Goal: Task Accomplishment & Management: Manage account settings

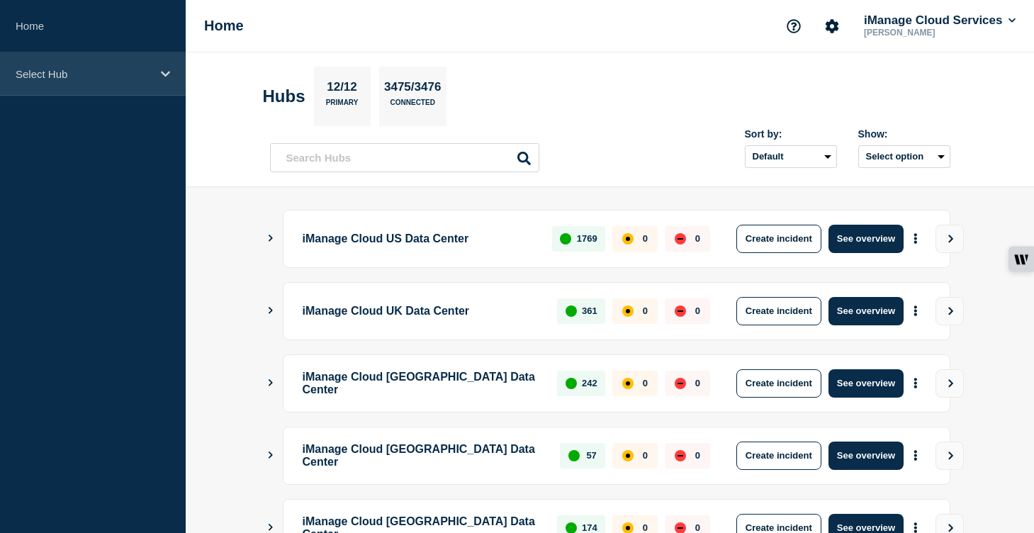
click at [112, 81] on div "Select Hub" at bounding box center [93, 73] width 186 height 43
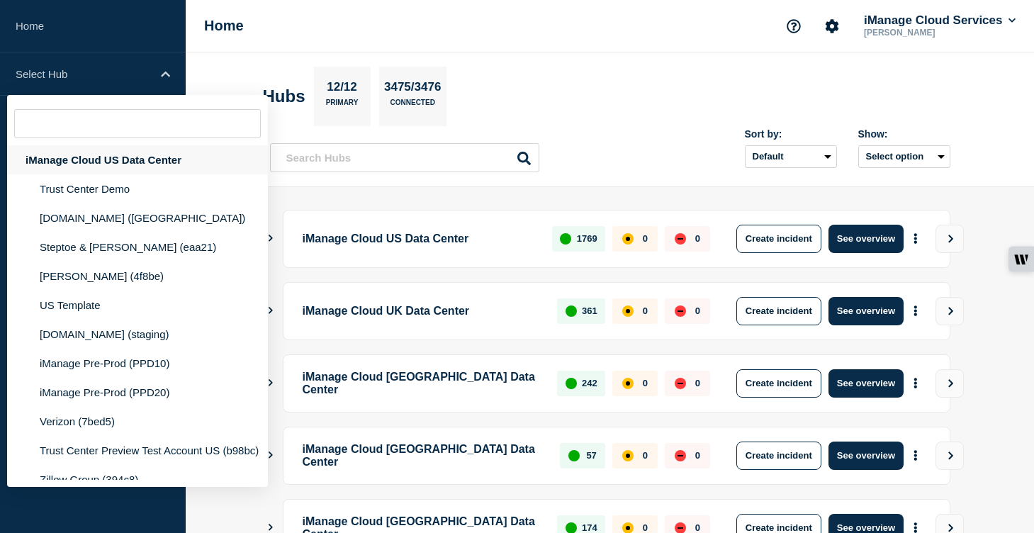
click at [142, 169] on div "iManage Cloud US Data Center" at bounding box center [137, 159] width 261 height 29
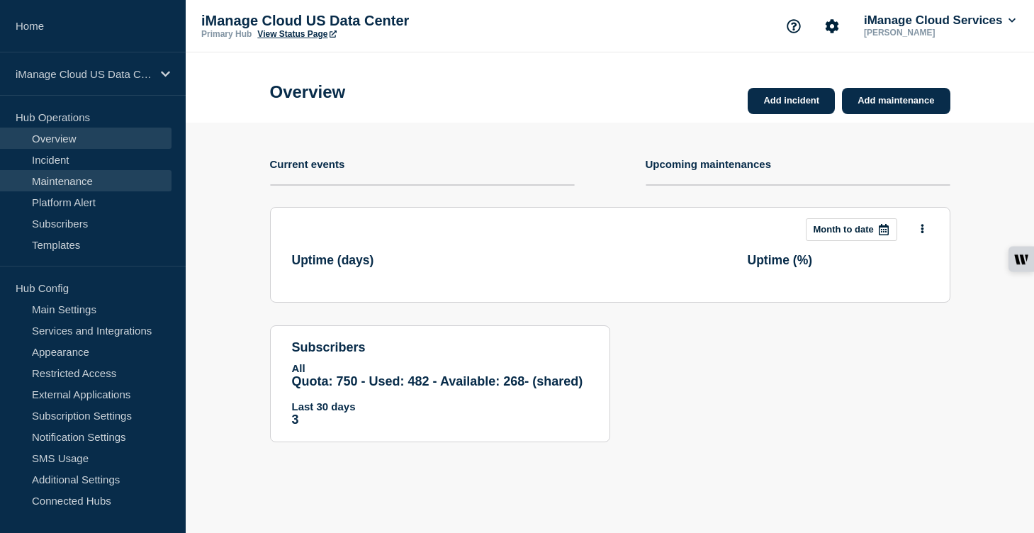
click at [130, 181] on link "Maintenance" at bounding box center [85, 180] width 171 height 21
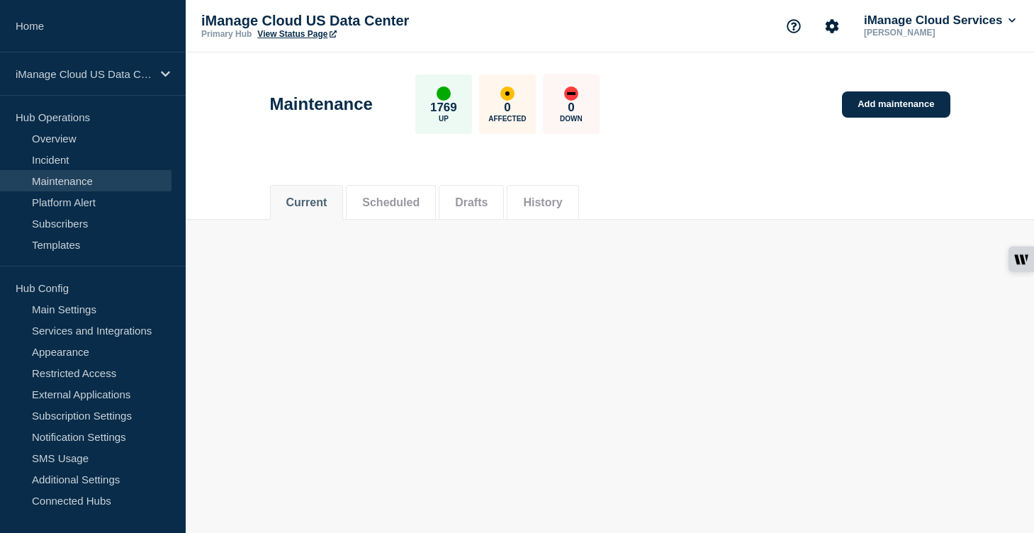
click at [538, 203] on button "History" at bounding box center [542, 202] width 39 height 13
click at [521, 210] on li "History" at bounding box center [543, 202] width 72 height 35
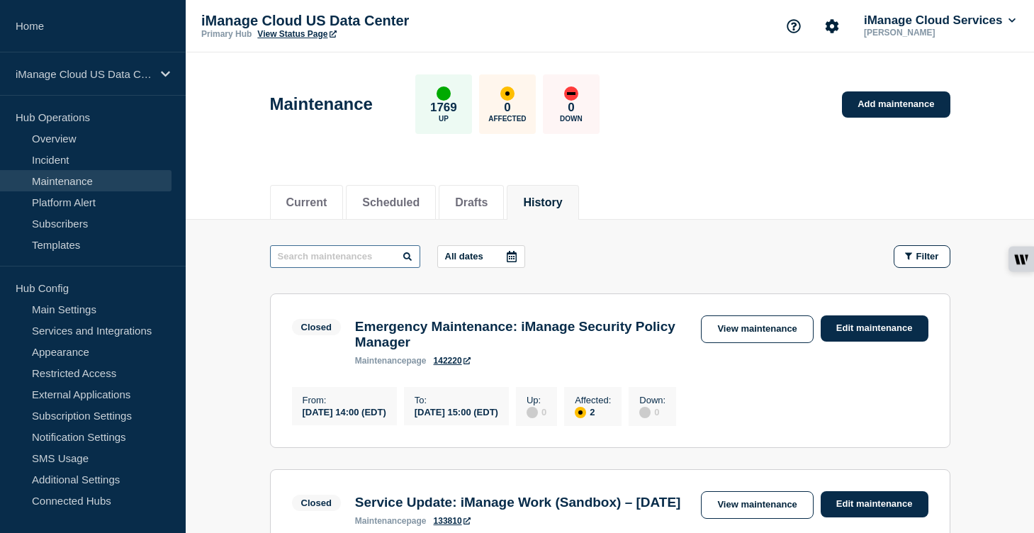
click at [310, 259] on input "text" at bounding box center [345, 256] width 150 height 23
type input "refresh"
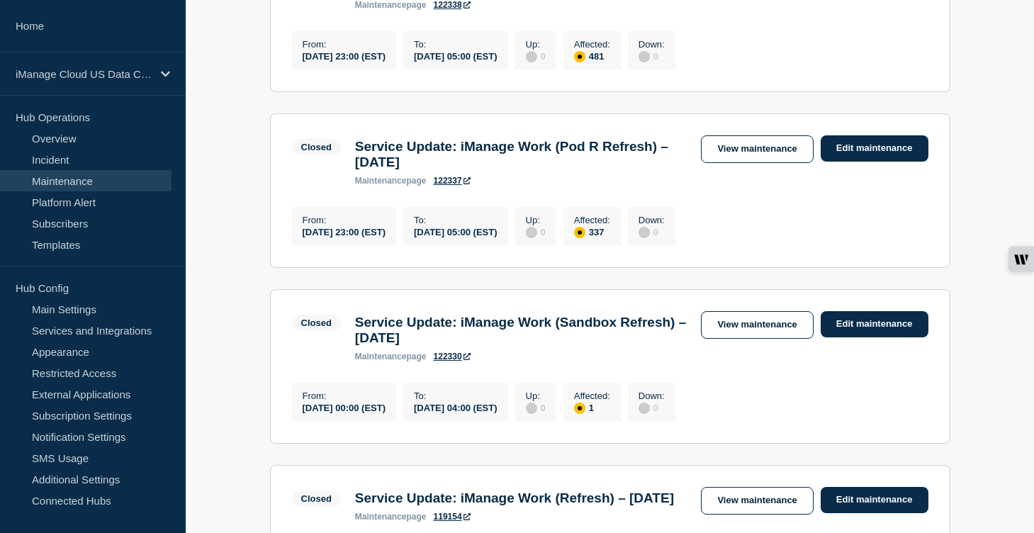
scroll to position [1257, 0]
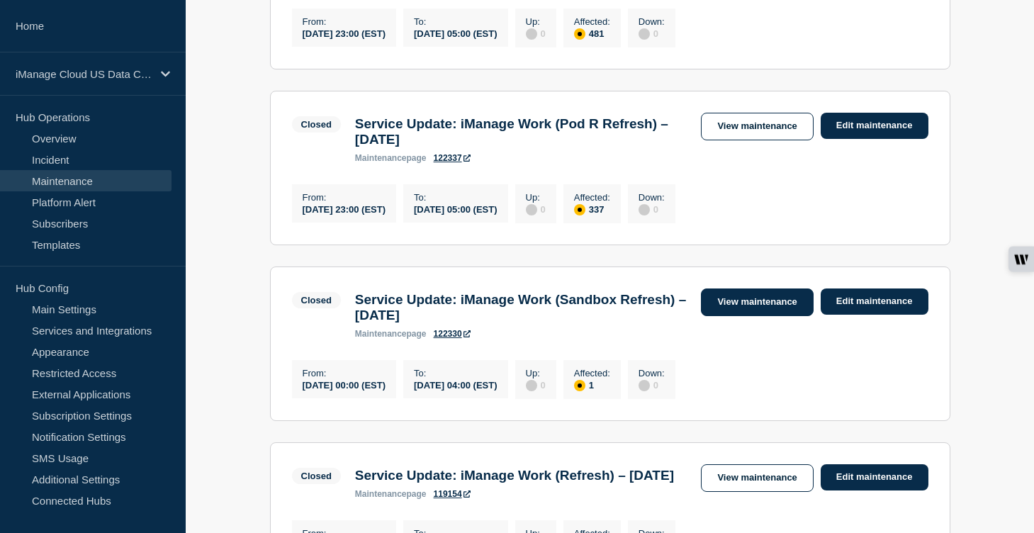
click at [729, 316] on link "View maintenance" at bounding box center [757, 302] width 112 height 28
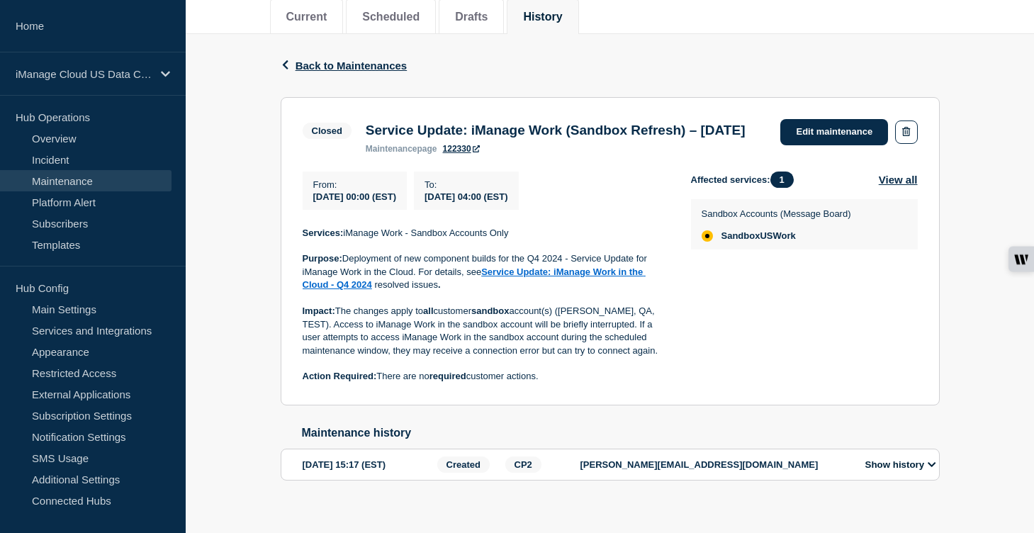
scroll to position [191, 0]
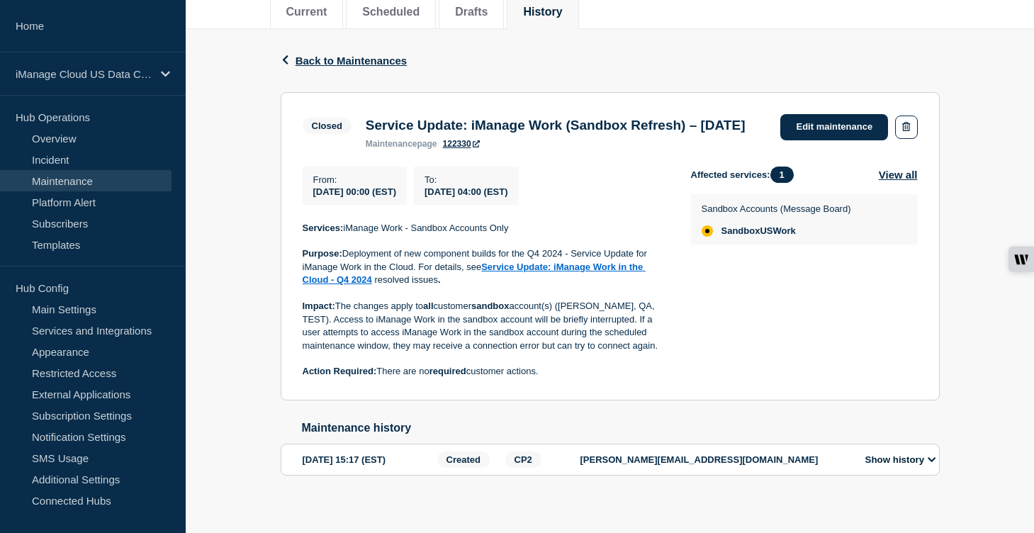
drag, startPoint x: 548, startPoint y: 405, endPoint x: 293, endPoint y: 255, distance: 295.0
click at [293, 255] on section "Closed Service Update: iManage Work (Sandbox Refresh) – [DATE] maintenance page…" at bounding box center [610, 246] width 659 height 308
copy div "Services: iManage Work - Sandbox Accounts Only Purpose: Deployment of new compo…"
drag, startPoint x: 424, startPoint y: 147, endPoint x: 356, endPoint y: 132, distance: 70.3
click at [356, 132] on div "Closed Service Update: iManage Work (Sandbox Refresh) – [DATE] maintenance page…" at bounding box center [528, 131] width 450 height 35
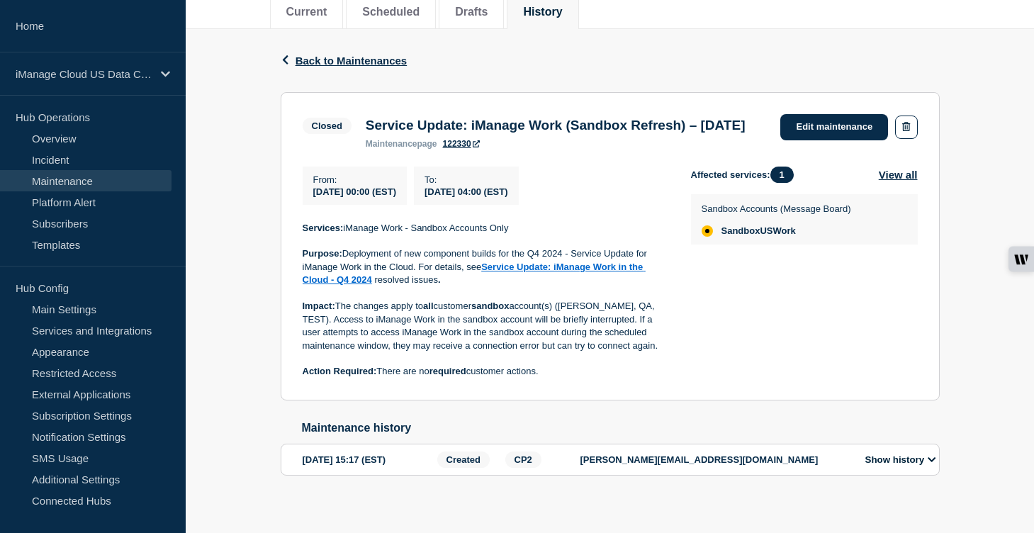
copy div "Service Update: iManage Work (Sandbox Refresh) – [DATE]"
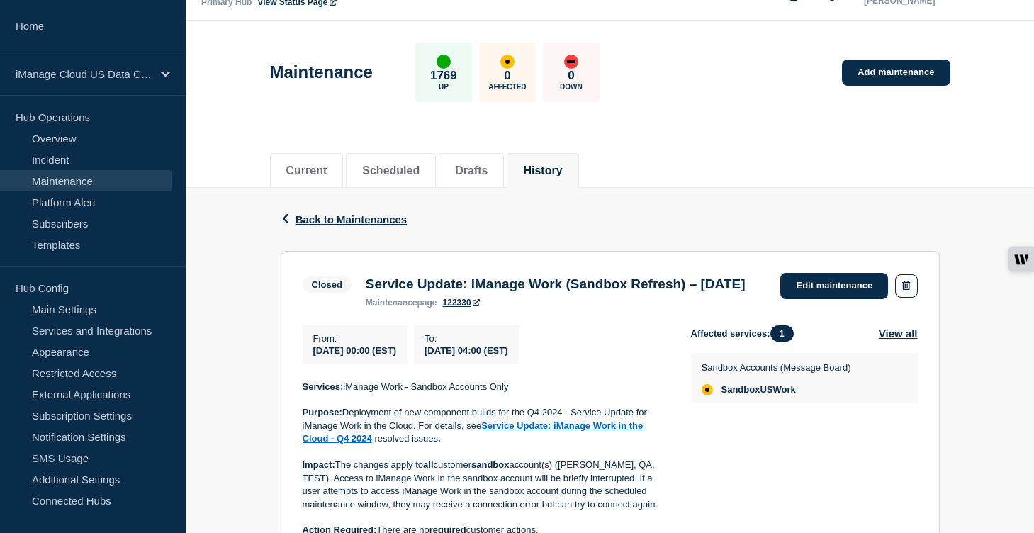
scroll to position [13, 0]
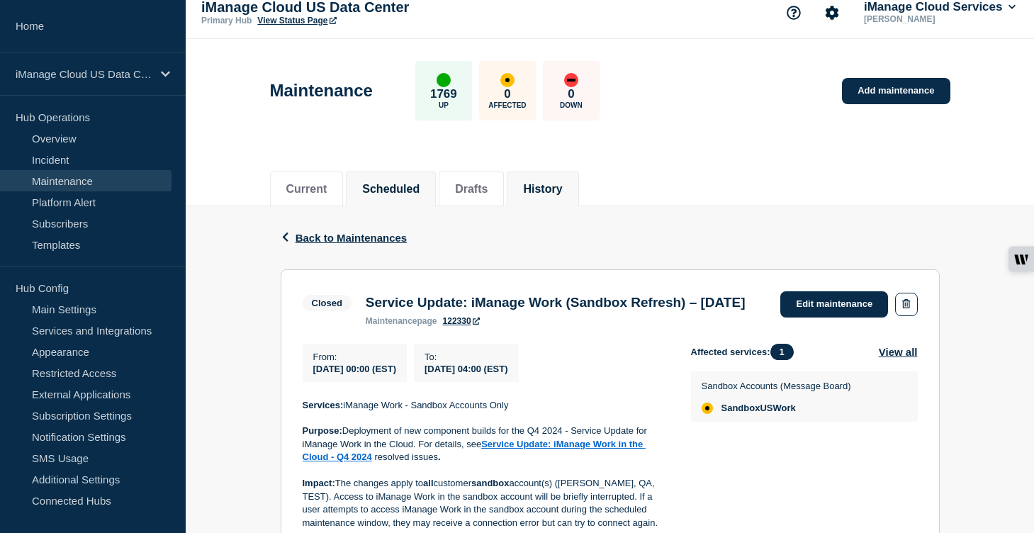
click at [402, 188] on button "Scheduled" at bounding box center [390, 189] width 57 height 13
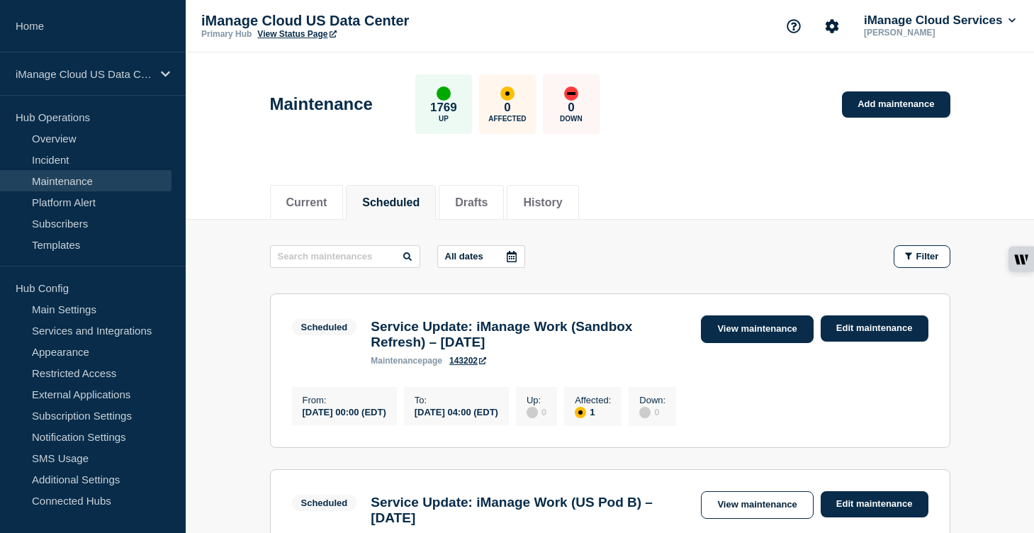
click at [759, 330] on link "View maintenance" at bounding box center [757, 329] width 112 height 28
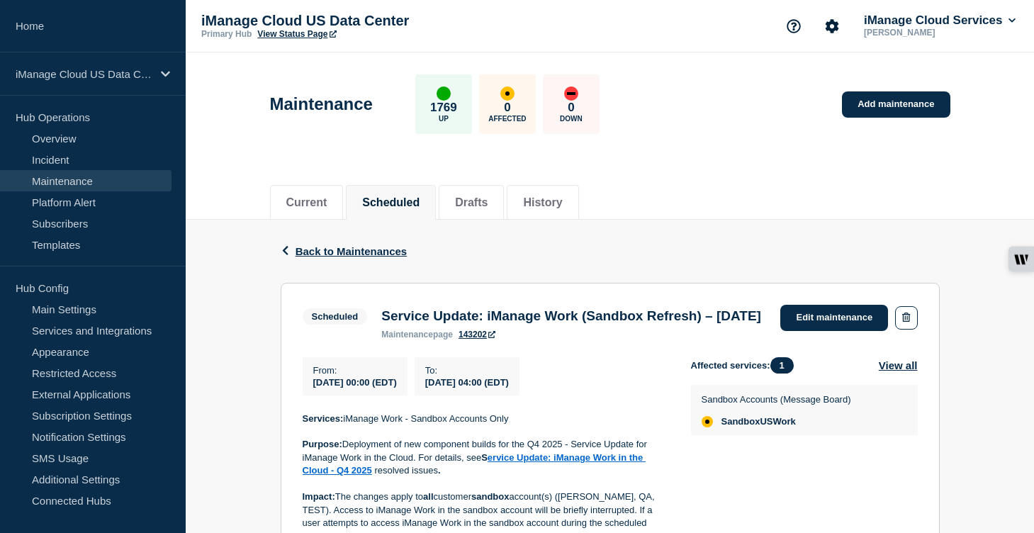
drag, startPoint x: 520, startPoint y: 341, endPoint x: 380, endPoint y: 320, distance: 141.9
click at [381, 320] on h3 "Service Update: iManage Work (Sandbox Refresh) – [DATE]" at bounding box center [571, 316] width 380 height 16
copy h3 "Service Update: iManage Work (Sandbox Refresh) – [DATE]"
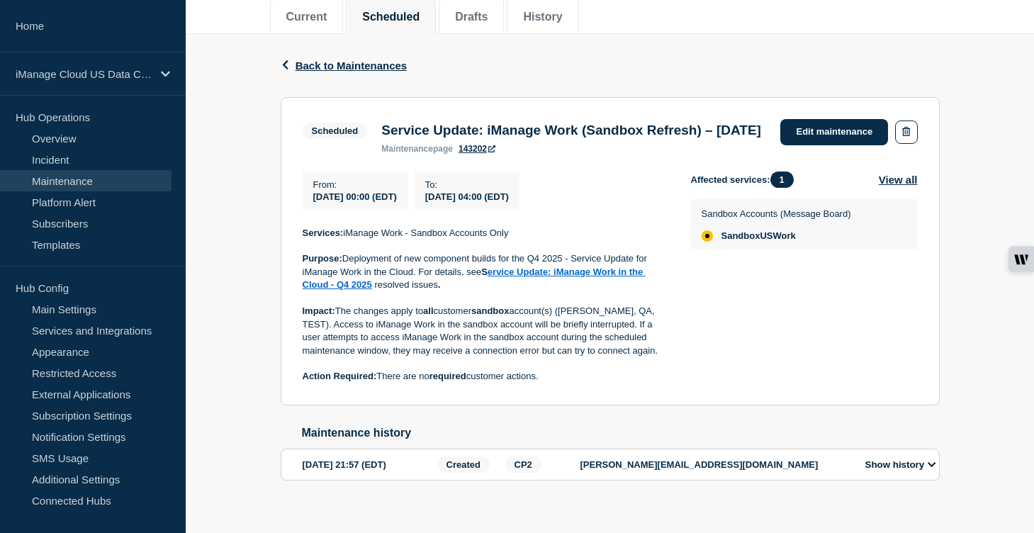
scroll to position [210, 0]
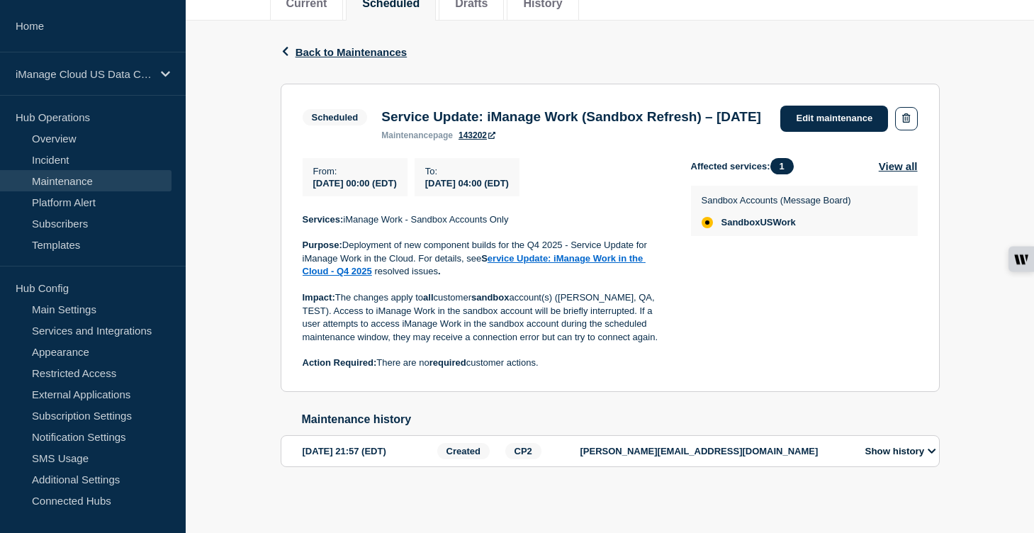
drag, startPoint x: 570, startPoint y: 385, endPoint x: 296, endPoint y: 242, distance: 309.3
click at [296, 242] on section "Scheduled Service Update: iManage Work (Sandbox Refresh) – [DATE] maintenance p…" at bounding box center [610, 238] width 659 height 308
copy div "Services: iManage Work - Sandbox Accounts Only Purpose: Deployment of new compo…"
drag, startPoint x: 490, startPoint y: 124, endPoint x: 382, endPoint y: 106, distance: 109.8
click at [382, 109] on h3 "Service Update: iManage Work (Sandbox Refresh) – [DATE]" at bounding box center [571, 117] width 380 height 16
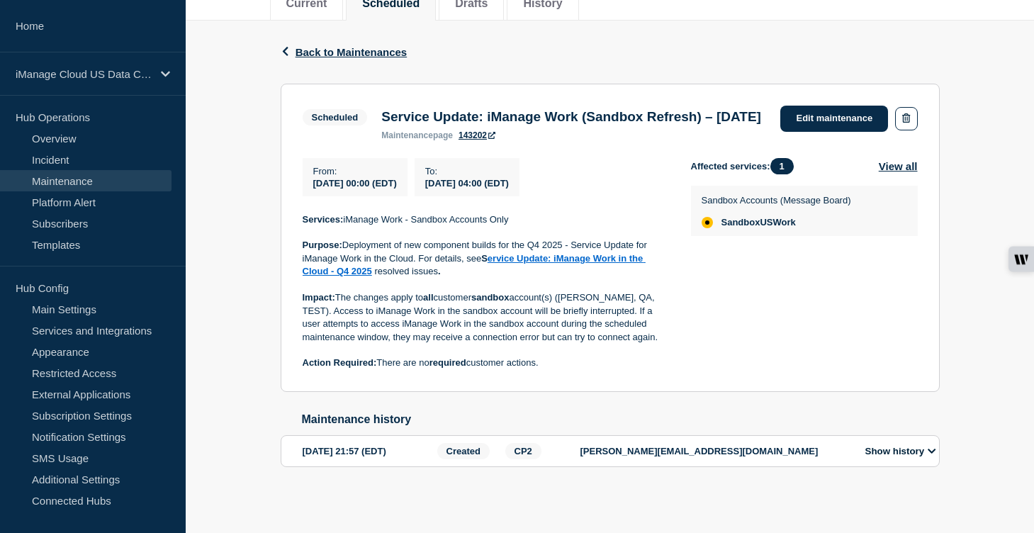
copy h3 "Service Update: iManage Work (Sandbox Refresh) – [DATE]"
drag, startPoint x: 559, startPoint y: 388, endPoint x: 293, endPoint y: 240, distance: 304.8
click at [293, 240] on section "Scheduled Service Update: iManage Work (Sandbox Refresh) – [DATE] maintenance p…" at bounding box center [610, 238] width 659 height 308
copy div "Services: iManage Work - Sandbox Accounts Only Purpose: Deployment of new compo…"
drag, startPoint x: 509, startPoint y: 123, endPoint x: 379, endPoint y: 105, distance: 130.9
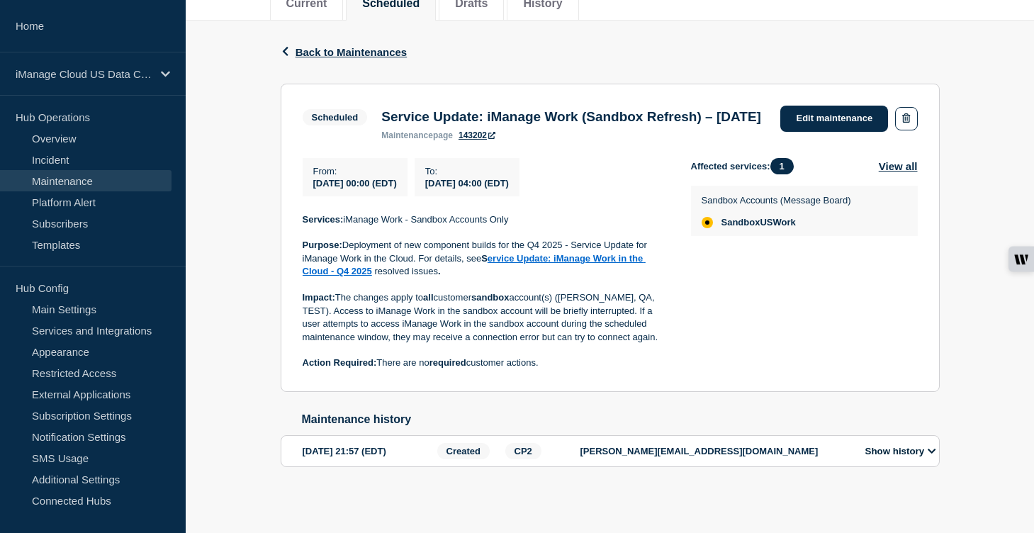
click at [381, 109] on h3 "Service Update: iManage Work (Sandbox Refresh) – [DATE]" at bounding box center [571, 117] width 380 height 16
copy h3 "Service Update: iManage Work (Sandbox Refresh) – [DATE]"
drag, startPoint x: 569, startPoint y: 389, endPoint x: 296, endPoint y: 238, distance: 311.7
click at [296, 238] on section "Scheduled Service Update: iManage Work (Sandbox Refresh) – September 23, 2025 m…" at bounding box center [610, 238] width 659 height 308
copy div "Services: iManage Work - Sandbox Accounts Only Purpose: Deployment of new compo…"
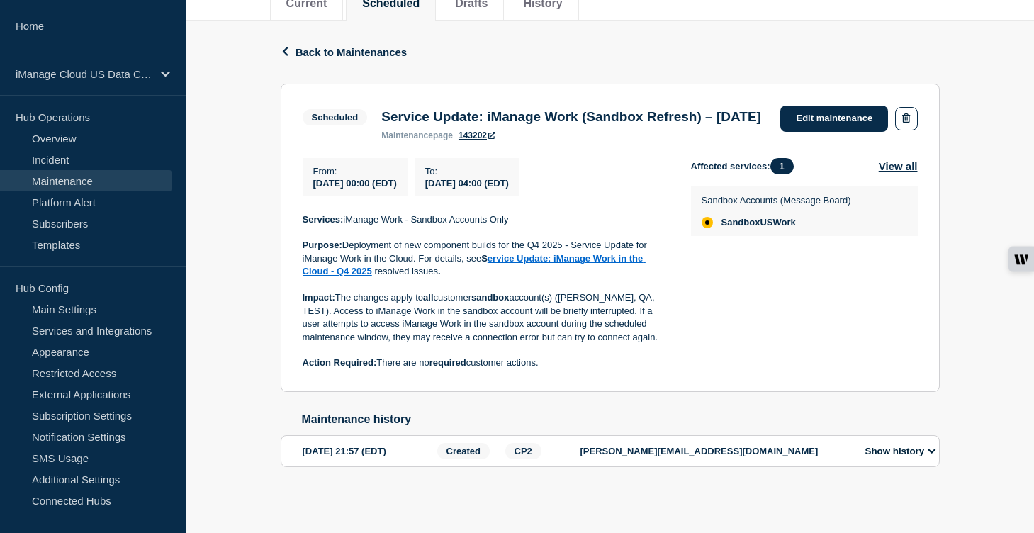
drag, startPoint x: 524, startPoint y: 119, endPoint x: 377, endPoint y: 101, distance: 147.7
click at [377, 109] on div "Service Update: iManage Work (Sandbox Refresh) – September 23, 2025 maintenance…" at bounding box center [571, 124] width 394 height 31
copy h3 "Service Update: iManage Work (Sandbox Refresh) – [DATE]"
click at [255, 286] on div "Back Back to Maintenances Scheduled Service Update: iManage Work (Sandbox Refre…" at bounding box center [610, 267] width 848 height 492
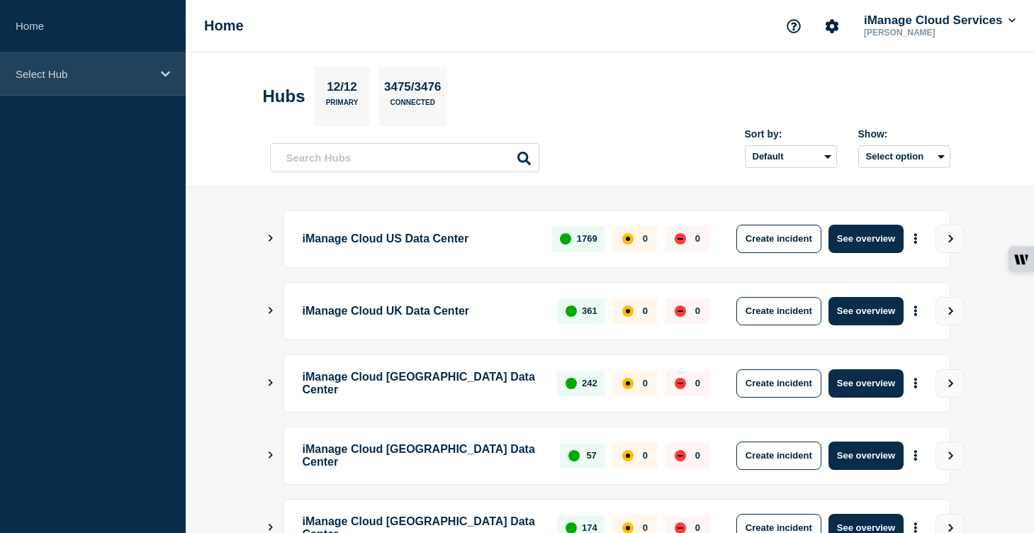
click at [113, 73] on p "Select Hub" at bounding box center [84, 74] width 136 height 12
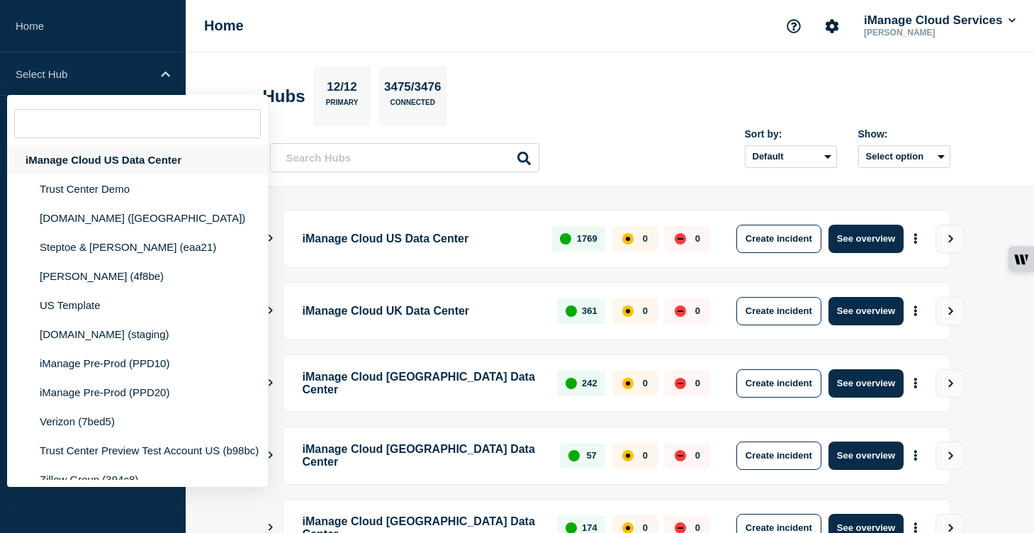
click at [136, 159] on div "iManage Cloud US Data Center" at bounding box center [137, 159] width 261 height 29
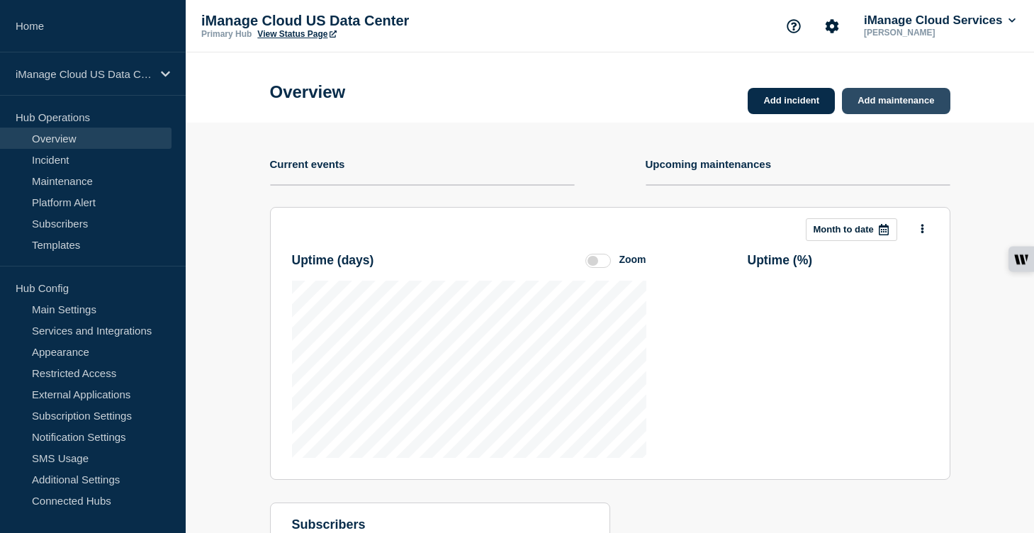
click at [902, 103] on link "Add maintenance" at bounding box center [896, 101] width 108 height 26
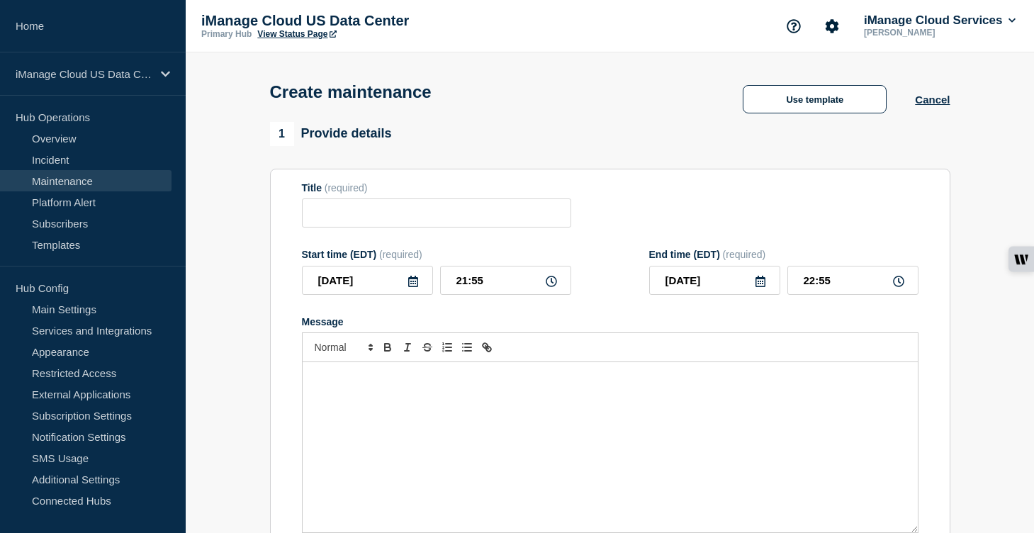
checkbox input "true"
click at [354, 426] on div "Message" at bounding box center [610, 447] width 615 height 170
click at [362, 443] on div "Message" at bounding box center [610, 447] width 615 height 170
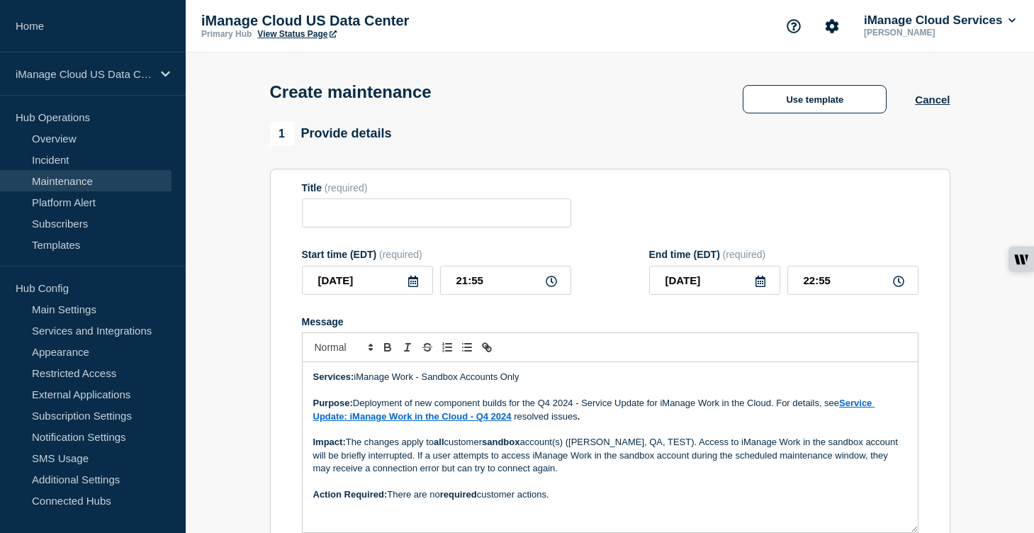
click at [574, 418] on p "Purpose: Deployment of new component builds for the Q4 2024 - Service Update fo…" at bounding box center [610, 410] width 594 height 26
click at [499, 421] on link "Service Update: iManage Work in the Cloud - Q4 2024" at bounding box center [593, 408] width 561 height 23
click at [683, 447] on link at bounding box center [663, 441] width 40 height 11
click at [507, 421] on strong "Service Update: iManage Work in the Cloud - Q4 2024" at bounding box center [593, 408] width 561 height 23
drag, startPoint x: 847, startPoint y: 417, endPoint x: 509, endPoint y: 433, distance: 339.0
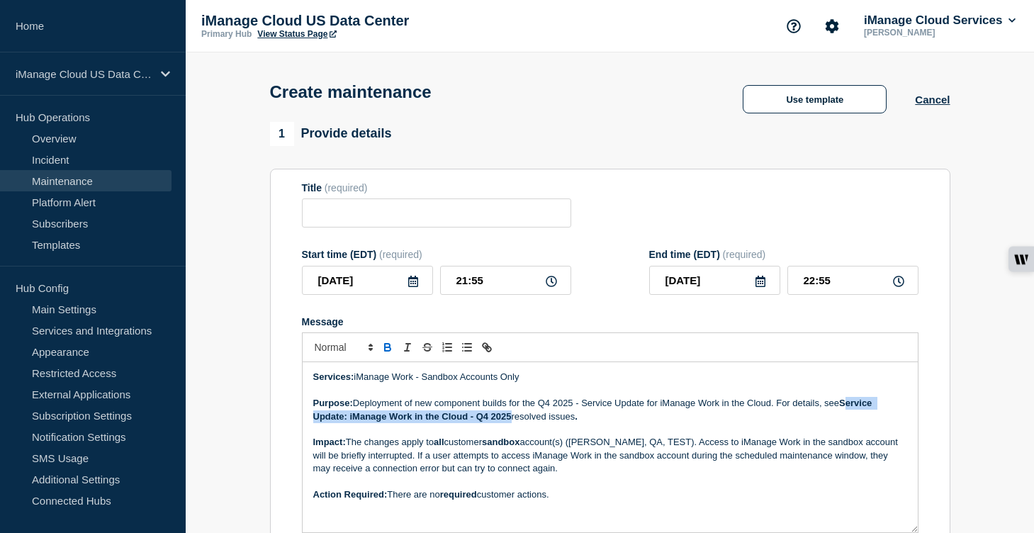
click at [509, 421] on strong "Service Update: iManage Work in the Cloud - Q4 2025" at bounding box center [593, 408] width 561 height 23
click at [490, 354] on icon "Toggle link" at bounding box center [486, 347] width 13 height 13
type input "ervice Update: iManage Work in the Cloud - Q4 2025"
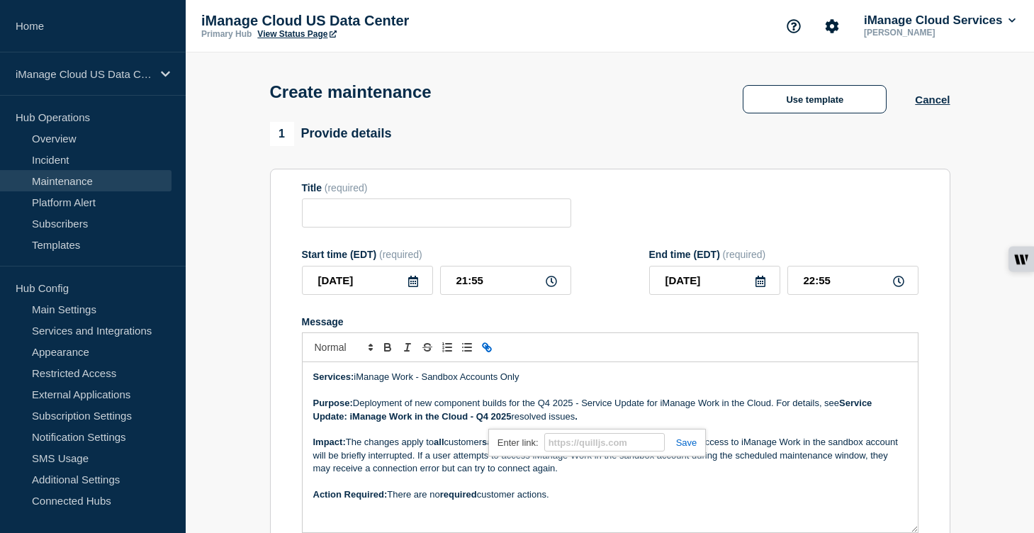
paste input "[URL][DOMAIN_NAME]"
type input "[URL][DOMAIN_NAME]"
click at [440, 436] on p "Message" at bounding box center [610, 429] width 594 height 13
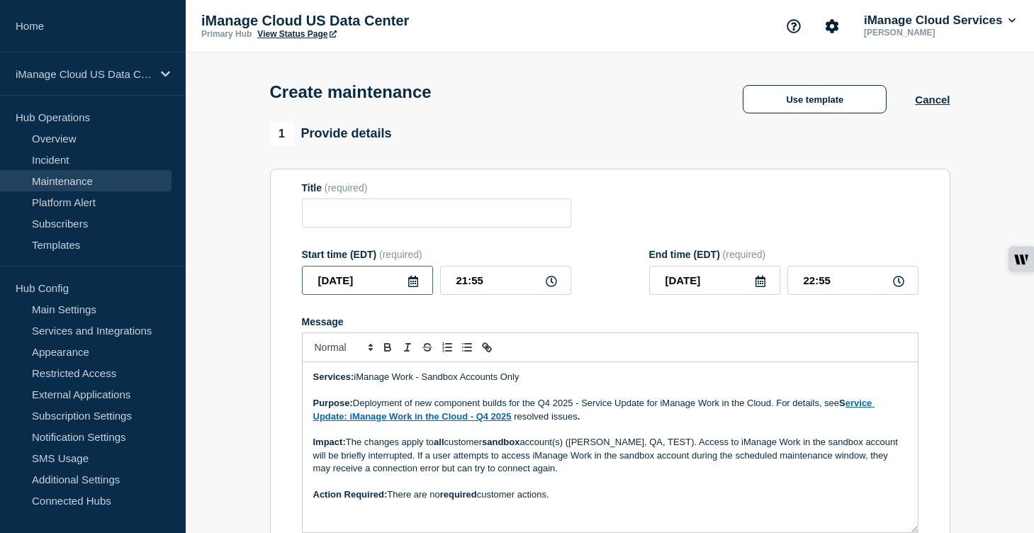
click at [422, 290] on input "[DATE]" at bounding box center [367, 280] width 131 height 29
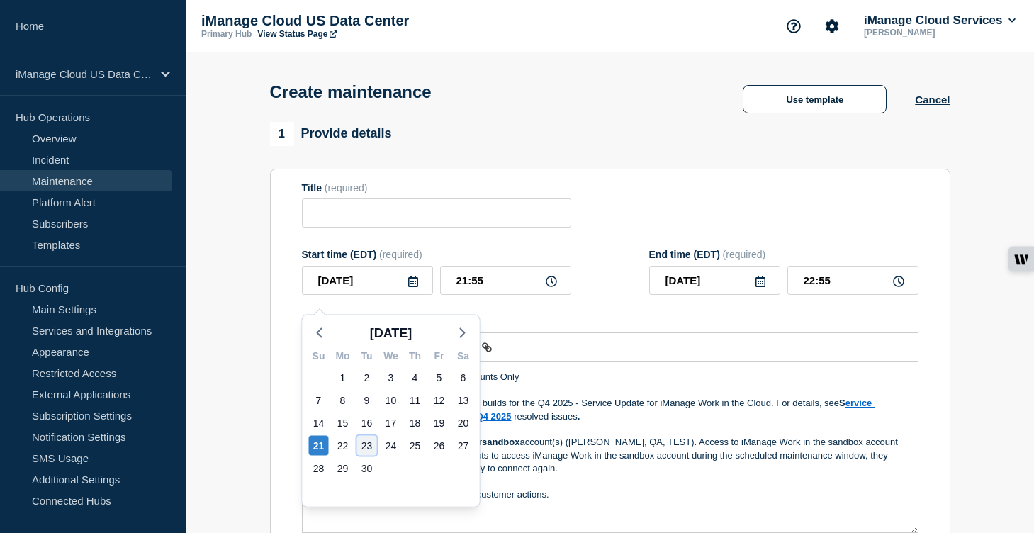
click at [368, 446] on div "23" at bounding box center [367, 446] width 20 height 20
type input "[DATE]"
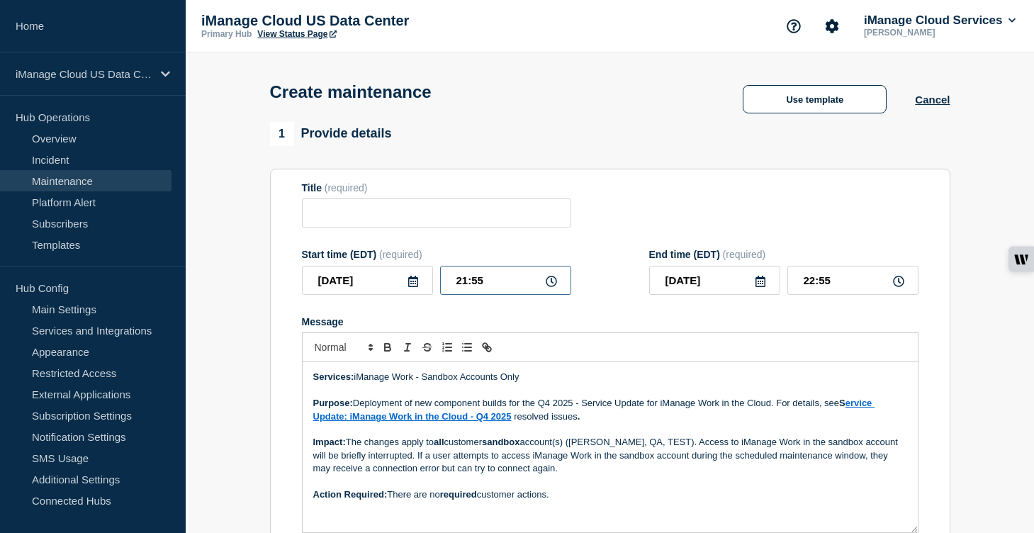
drag, startPoint x: 486, startPoint y: 293, endPoint x: 390, endPoint y: 292, distance: 96.4
click at [390, 292] on div "[DATE] 21:55" at bounding box center [436, 280] width 269 height 29
type input "00:00"
drag, startPoint x: 832, startPoint y: 288, endPoint x: 755, endPoint y: 288, distance: 77.9
click at [755, 288] on div "[DATE] 01:00" at bounding box center [783, 280] width 269 height 29
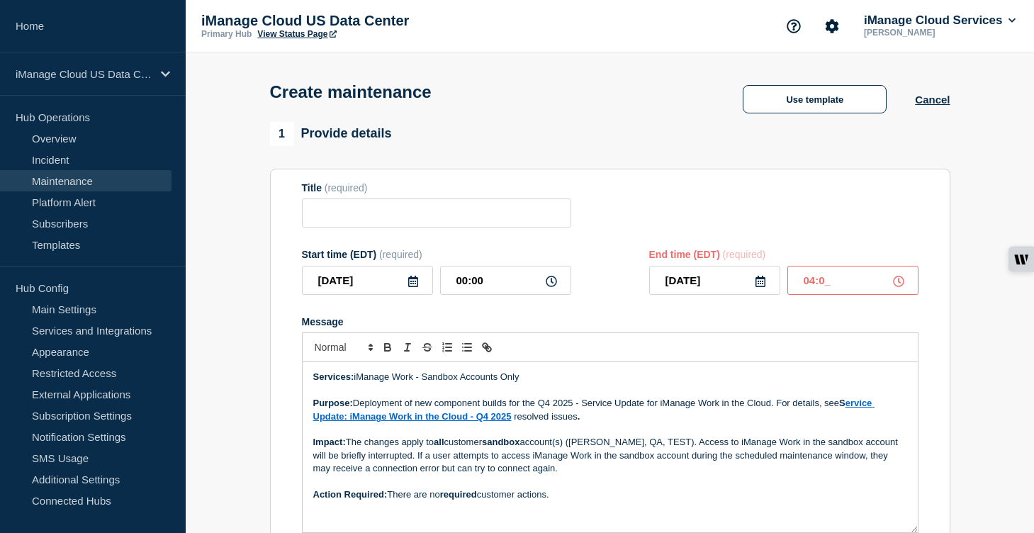
type input "04:00"
click at [345, 227] on input "Title" at bounding box center [436, 212] width 269 height 29
paste input "Service Update: iManage Work (Sandbox Refresh) – [DATE]"
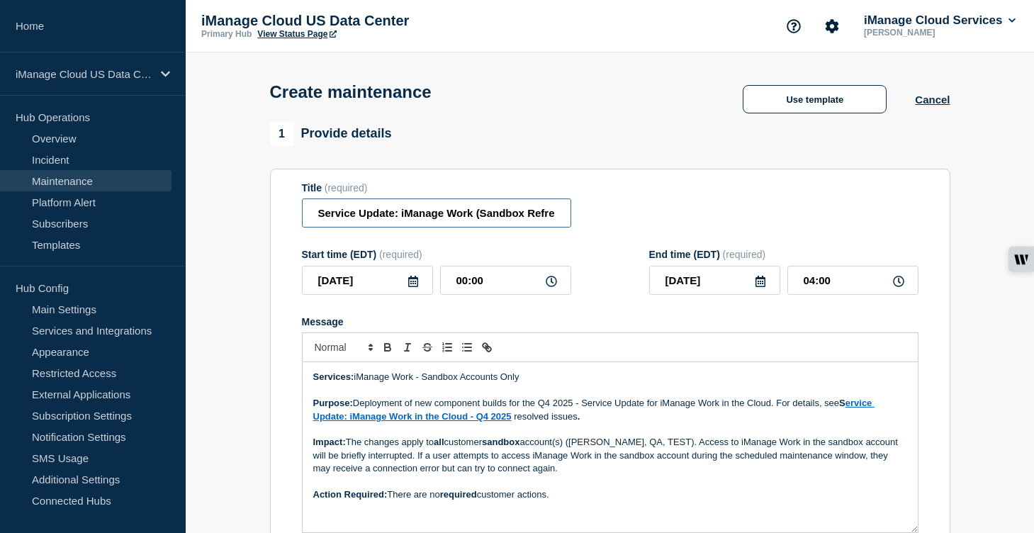
scroll to position [0, 118]
click at [521, 221] on input "Service Update: iManage Work (Sandbox Refresh) – [DATE]" at bounding box center [436, 212] width 269 height 29
click at [468, 220] on input "Service Update: iManage Work (Sandbox Refresh) – [DATE]" at bounding box center [436, 212] width 269 height 29
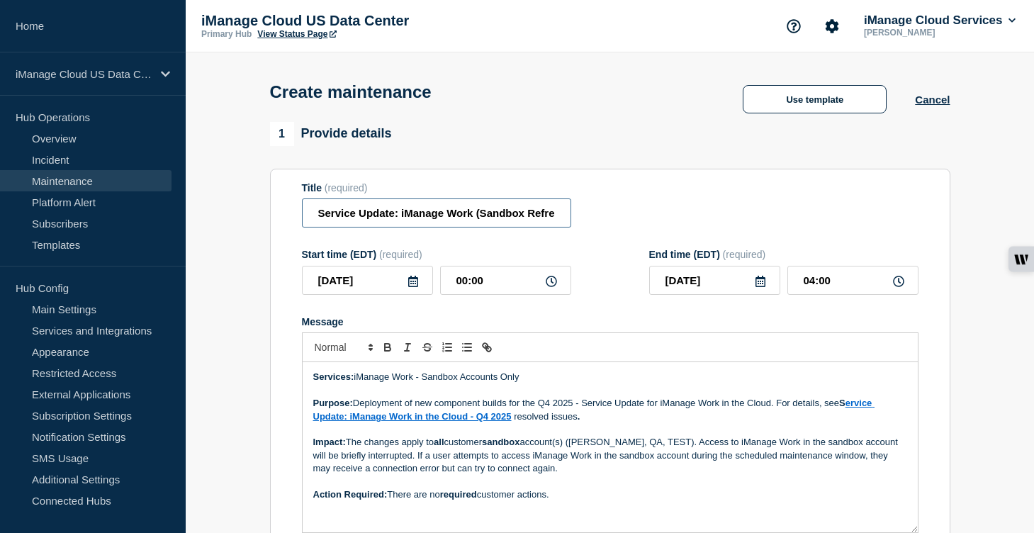
type input "Service Update: iManage Work (Sandbox Refresh) – [DATE]"
click at [603, 245] on form "Title (required) Service Update: iManage Work (Sandbox Refresh) – [DATE] Start …" at bounding box center [610, 371] width 616 height 379
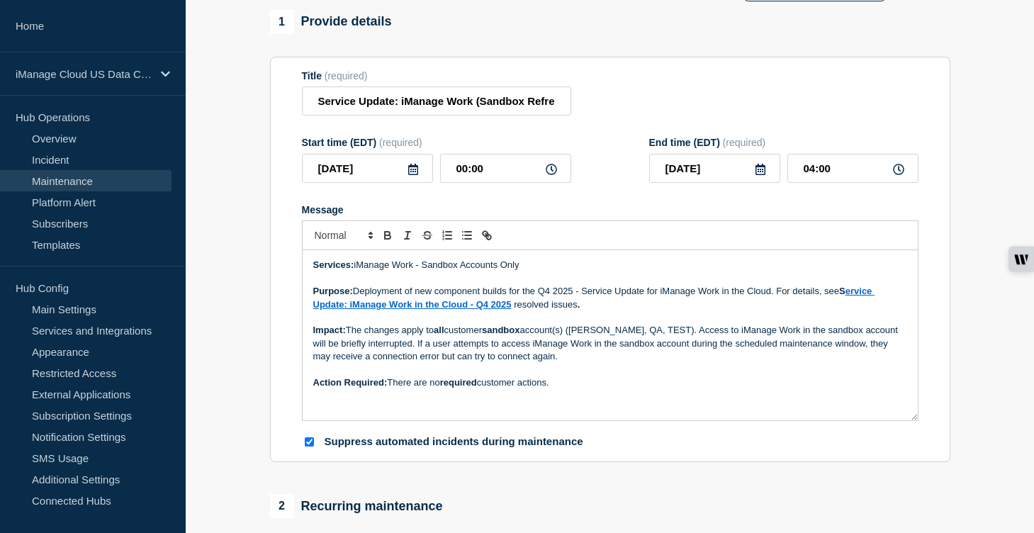
scroll to position [113, 0]
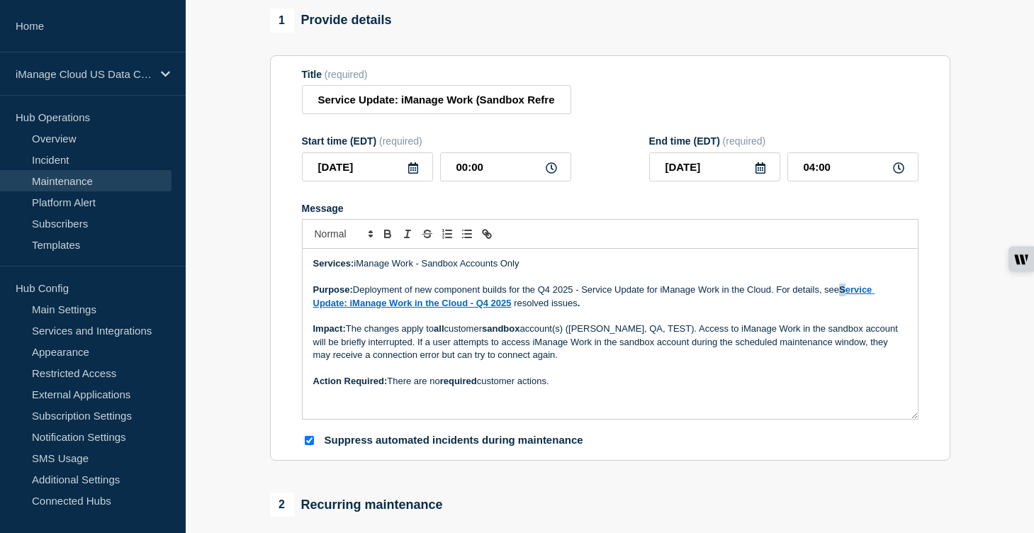
click at [845, 303] on strong "S ervice Update: iManage Work in the Cloud - Q4 2025" at bounding box center [593, 295] width 561 height 23
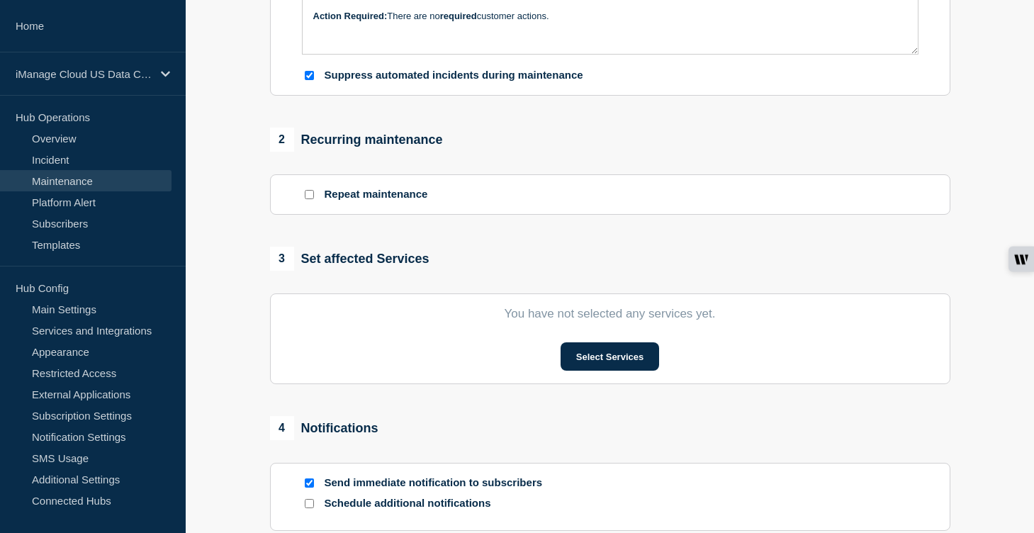
scroll to position [529, 0]
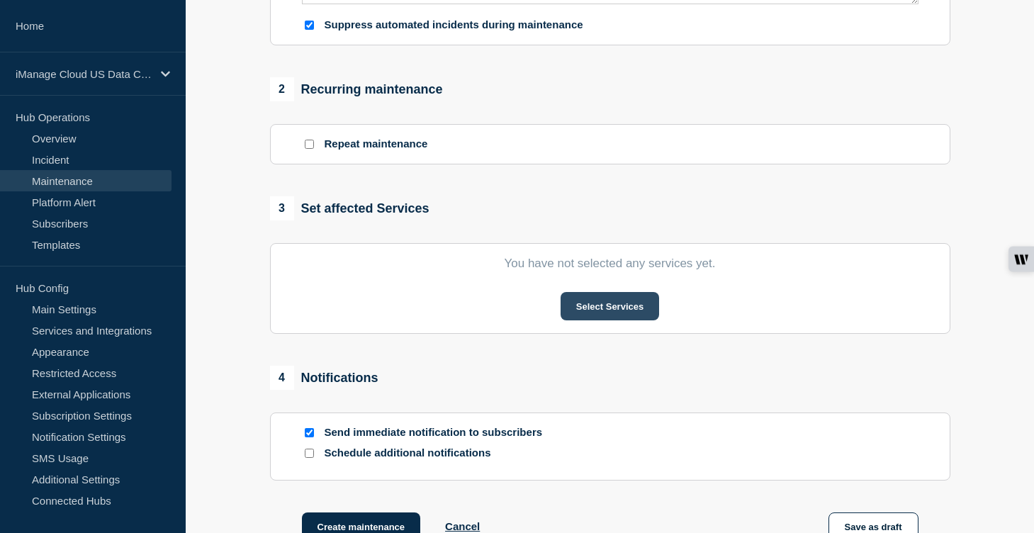
click at [637, 320] on button "Select Services" at bounding box center [609, 306] width 98 height 28
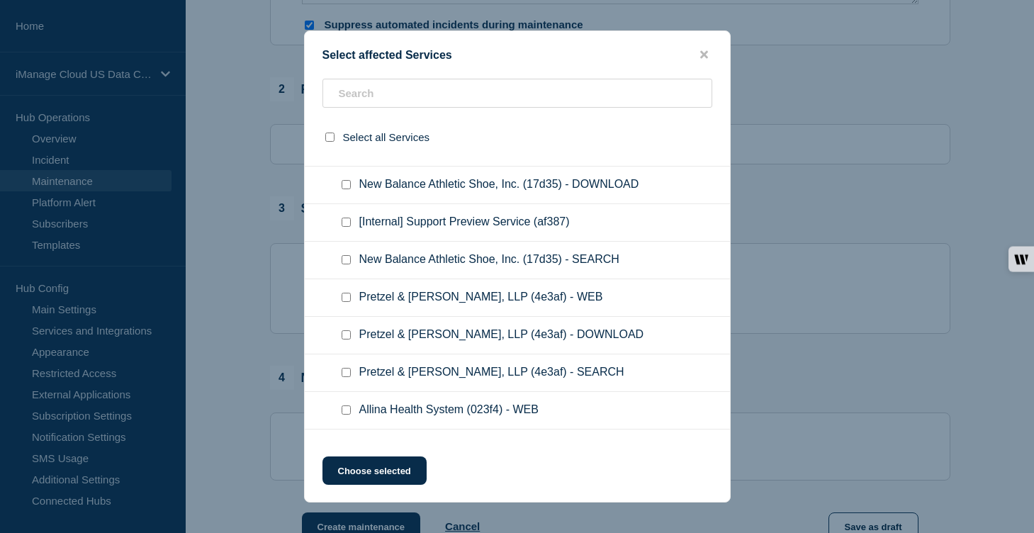
scroll to position [69589, 0]
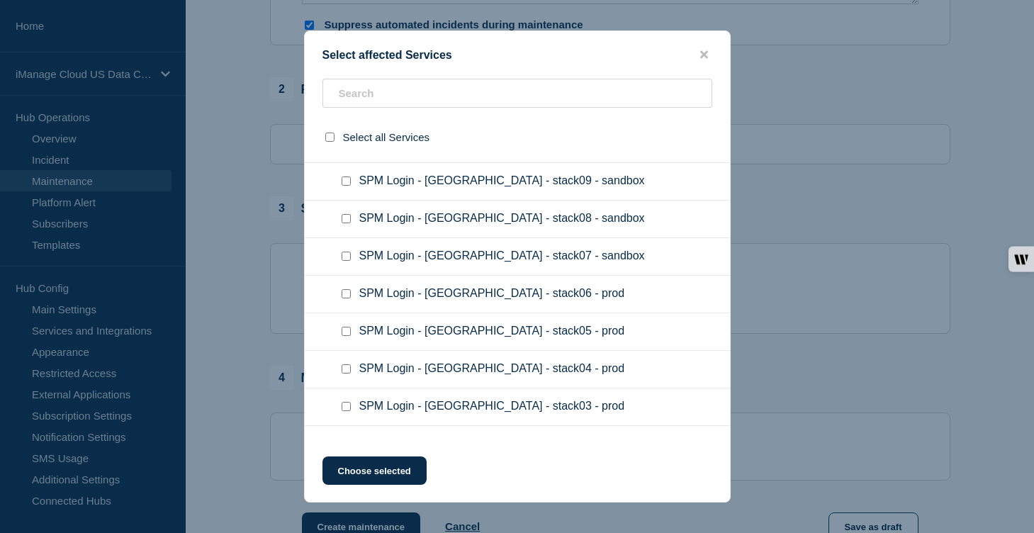
checkbox input "true"
click at [370, 480] on button "Choose selected" at bounding box center [374, 470] width 104 height 28
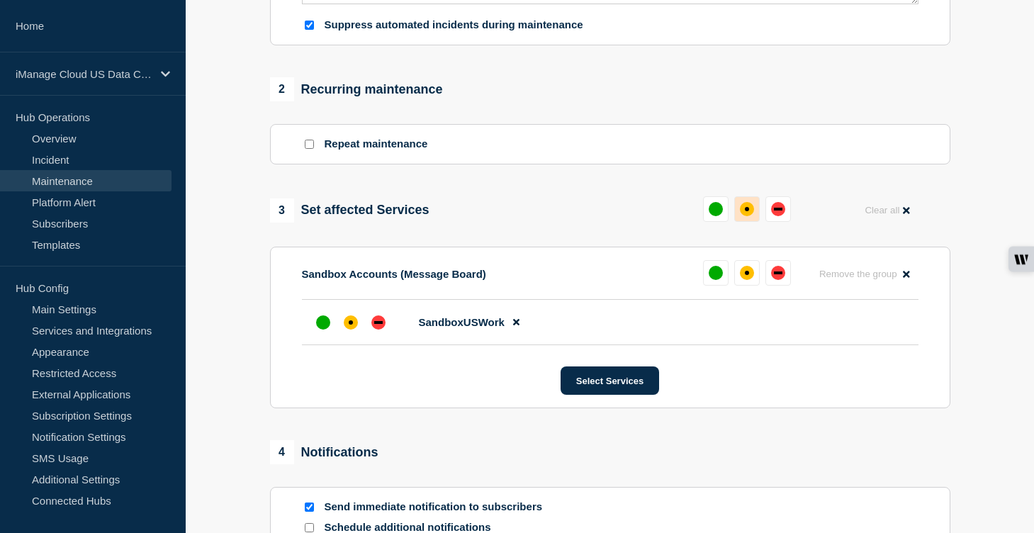
click at [740, 216] on div "affected" at bounding box center [747, 209] width 14 height 14
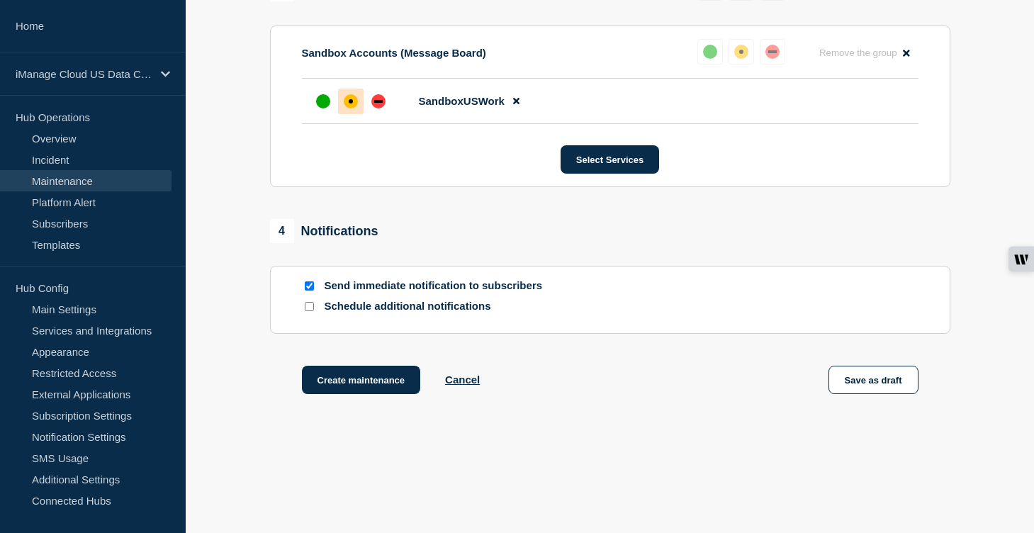
scroll to position [765, 0]
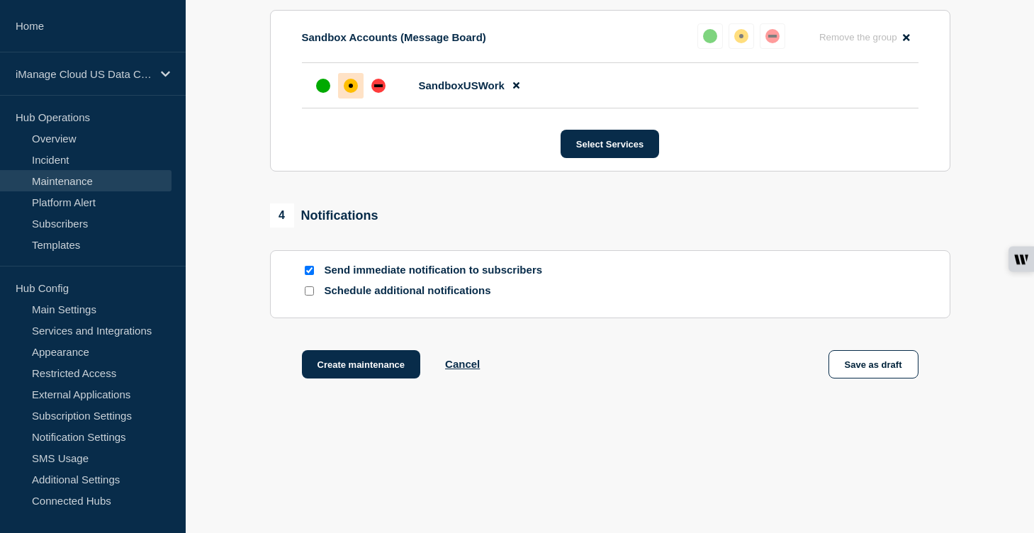
click at [308, 295] on input "Schedule additional notifications" at bounding box center [309, 290] width 9 height 9
checkbox input "true"
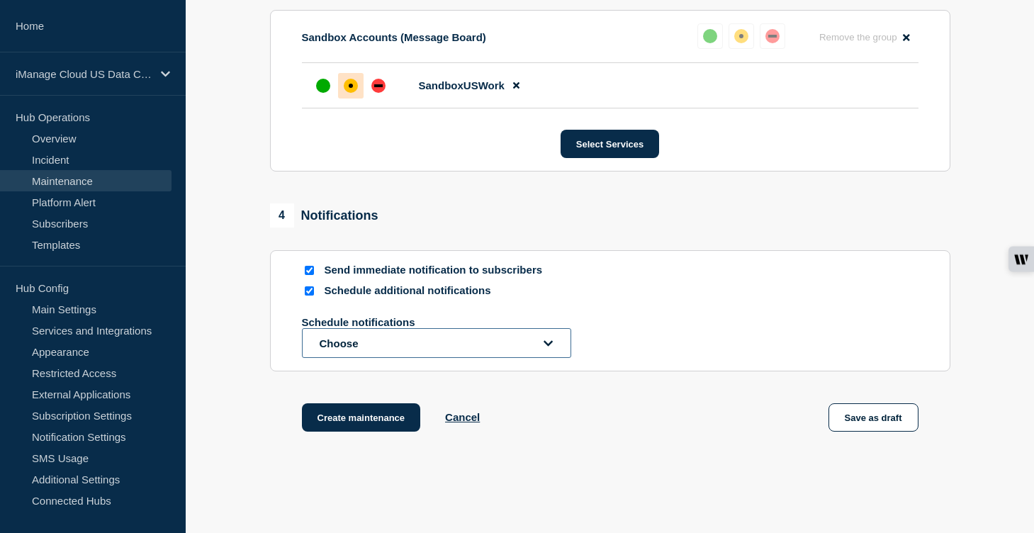
click at [358, 358] on button "Choose" at bounding box center [436, 343] width 269 height 30
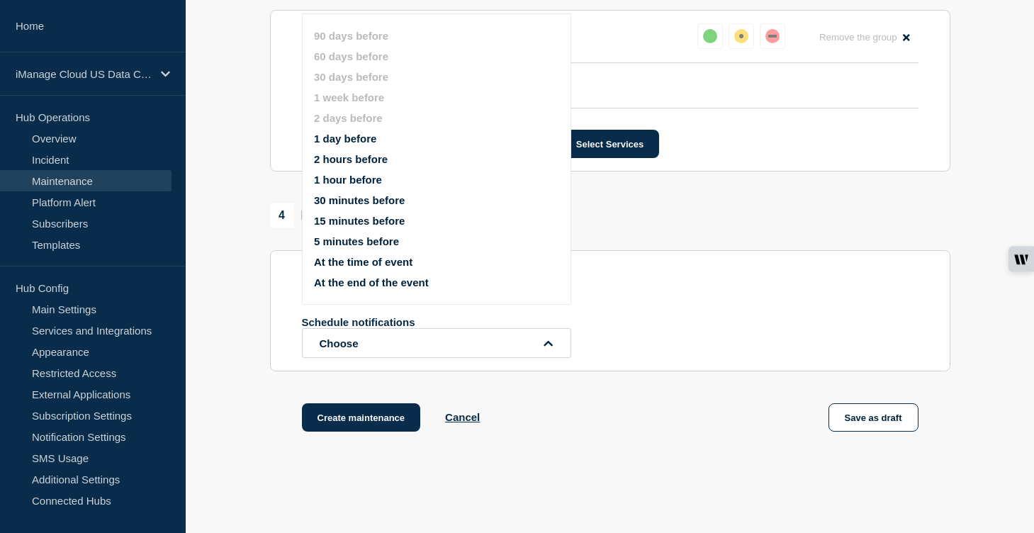
click at [356, 145] on button "1 day before" at bounding box center [345, 138] width 62 height 12
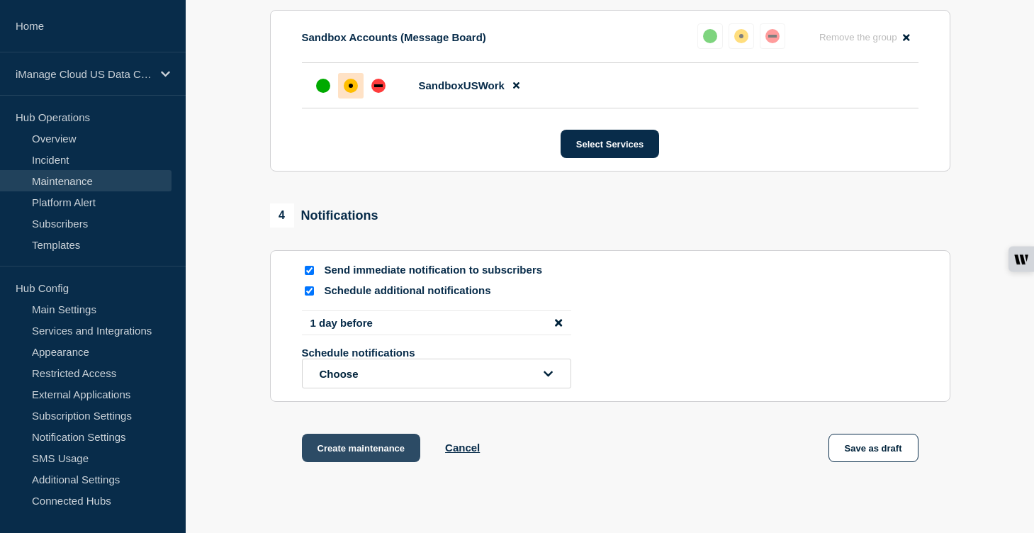
click at [360, 462] on button "Create maintenance" at bounding box center [361, 448] width 119 height 28
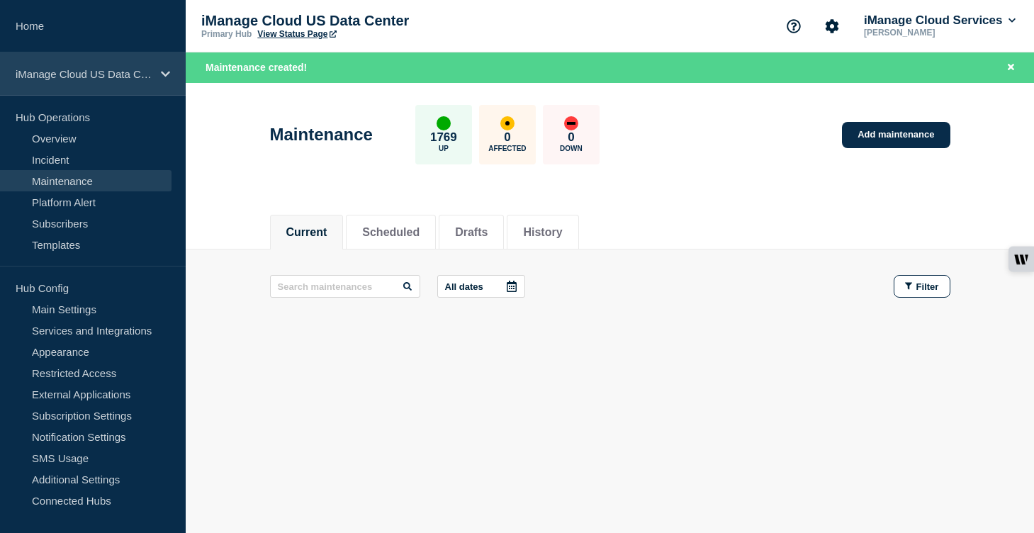
click at [150, 80] on p "iManage Cloud US Data Center" at bounding box center [84, 74] width 136 height 12
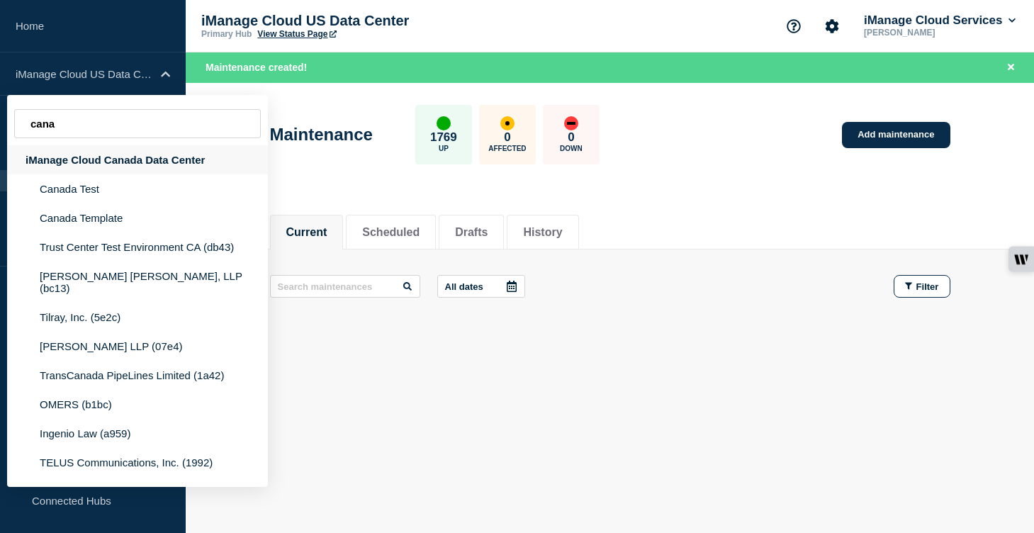
type input "cana"
click at [154, 166] on div "iManage Cloud Canada Data Center" at bounding box center [137, 159] width 261 height 29
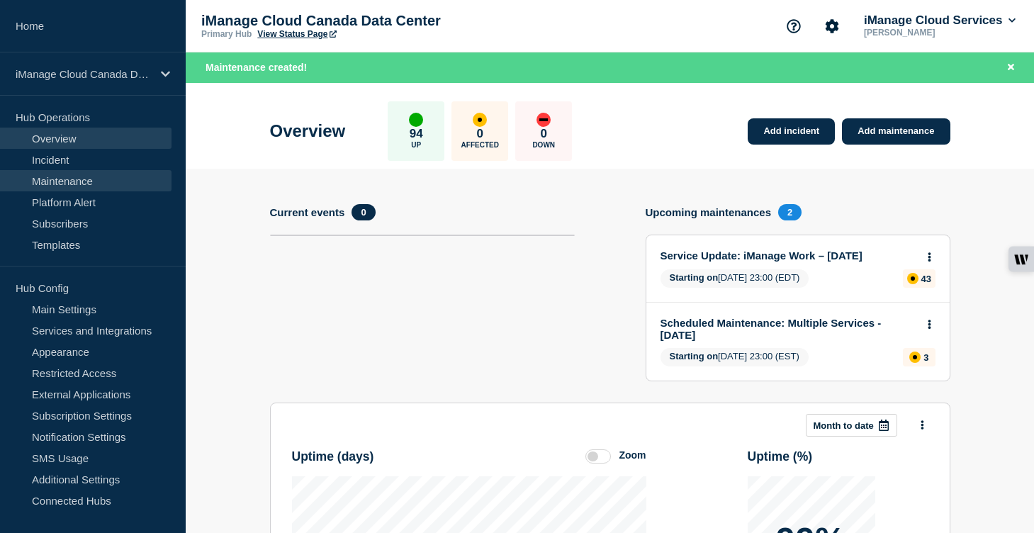
click at [77, 179] on link "Maintenance" at bounding box center [85, 180] width 171 height 21
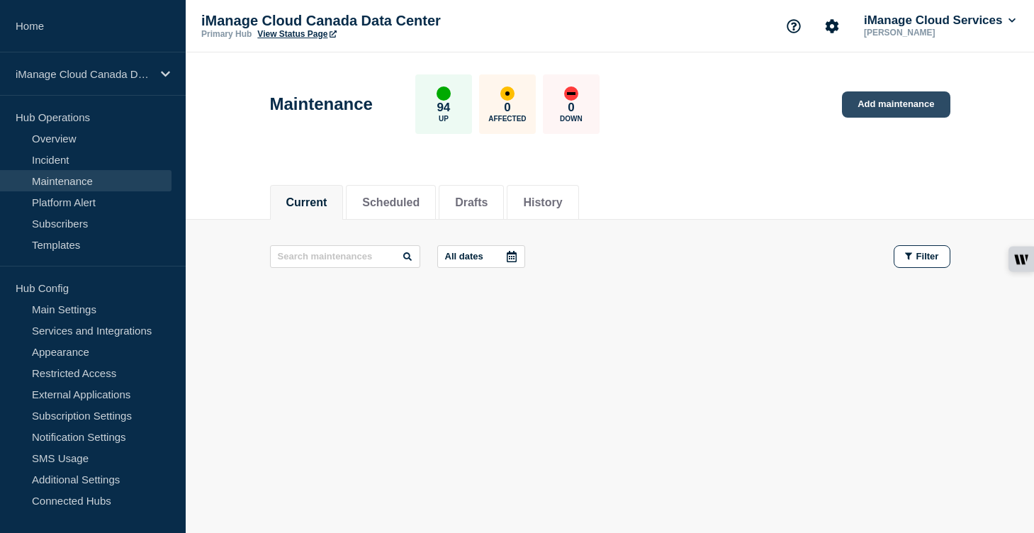
click at [887, 103] on link "Add maintenance" at bounding box center [896, 104] width 108 height 26
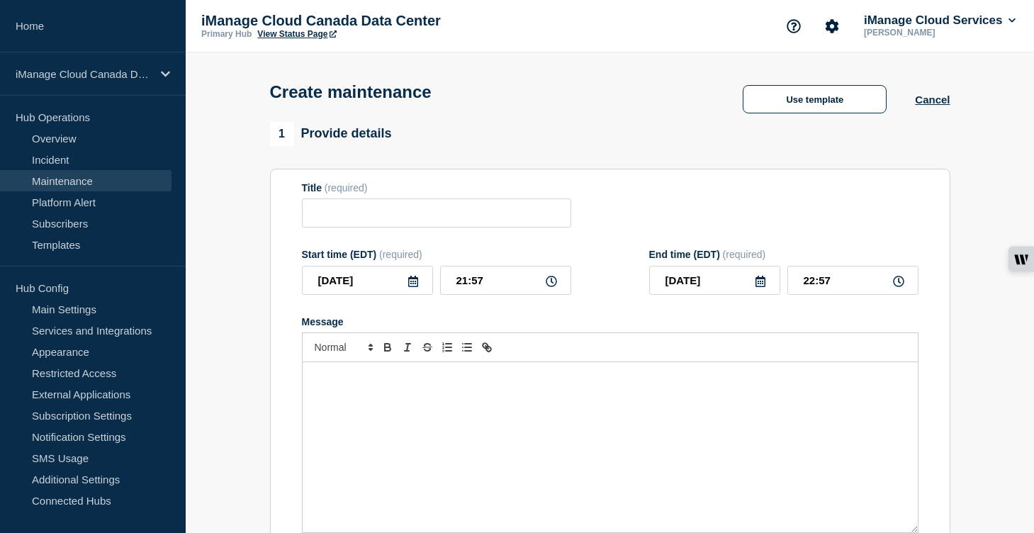
checkbox input "true"
click at [349, 220] on input "Title" at bounding box center [436, 212] width 269 height 29
paste input "Service Update: iManage Work (Sandbox Refresh) – [DATE]"
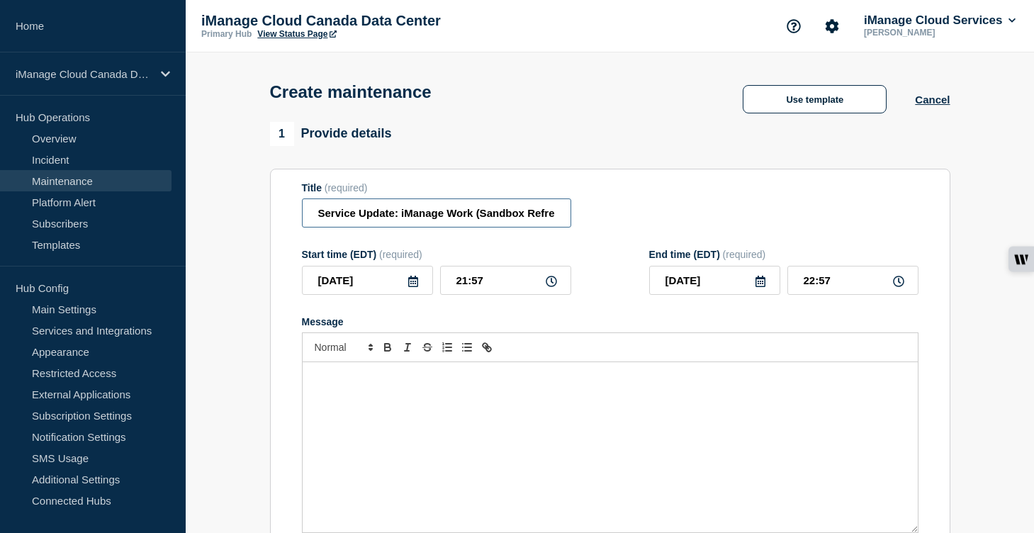
scroll to position [0, 125]
type input "Service Update: iManage Work (Sandbox Refresh) – [DATE]"
click at [417, 287] on icon at bounding box center [413, 281] width 10 height 11
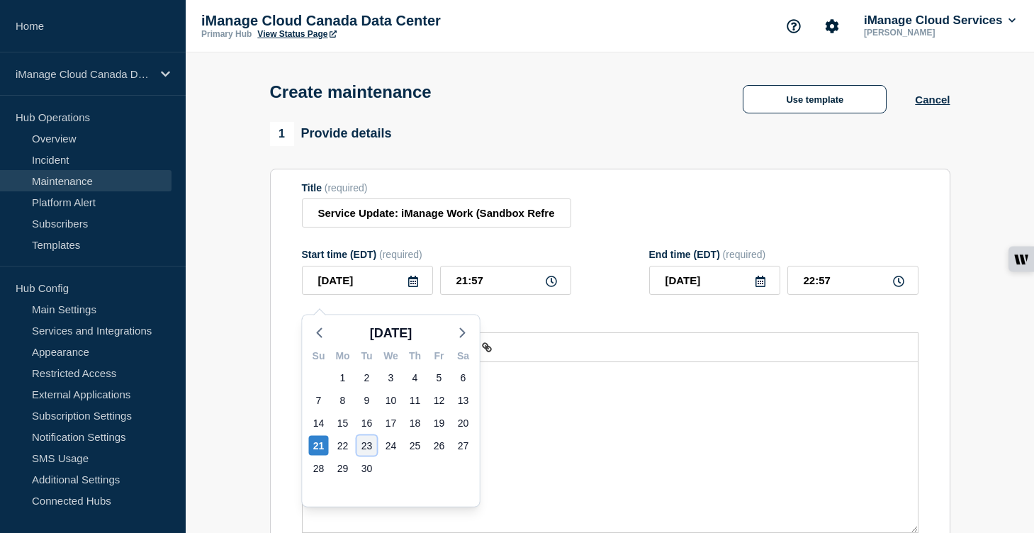
click at [370, 439] on div "23" at bounding box center [367, 446] width 20 height 20
type input "[DATE]"
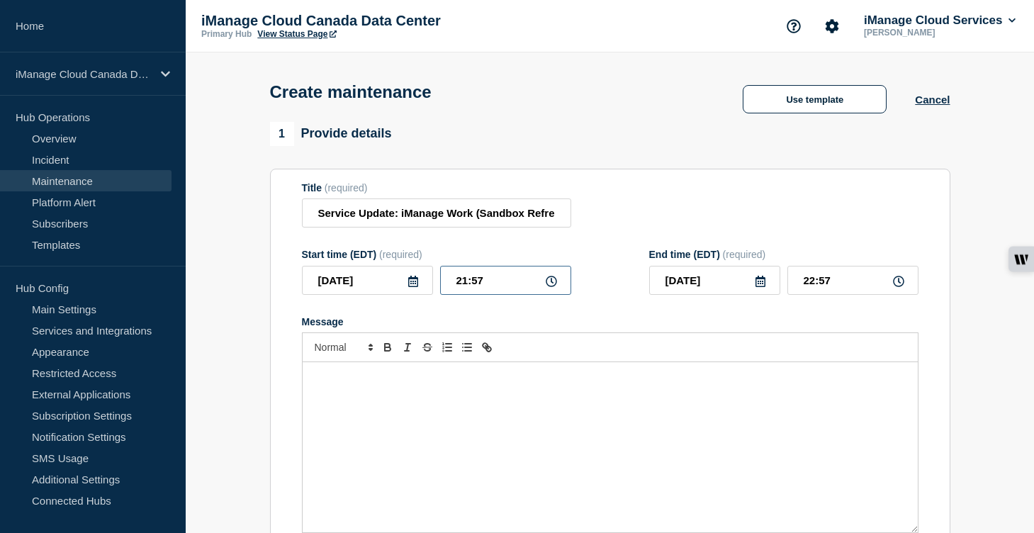
drag, startPoint x: 490, startPoint y: 290, endPoint x: 407, endPoint y: 288, distance: 82.9
click at [407, 288] on div "[DATE] 21:57" at bounding box center [436, 280] width 269 height 29
type input "00:00"
drag, startPoint x: 835, startPoint y: 295, endPoint x: 765, endPoint y: 295, distance: 70.1
click at [765, 295] on div "[DATE] 01:00" at bounding box center [783, 280] width 269 height 29
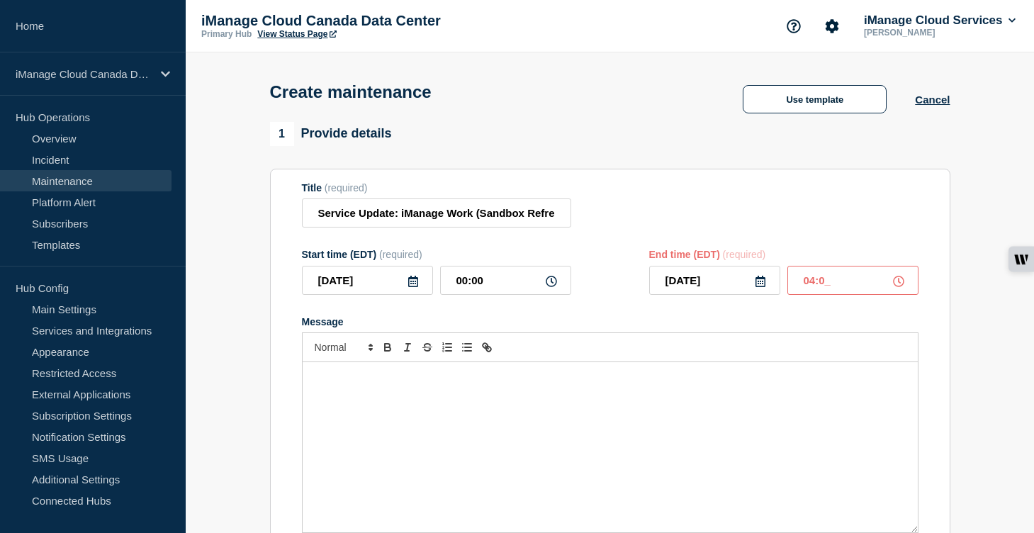
type input "04:00"
click at [366, 407] on div "Message" at bounding box center [610, 447] width 615 height 170
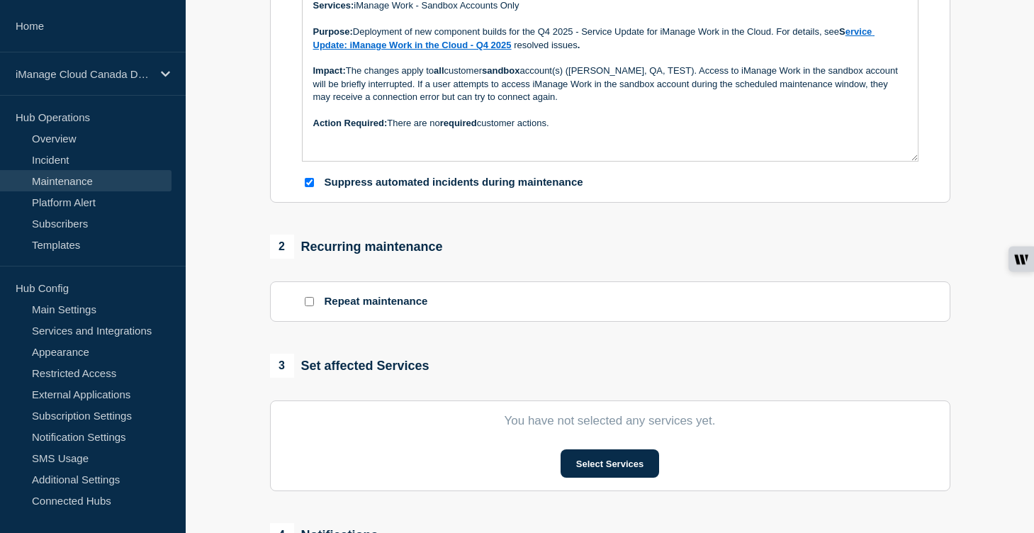
scroll to position [382, 0]
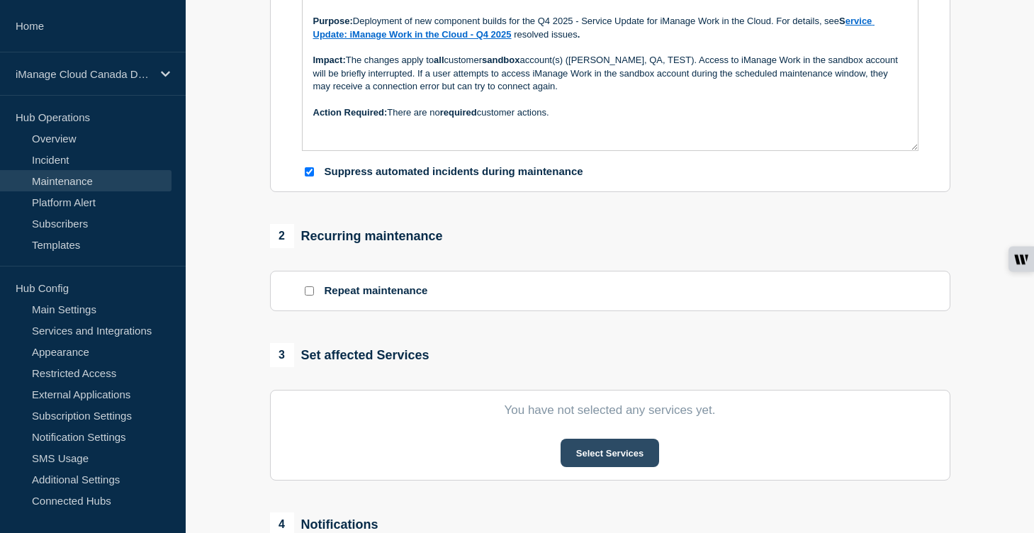
click at [611, 467] on button "Select Services" at bounding box center [609, 453] width 98 height 28
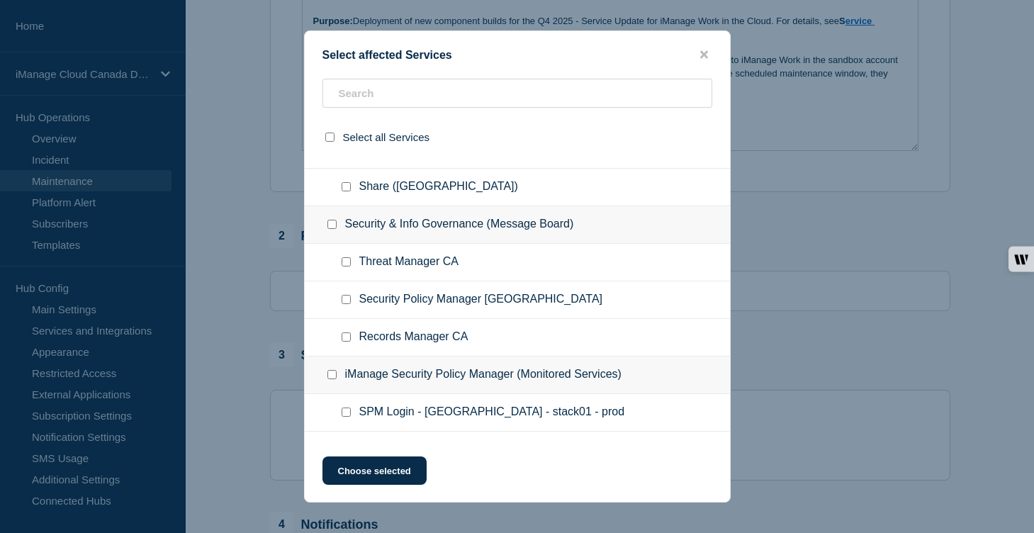
scroll to position [3614, 0]
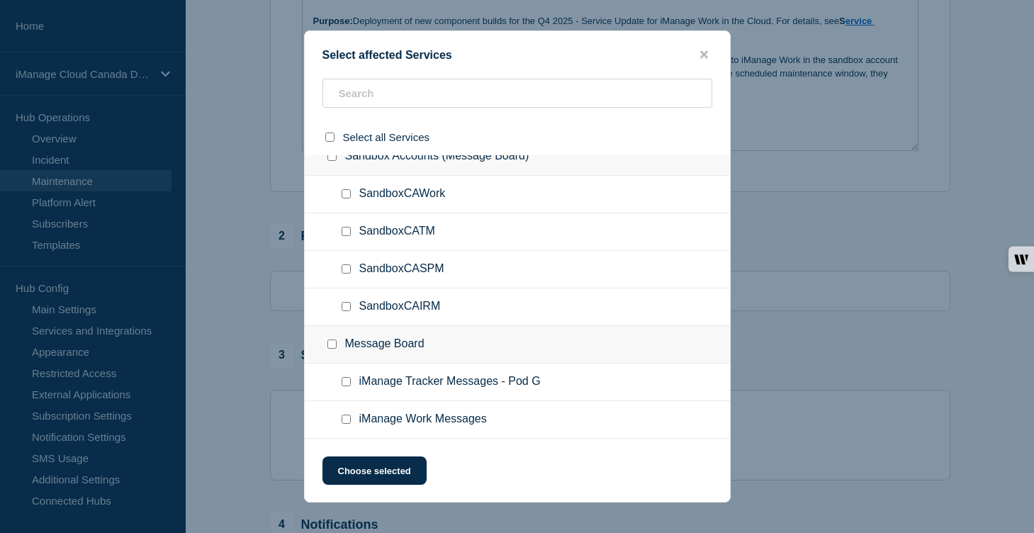
click at [346, 189] on input "SandboxCAWork checkbox" at bounding box center [345, 193] width 9 height 9
checkbox input "true"
click at [405, 478] on button "Choose selected" at bounding box center [374, 470] width 104 height 28
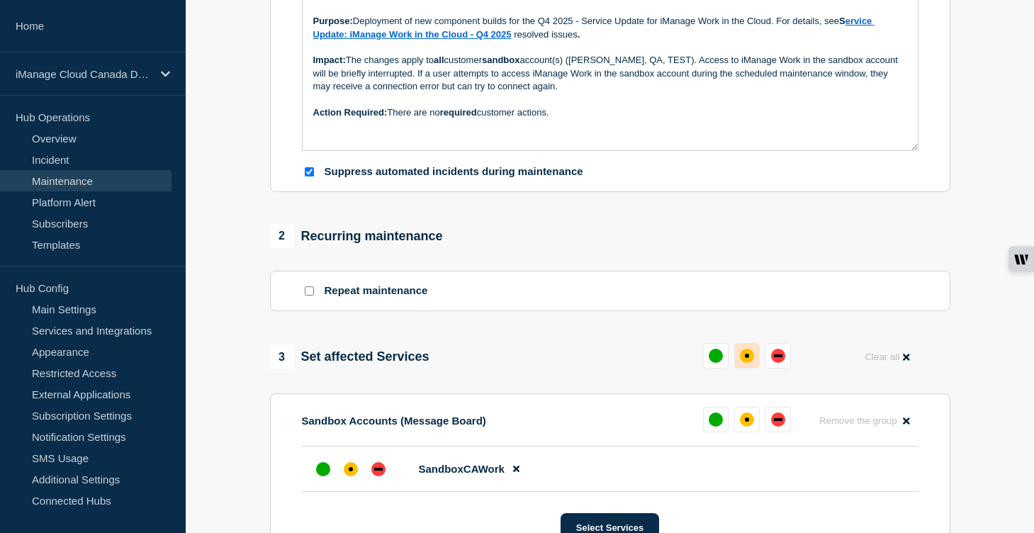
click at [757, 368] on button at bounding box center [747, 356] width 26 height 26
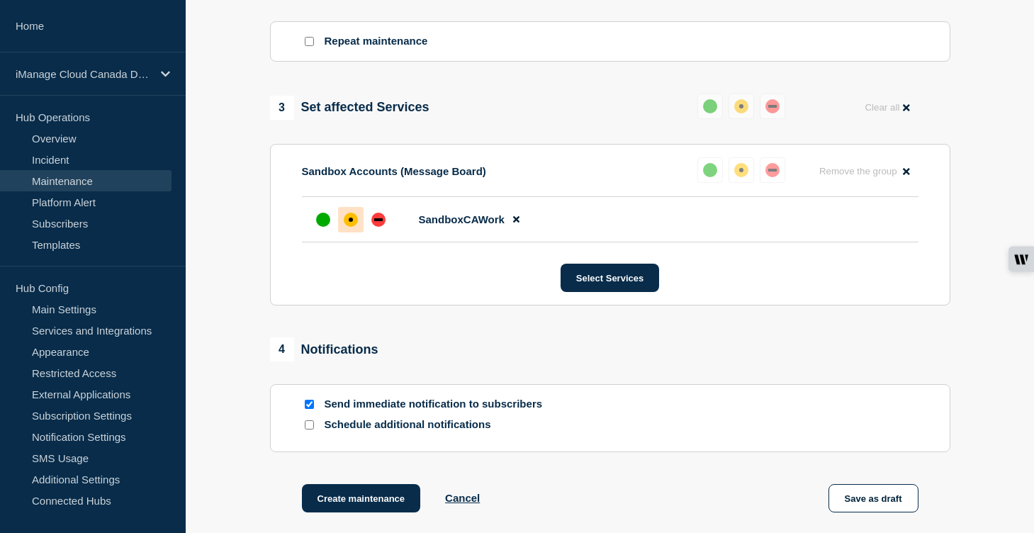
scroll to position [801, 0]
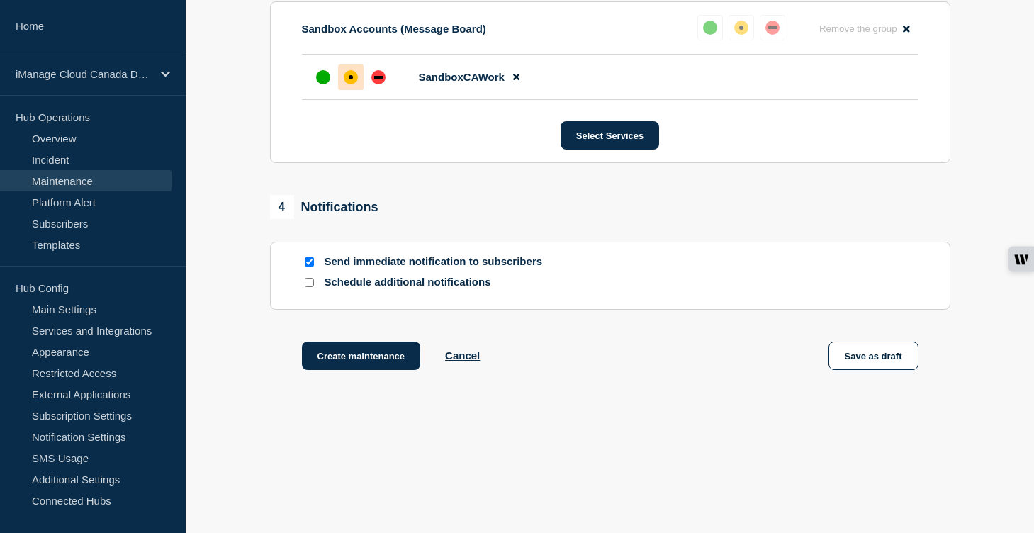
click at [311, 283] on input "Schedule additional notifications" at bounding box center [309, 282] width 9 height 9
checkbox input "true"
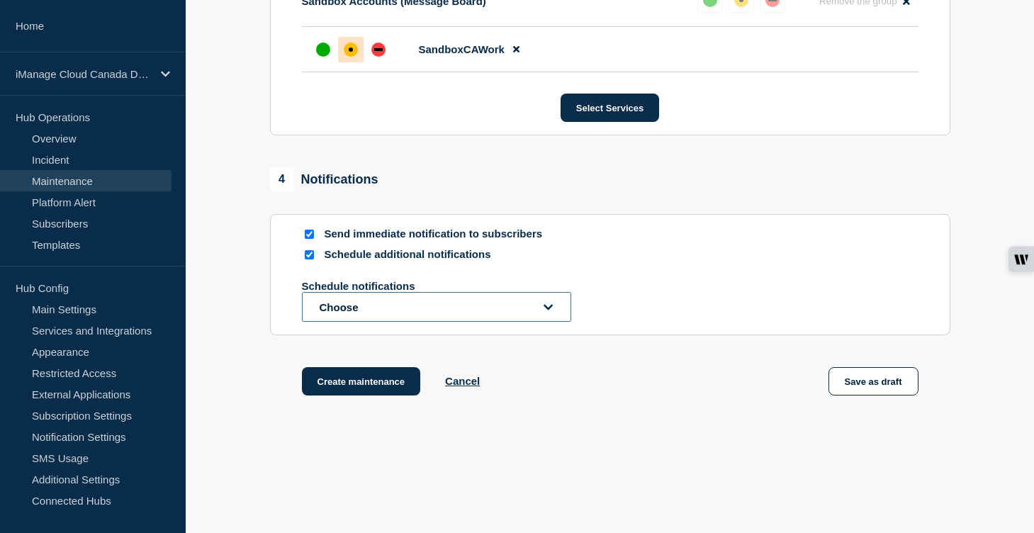
click at [364, 322] on button "Choose" at bounding box center [436, 307] width 269 height 30
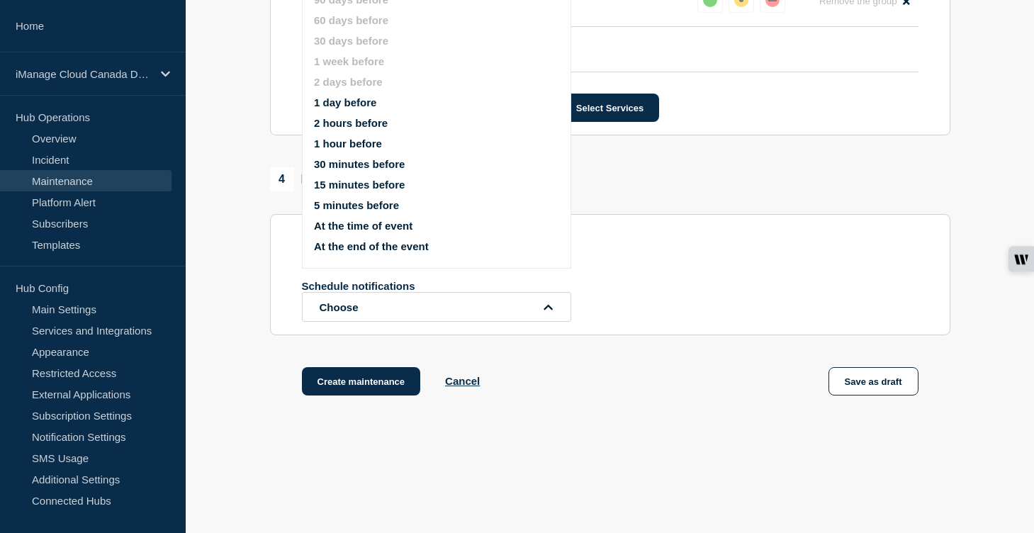
scroll to position [782, 0]
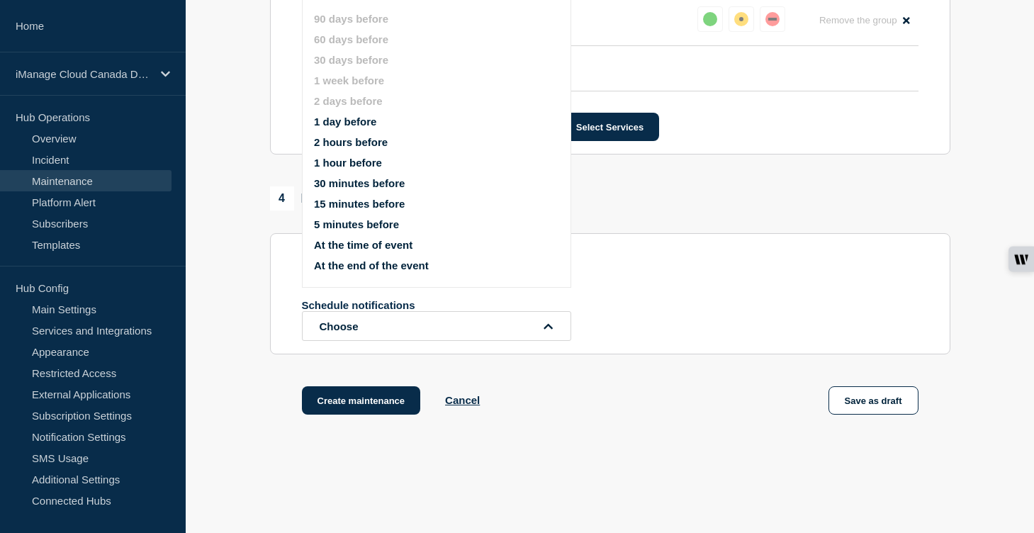
click at [362, 128] on button "1 day before" at bounding box center [345, 121] width 62 height 12
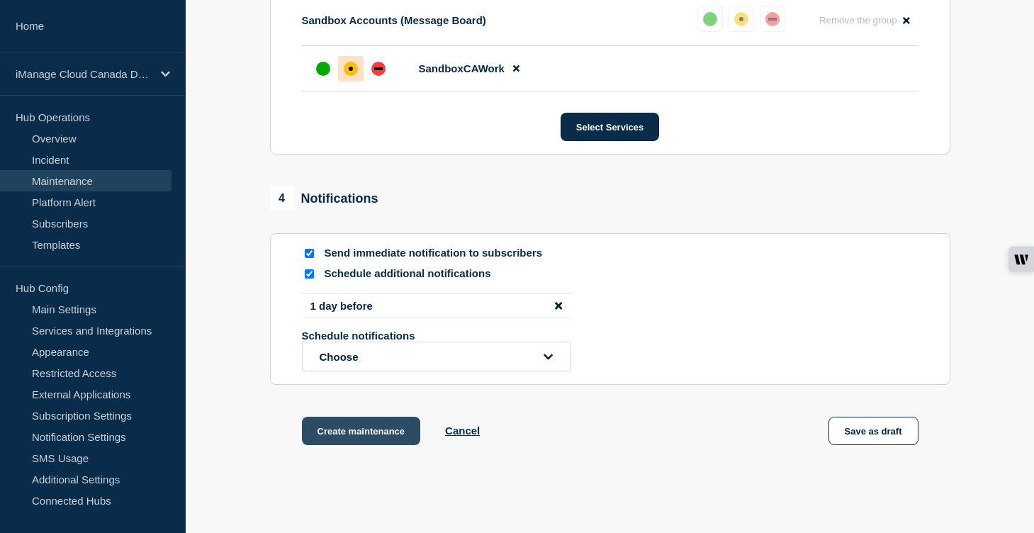
click at [380, 445] on button "Create maintenance" at bounding box center [361, 431] width 119 height 28
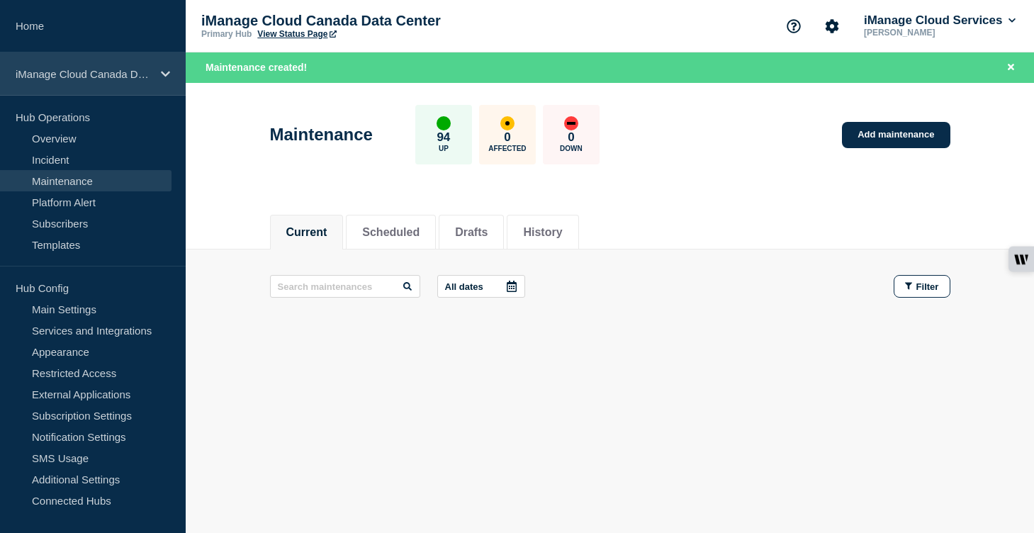
click at [171, 71] on div "iManage Cloud Canada Data Center" at bounding box center [93, 73] width 186 height 43
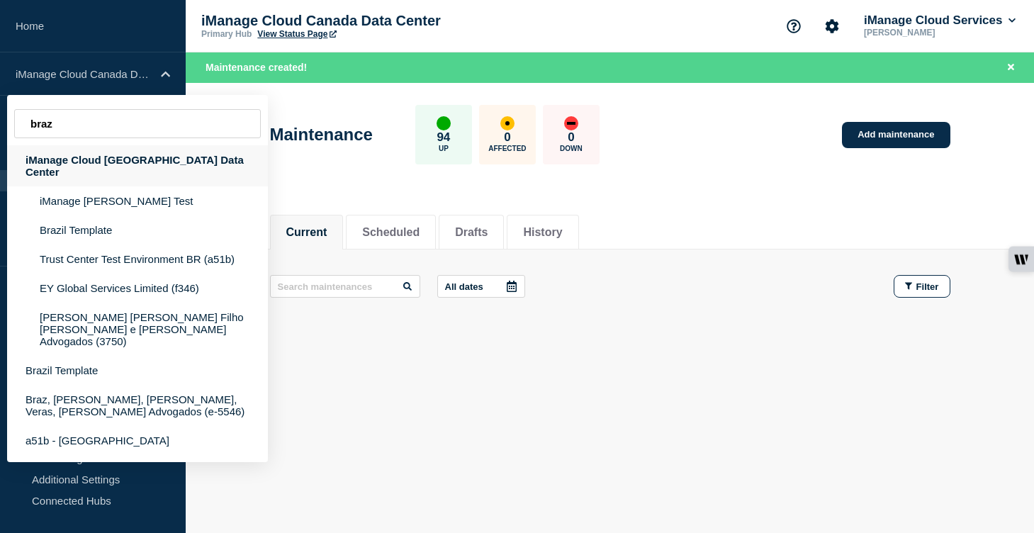
type input "braz"
click at [158, 164] on div "iManage Cloud [GEOGRAPHIC_DATA] Data Center" at bounding box center [137, 165] width 261 height 41
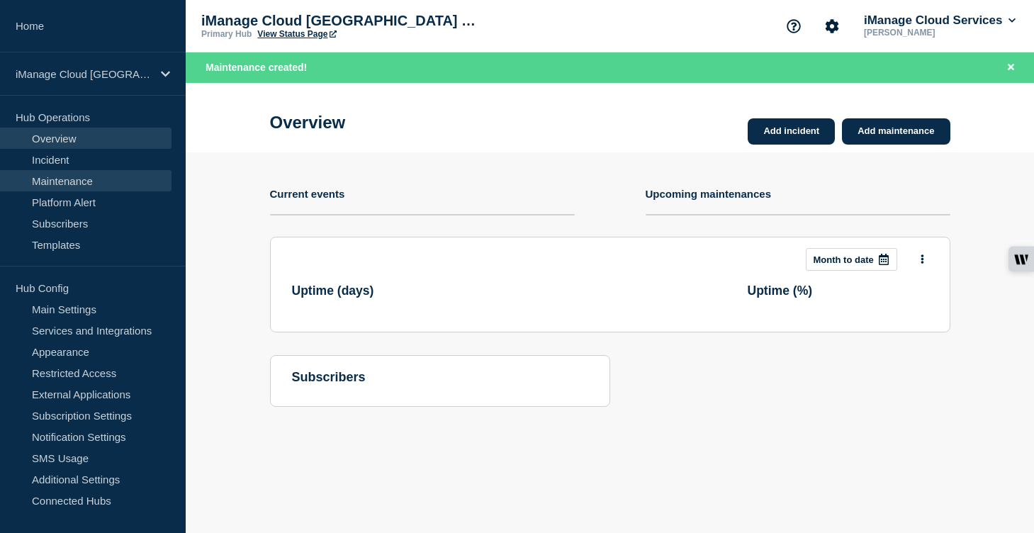
click at [108, 187] on link "Maintenance" at bounding box center [85, 180] width 171 height 21
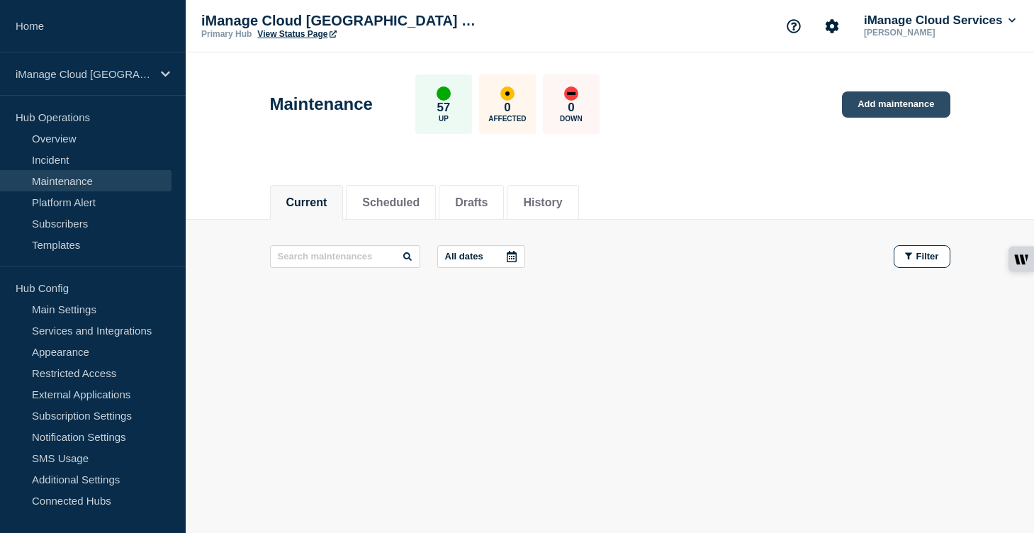
click at [918, 109] on link "Add maintenance" at bounding box center [896, 104] width 108 height 26
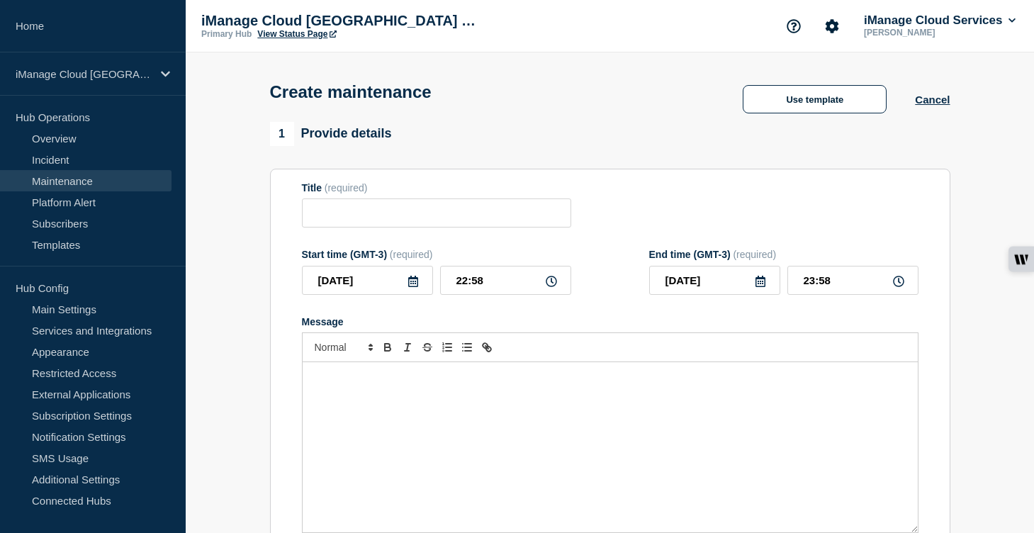
checkbox input "true"
click at [415, 443] on div "Message" at bounding box center [610, 447] width 615 height 170
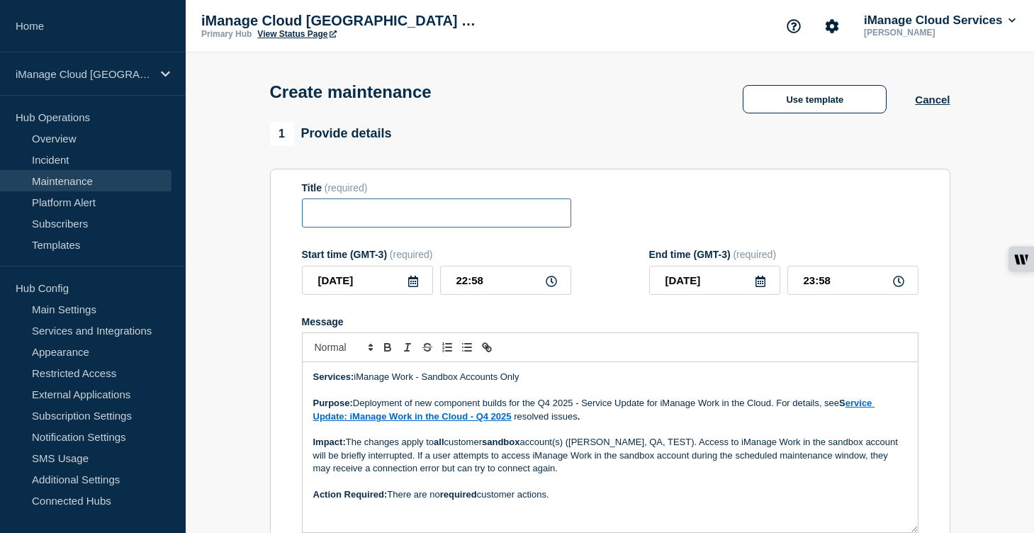
click at [360, 208] on input "Title" at bounding box center [436, 212] width 269 height 29
paste input "Service Update: iManage Work (Sandbox Refresh) – [DATE]"
type input "Service Update: iManage Work (Sandbox Refresh) – [DATE]"
click at [410, 287] on icon at bounding box center [412, 281] width 11 height 11
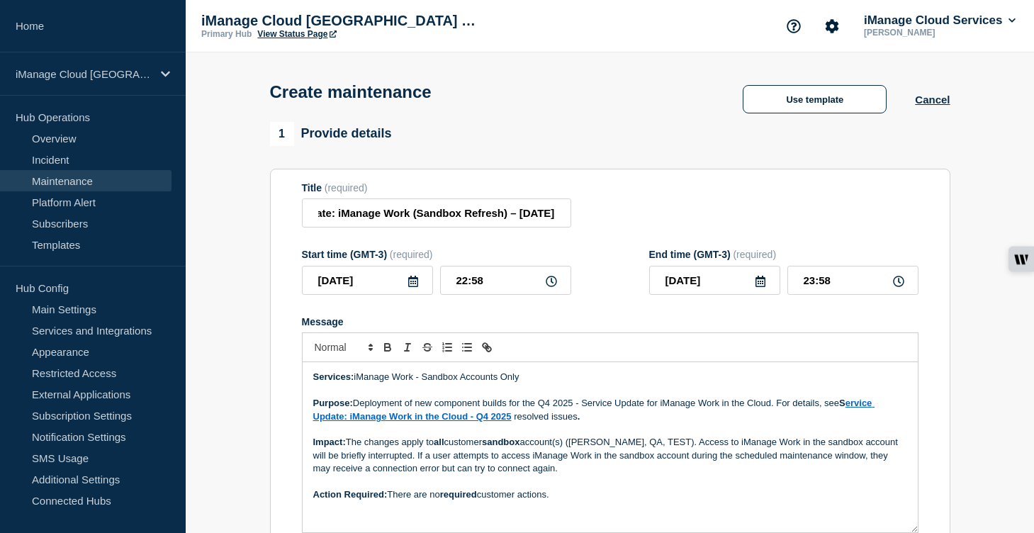
scroll to position [0, 0]
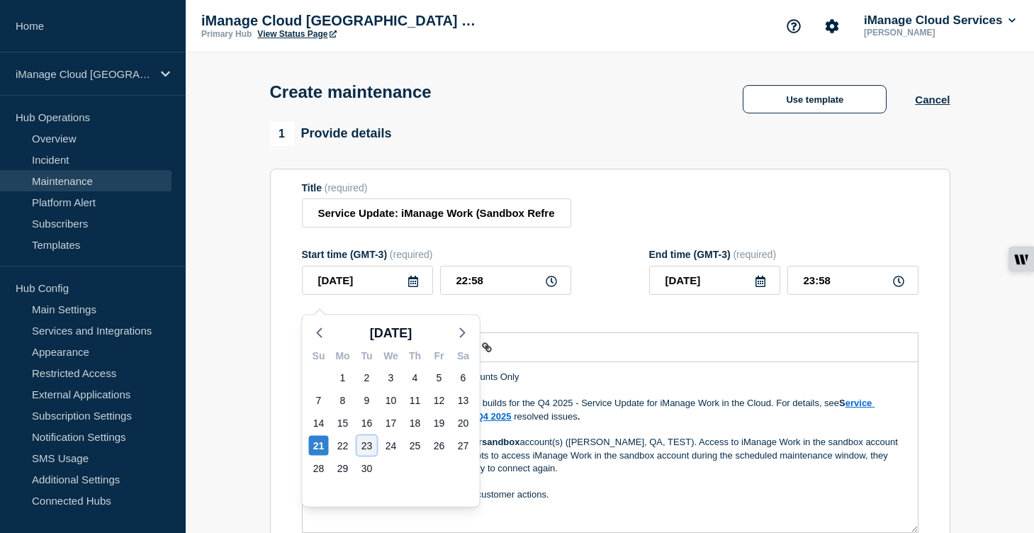
click at [364, 453] on div "23" at bounding box center [367, 446] width 20 height 20
type input "[DATE]"
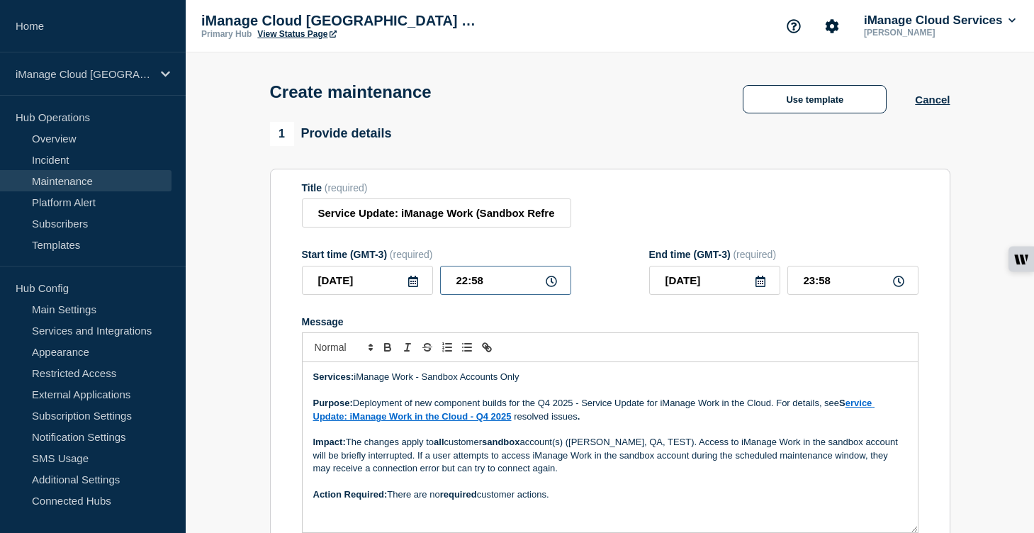
drag, startPoint x: 488, startPoint y: 293, endPoint x: 397, endPoint y: 293, distance: 91.4
click at [397, 293] on div "[DATE] 22:58" at bounding box center [436, 280] width 269 height 29
type input "02:00"
drag, startPoint x: 837, startPoint y: 291, endPoint x: 718, endPoint y: 294, distance: 119.1
click at [718, 294] on div "[DATE] 03:00" at bounding box center [783, 280] width 269 height 29
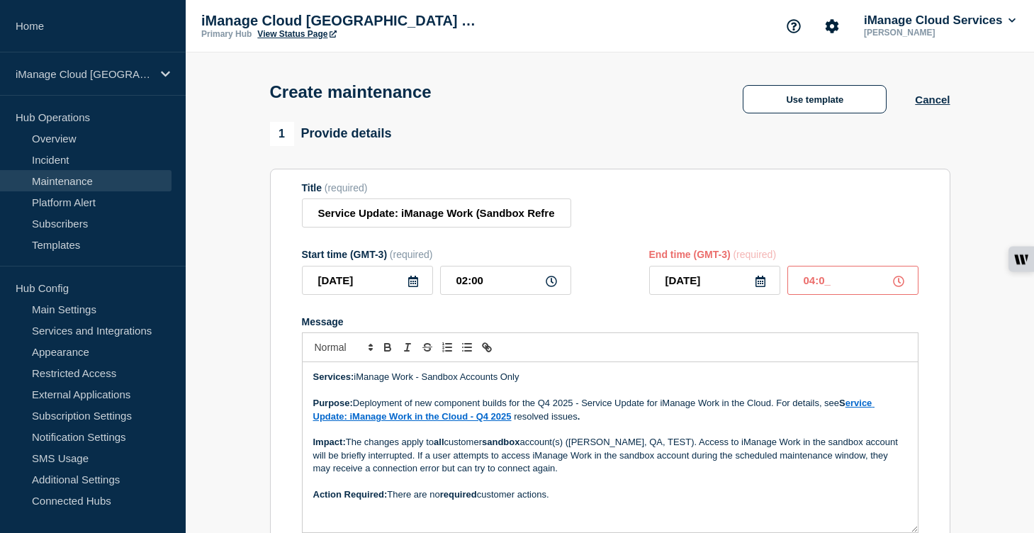
type input "04:00"
click at [651, 327] on div "Message" at bounding box center [610, 321] width 616 height 11
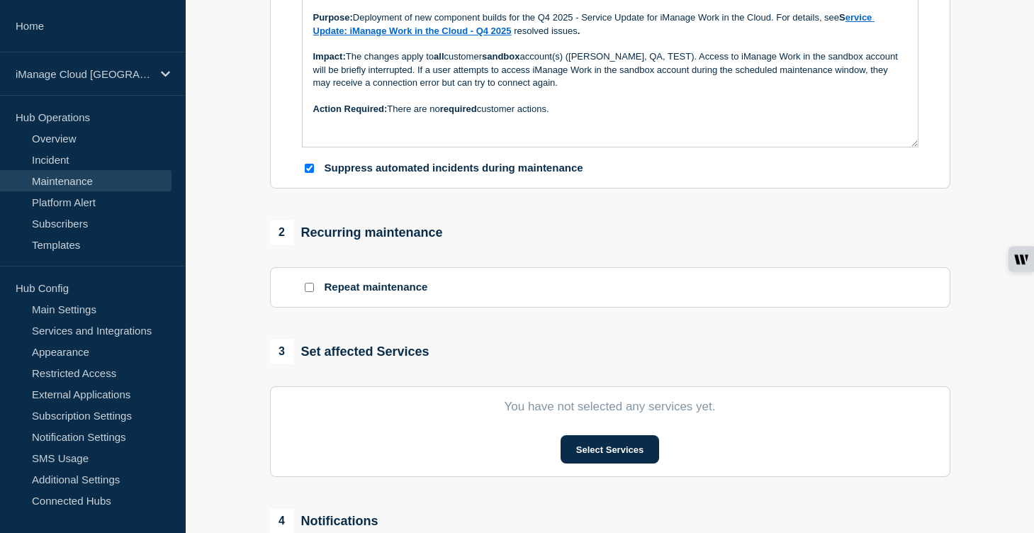
scroll to position [405, 0]
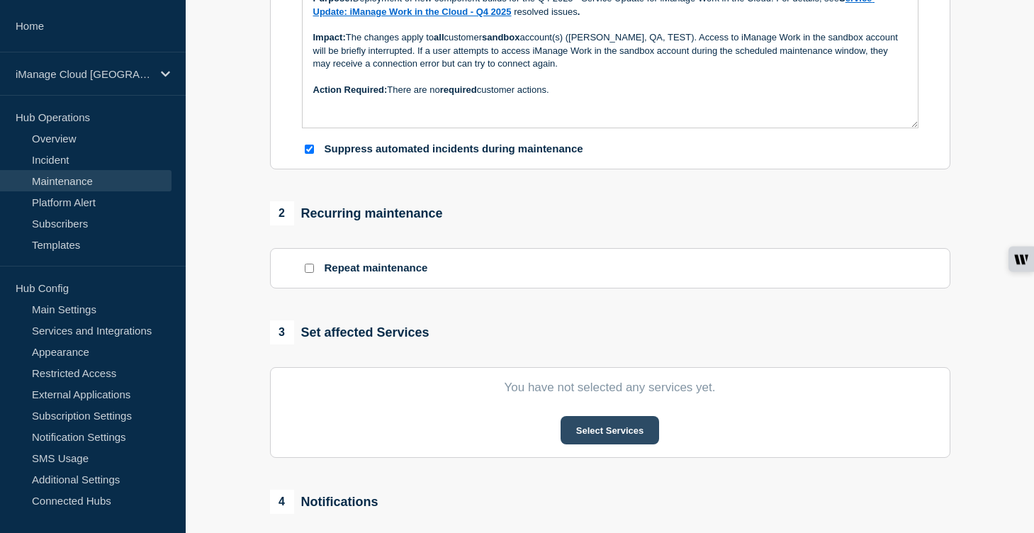
click at [611, 444] on button "Select Services" at bounding box center [609, 430] width 98 height 28
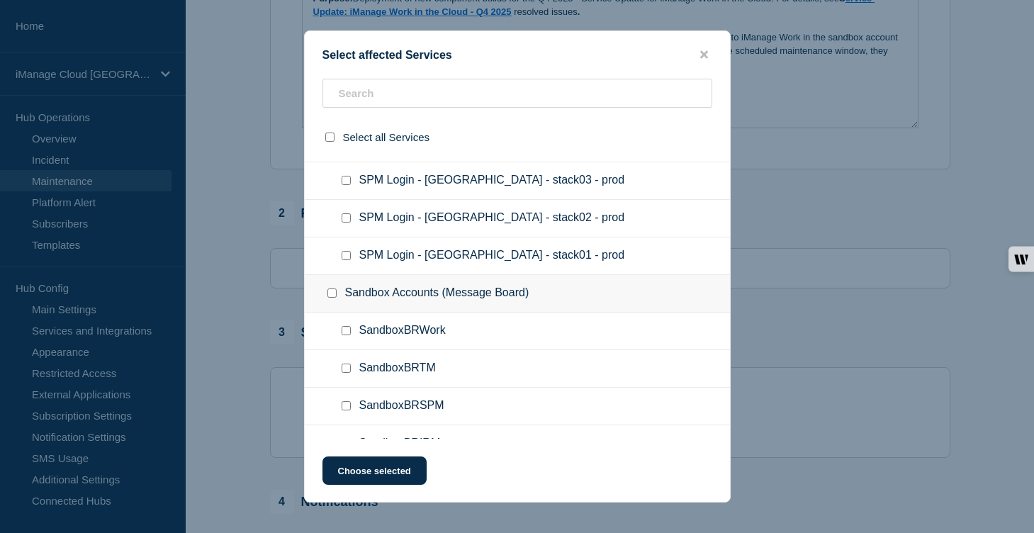
scroll to position [2219, 0]
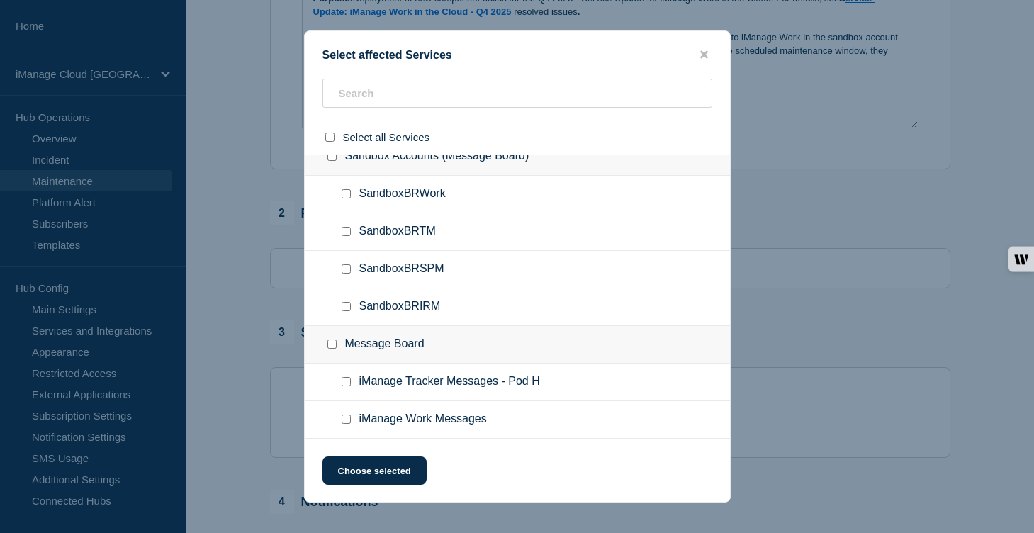
click at [344, 189] on input "SandboxBRWork checkbox" at bounding box center [345, 193] width 9 height 9
checkbox input "true"
click at [388, 473] on button "Choose selected" at bounding box center [374, 470] width 104 height 28
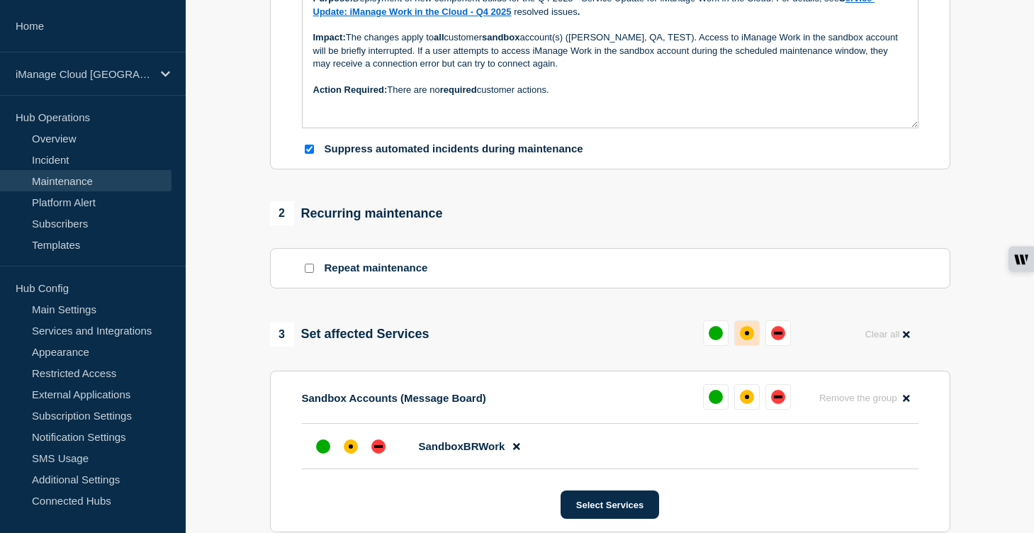
click at [747, 340] on div "affected" at bounding box center [747, 333] width 14 height 14
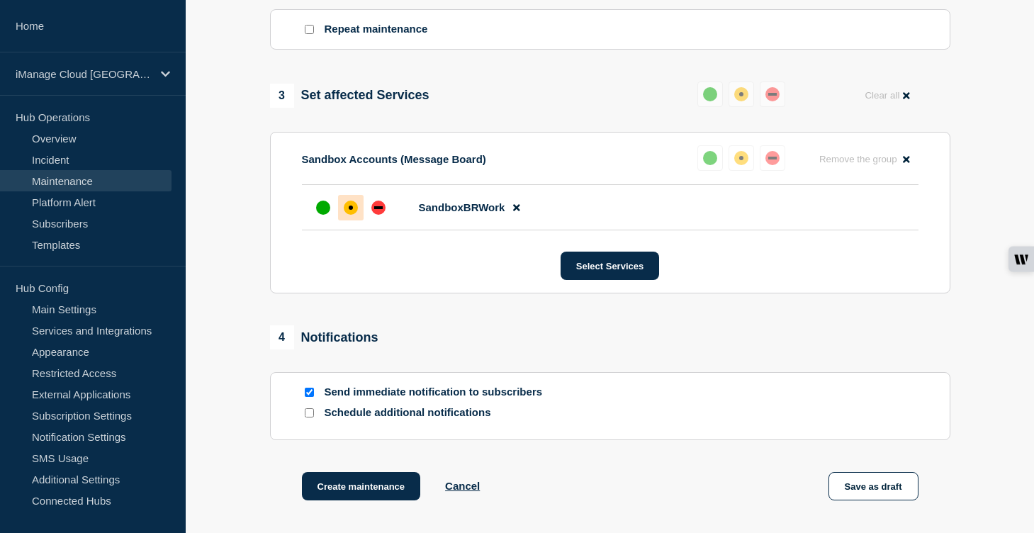
scroll to position [801, 0]
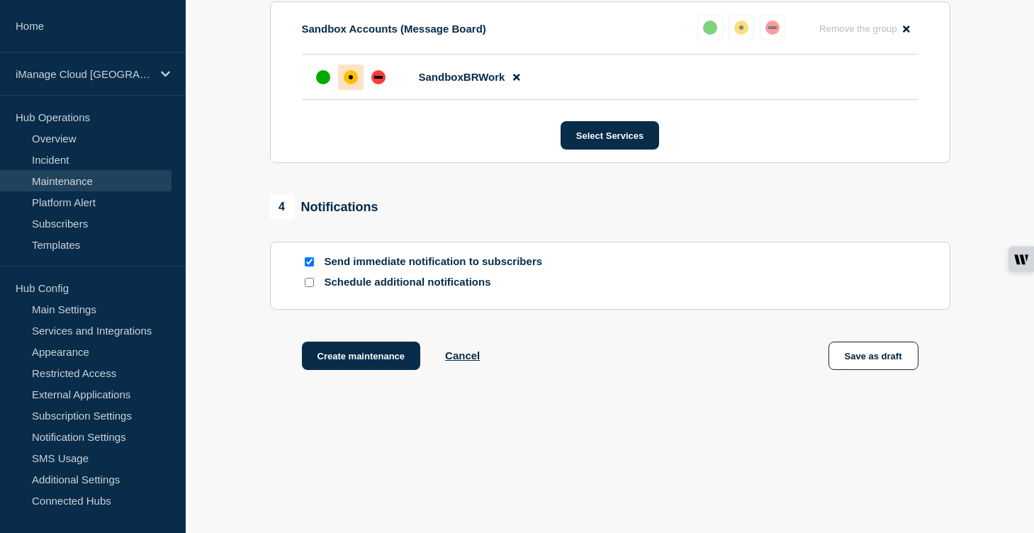
click at [308, 286] on input "Schedule additional notifications" at bounding box center [309, 282] width 9 height 9
checkbox input "true"
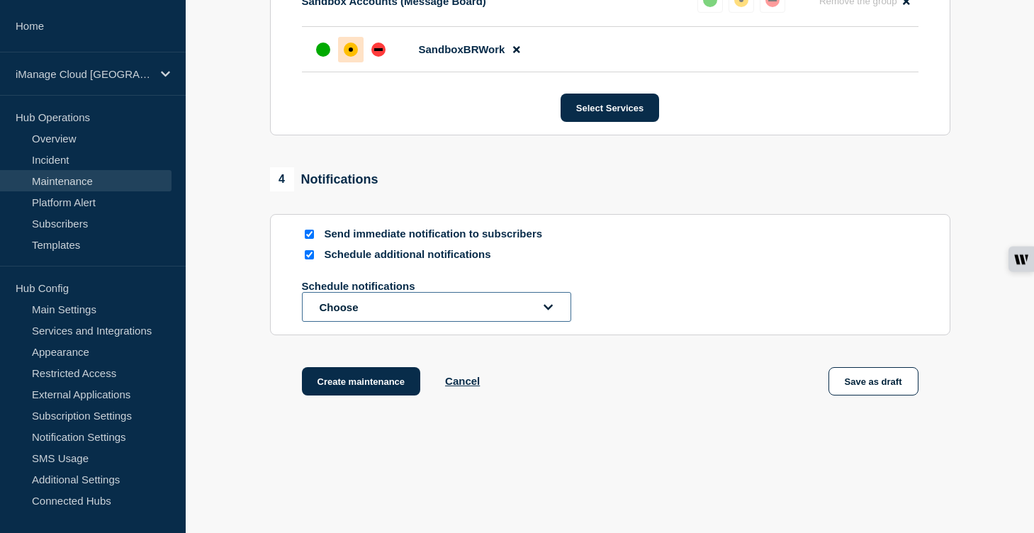
click at [346, 322] on button "Choose" at bounding box center [436, 307] width 269 height 30
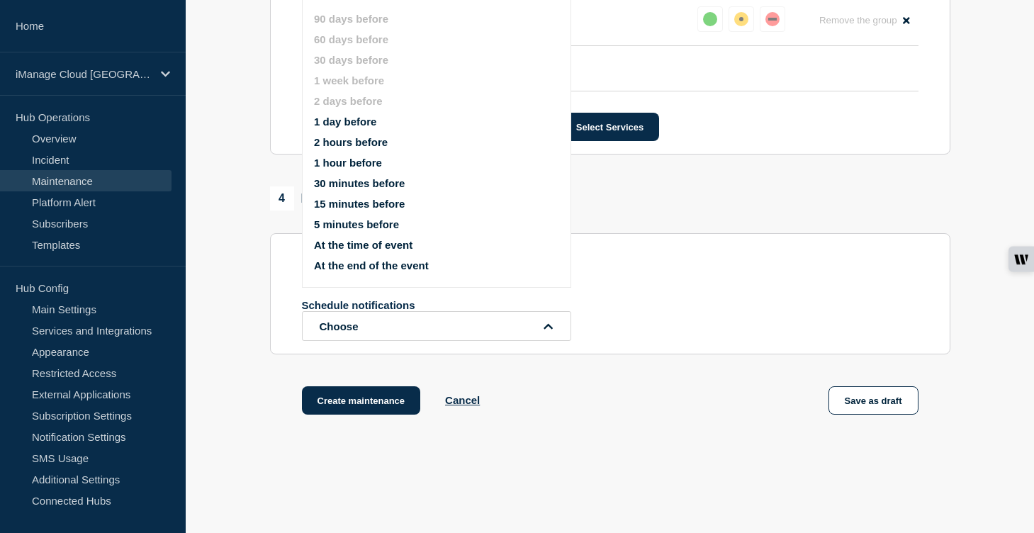
click at [373, 128] on button "1 day before" at bounding box center [345, 121] width 62 height 12
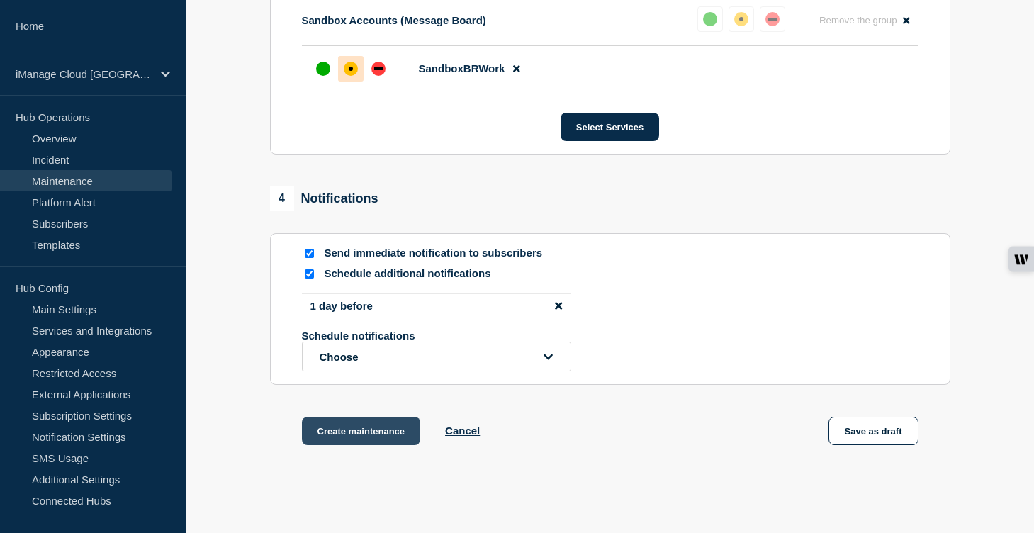
click at [367, 445] on button "Create maintenance" at bounding box center [361, 431] width 119 height 28
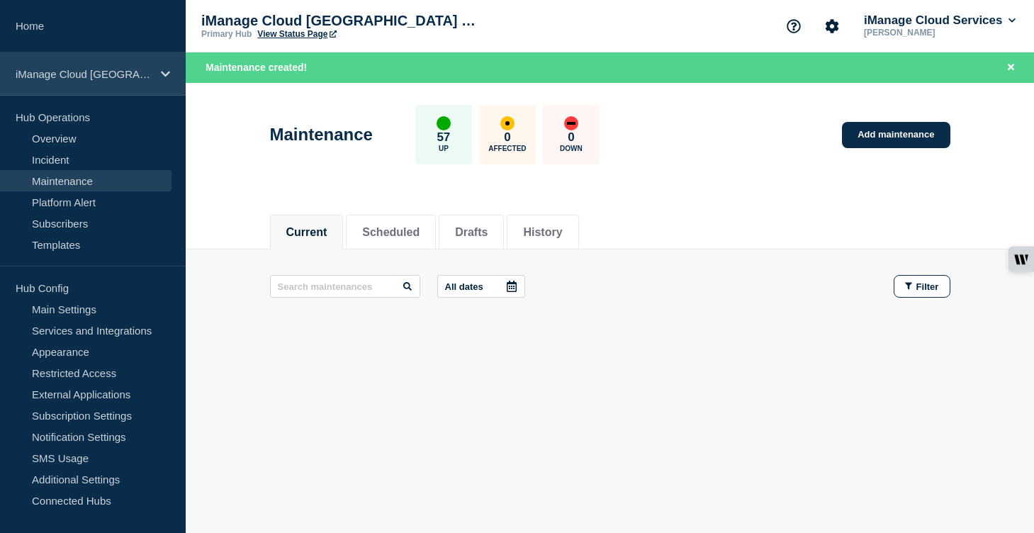
click at [165, 72] on icon at bounding box center [165, 74] width 9 height 11
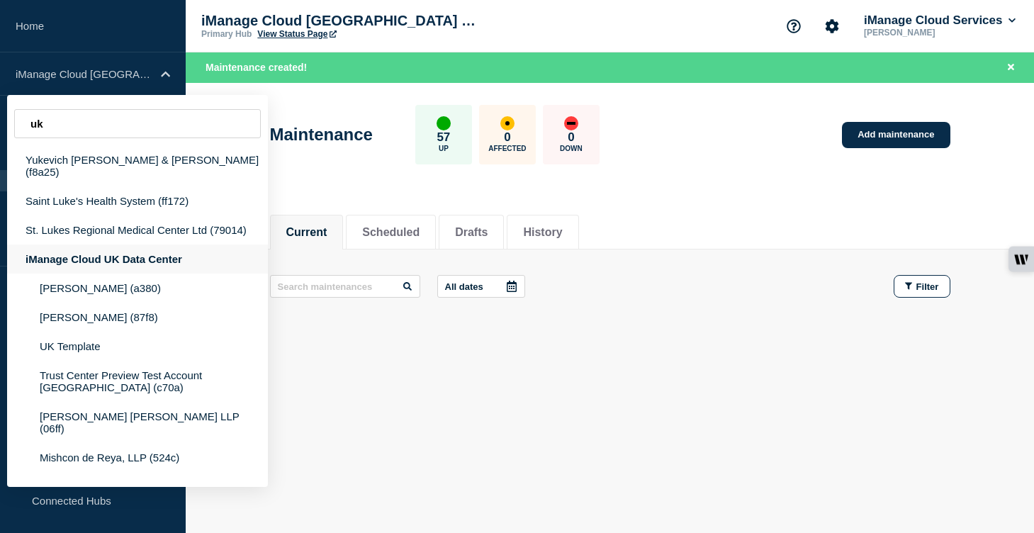
type input "uk"
click at [152, 261] on div "iManage Cloud UK Data Center" at bounding box center [137, 258] width 261 height 29
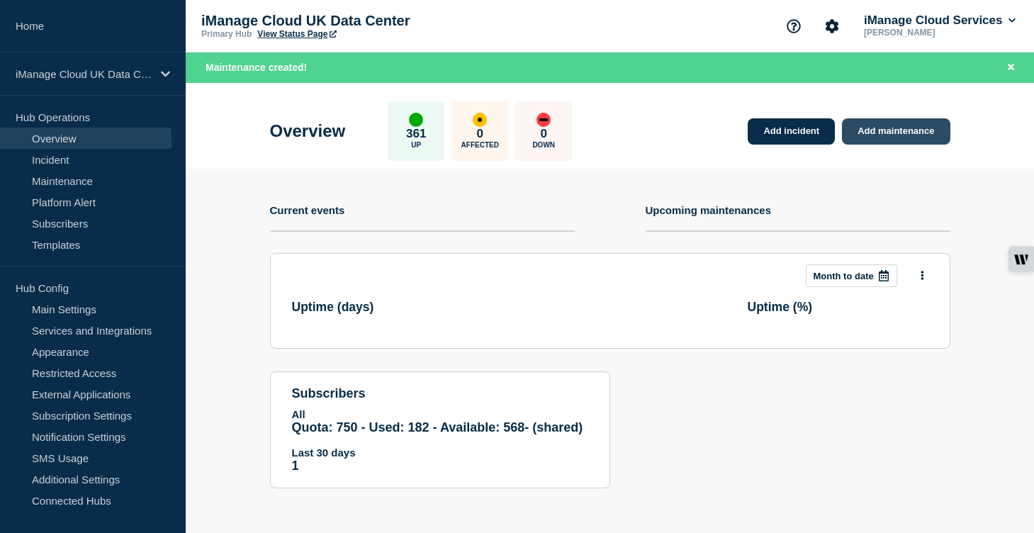
click at [913, 135] on link "Add maintenance" at bounding box center [896, 131] width 108 height 26
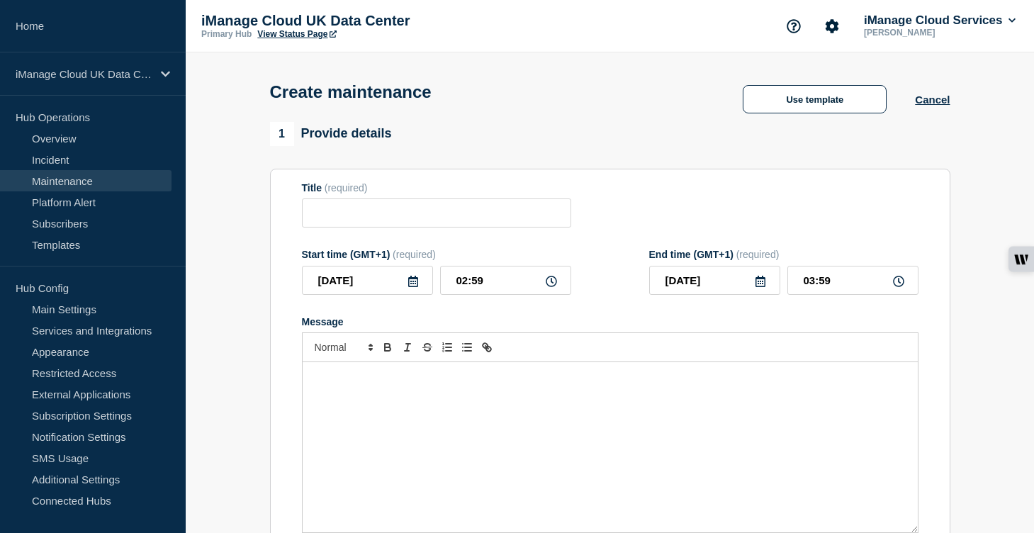
checkbox input "true"
click at [385, 417] on div "Message" at bounding box center [610, 447] width 615 height 170
click at [342, 215] on input "Title" at bounding box center [436, 212] width 269 height 29
paste input "Service Update: iManage Work (Sandbox Refresh) – [DATE]"
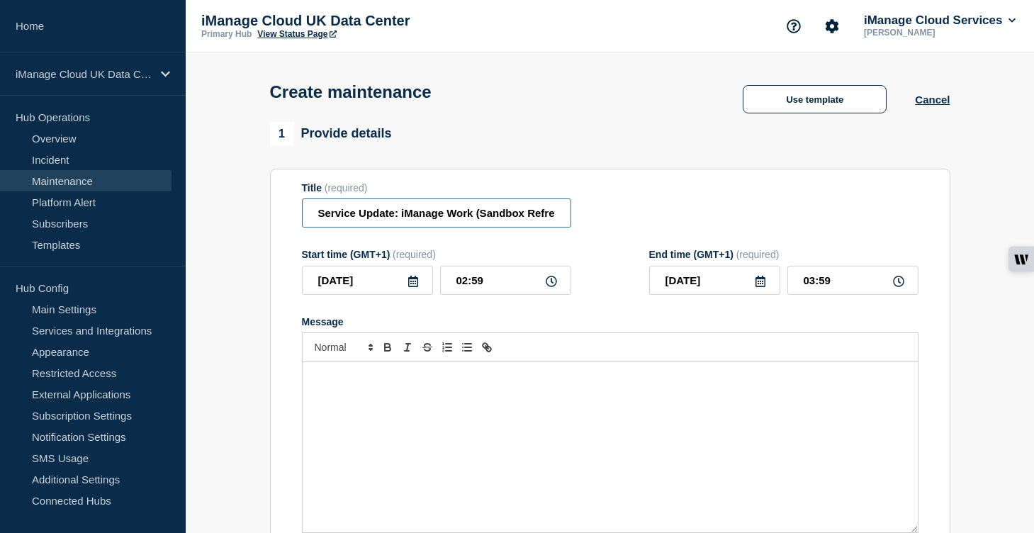
scroll to position [0, 125]
type input "Service Update: iManage Work (Sandbox Refresh) – [DATE]"
click at [348, 378] on div "Message" at bounding box center [610, 447] width 615 height 170
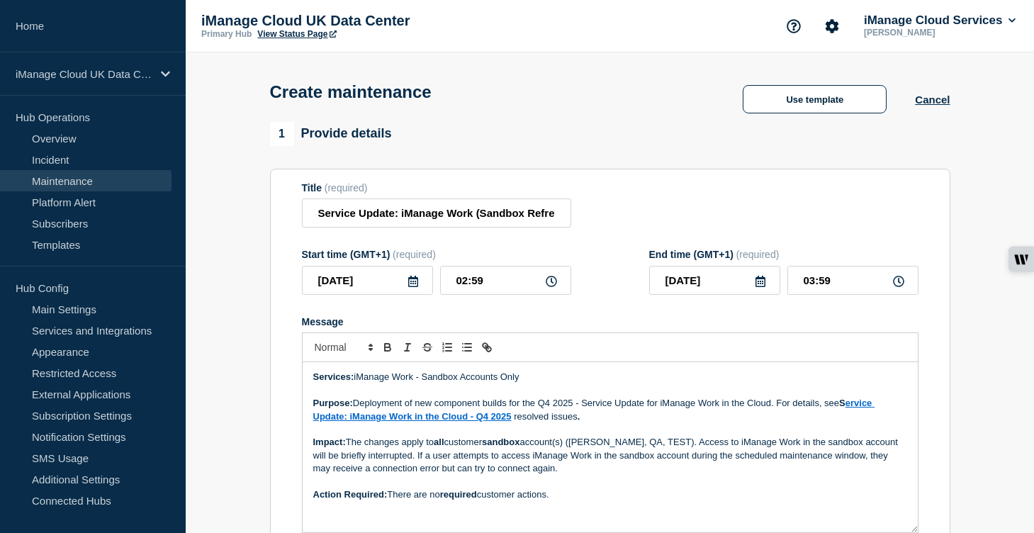
click at [417, 287] on icon at bounding box center [413, 281] width 10 height 11
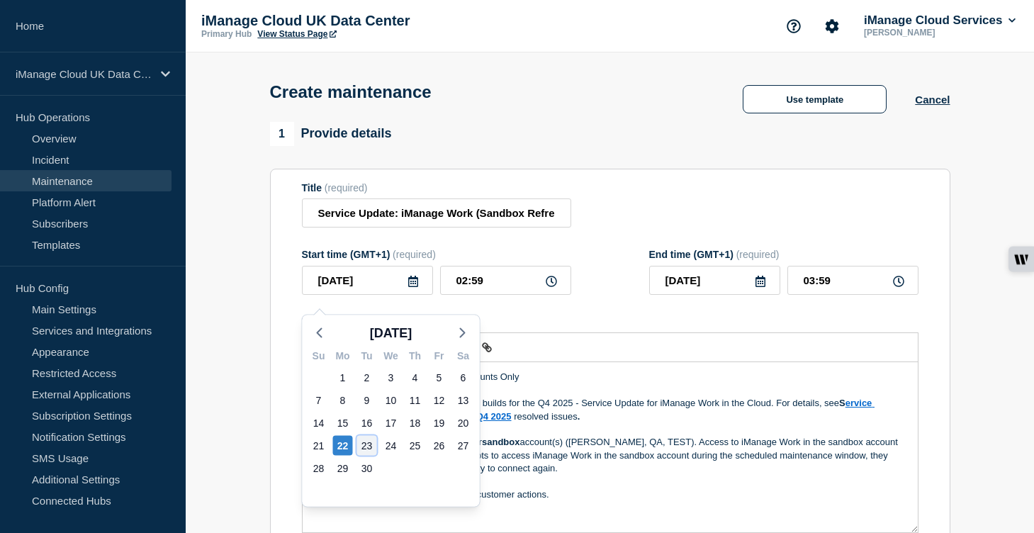
click at [371, 446] on div "23" at bounding box center [367, 446] width 20 height 20
type input "[DATE]"
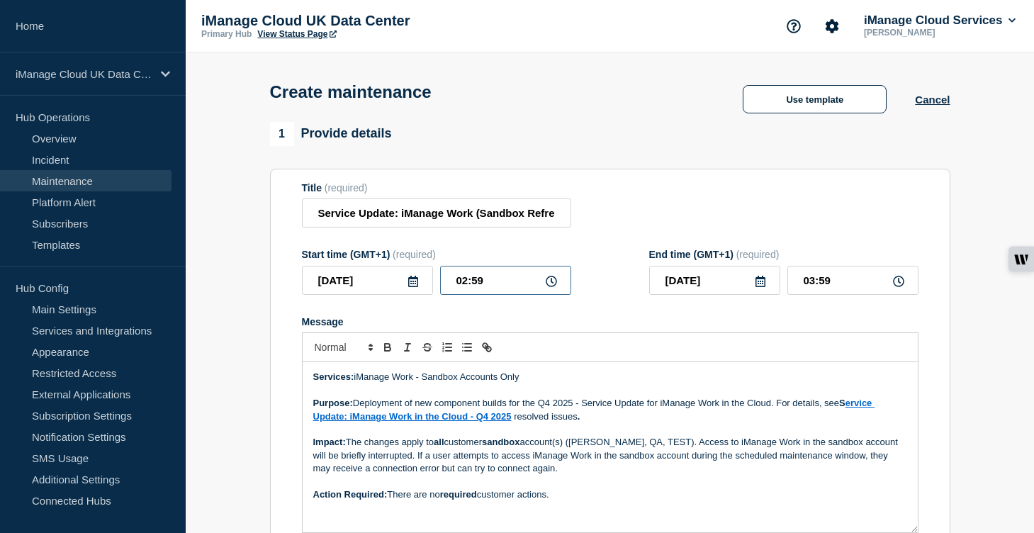
drag, startPoint x: 487, startPoint y: 298, endPoint x: 405, endPoint y: 295, distance: 82.9
click at [405, 295] on div "[DATE] 02:59" at bounding box center [436, 280] width 269 height 29
type input "02:00"
drag, startPoint x: 833, startPoint y: 292, endPoint x: 737, endPoint y: 292, distance: 96.3
click at [737, 292] on div "[DATE] 03:00" at bounding box center [783, 280] width 269 height 29
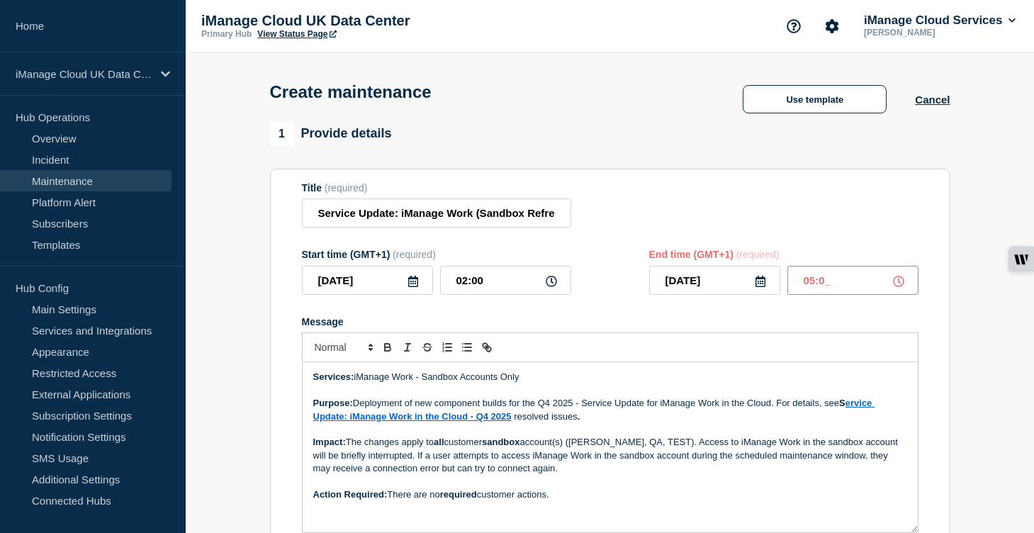
type input "05:00"
click at [599, 317] on form "Title (required) Service Update: iManage Work (Sandbox Refresh) – [DATE] Start …" at bounding box center [610, 371] width 616 height 379
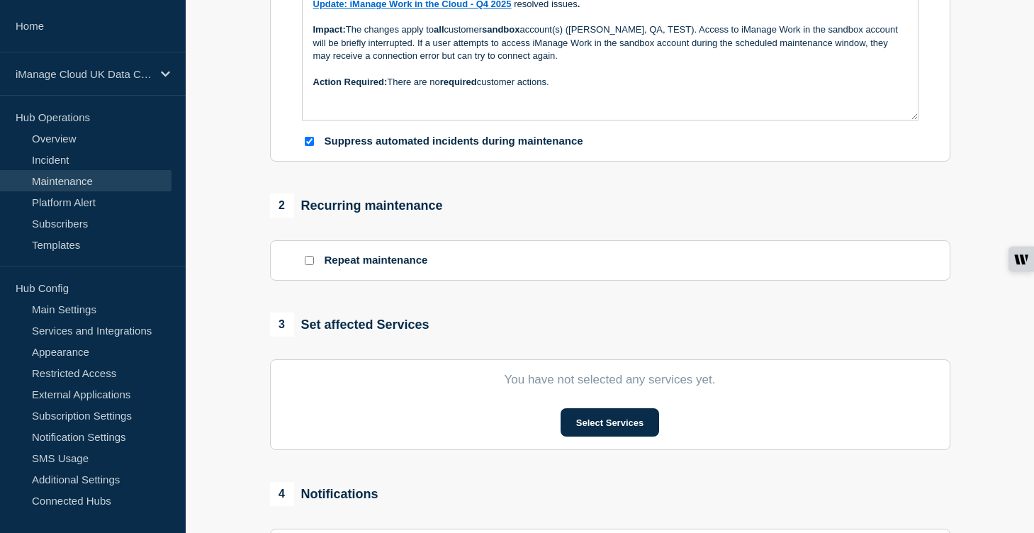
scroll to position [415, 0]
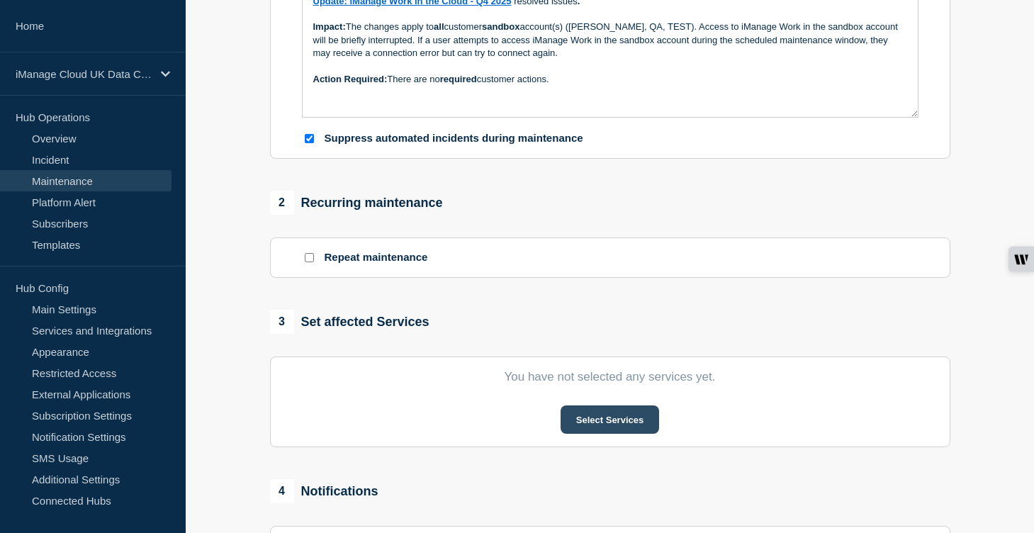
click at [615, 434] on button "Select Services" at bounding box center [609, 419] width 98 height 28
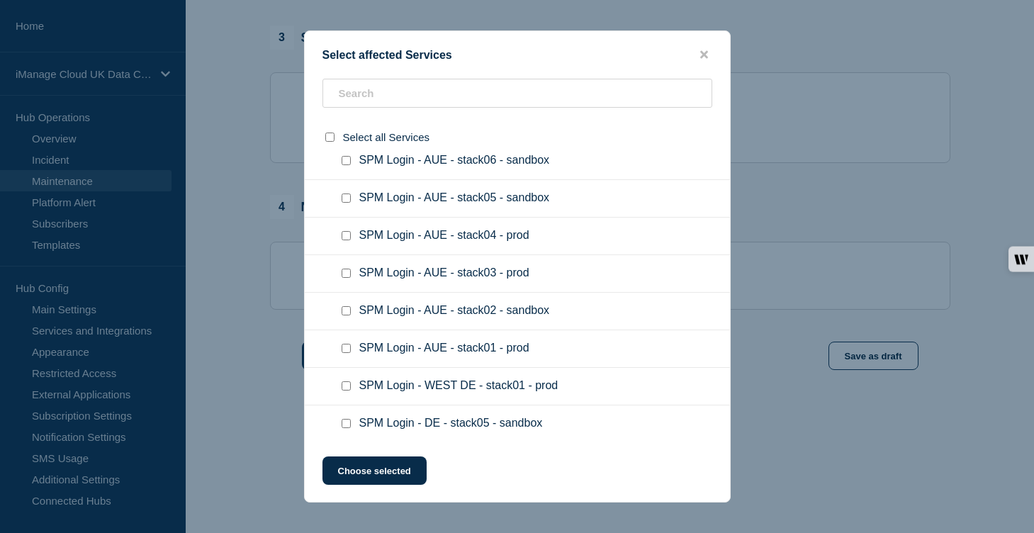
scroll to position [12530, 0]
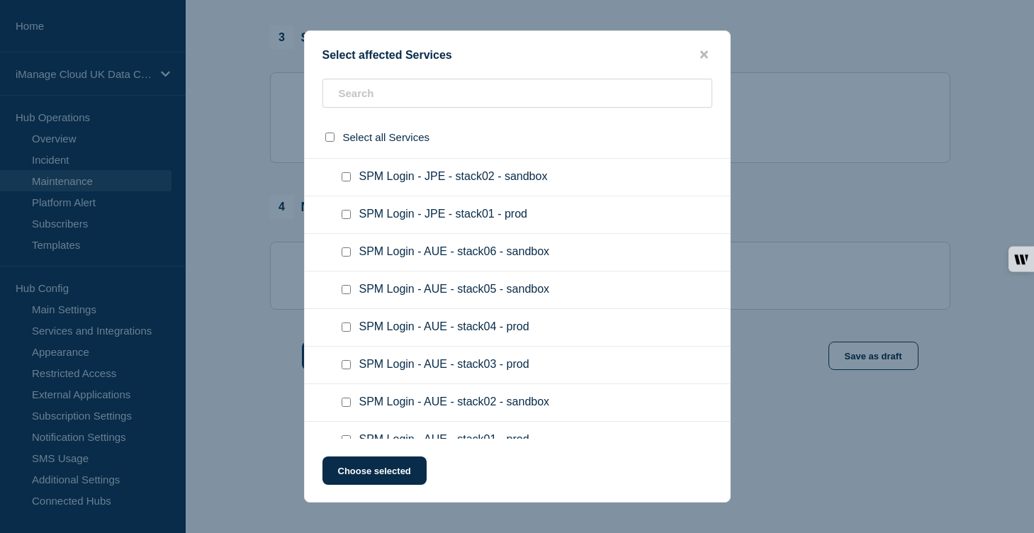
checkbox input "true"
click at [385, 473] on button "Choose selected" at bounding box center [374, 470] width 104 height 28
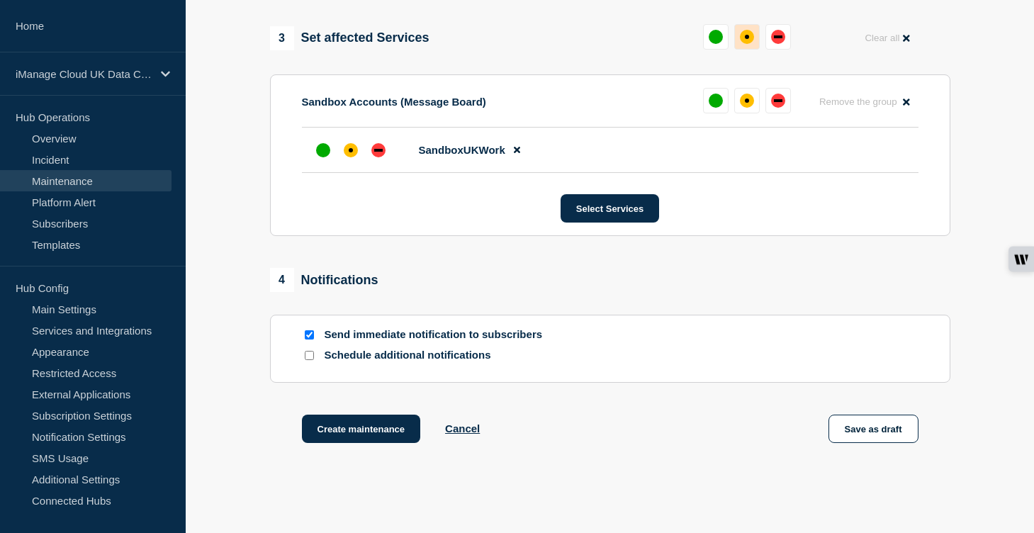
click at [748, 39] on div "affected" at bounding box center [747, 37] width 4 height 4
click at [312, 360] on input "Schedule additional notifications" at bounding box center [309, 355] width 9 height 9
checkbox input "true"
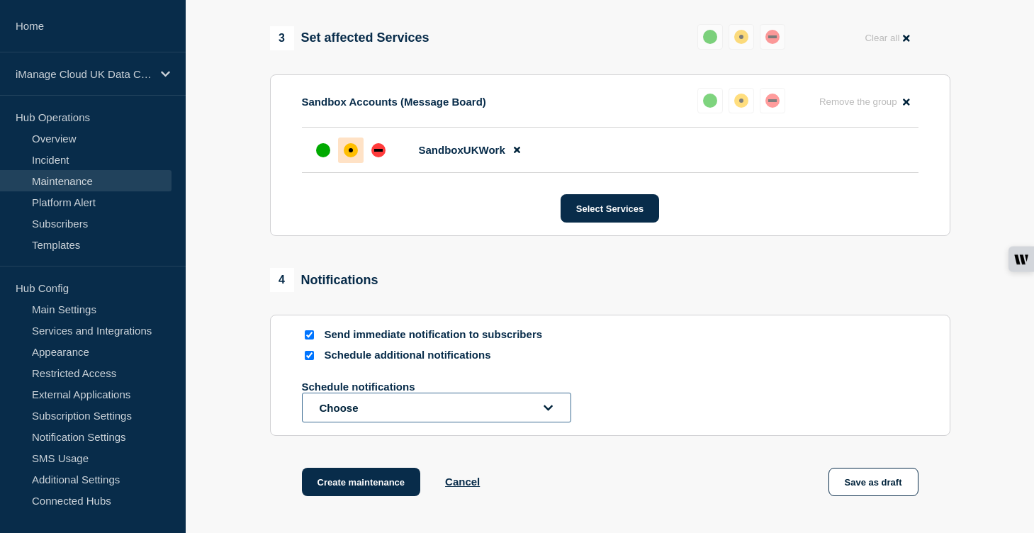
click at [363, 422] on button "Choose" at bounding box center [436, 407] width 269 height 30
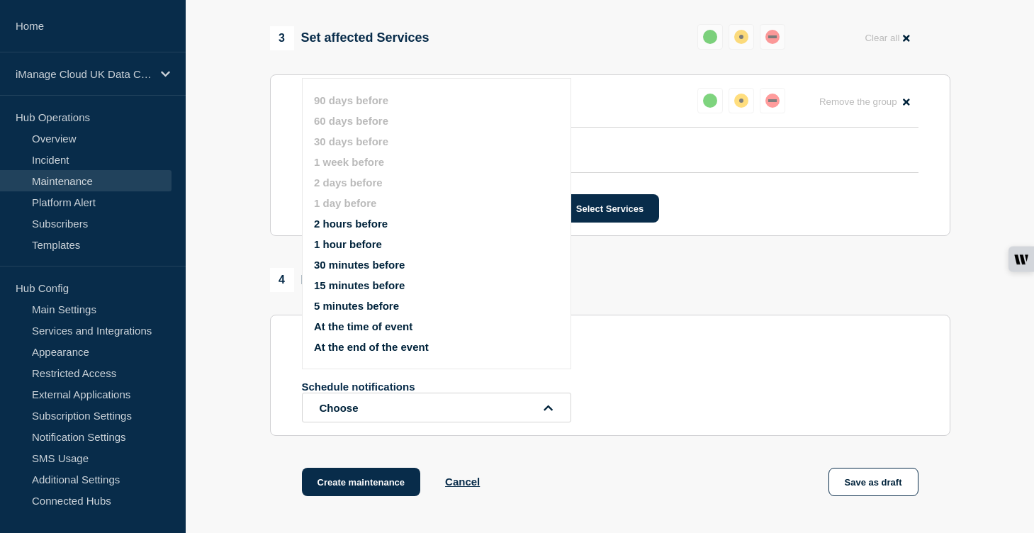
click at [366, 250] on button "1 hour before" at bounding box center [348, 244] width 68 height 12
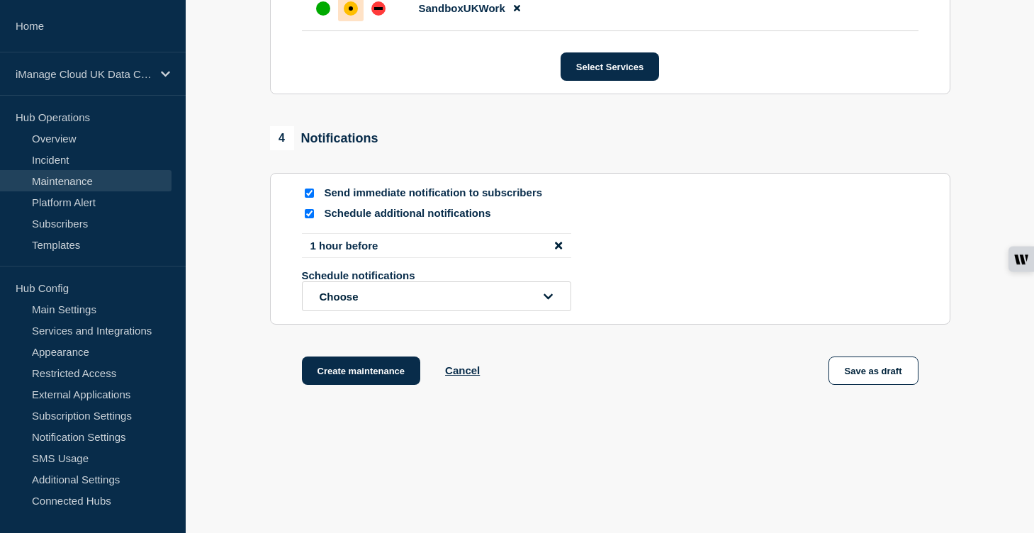
scroll to position [890, 0]
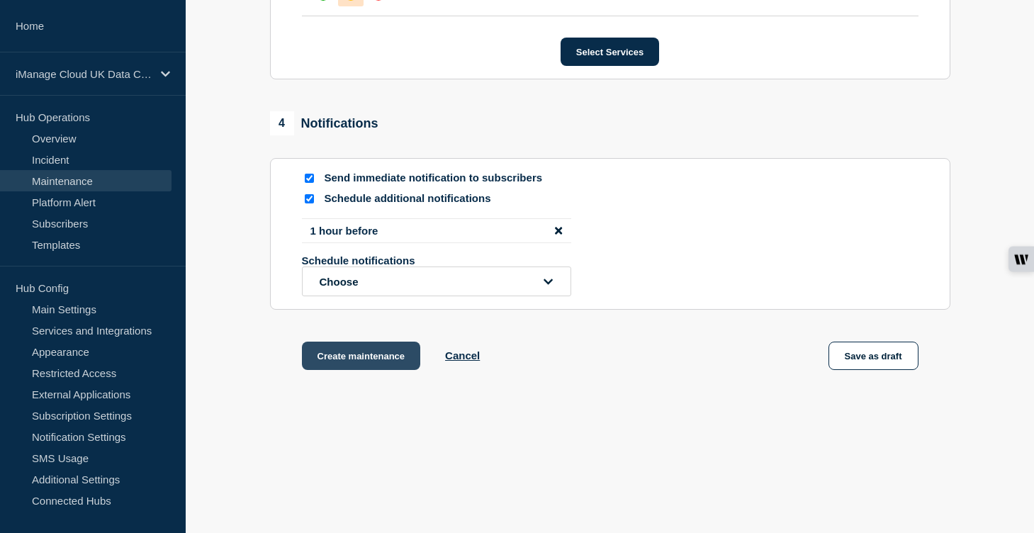
click at [380, 358] on button "Create maintenance" at bounding box center [361, 355] width 119 height 28
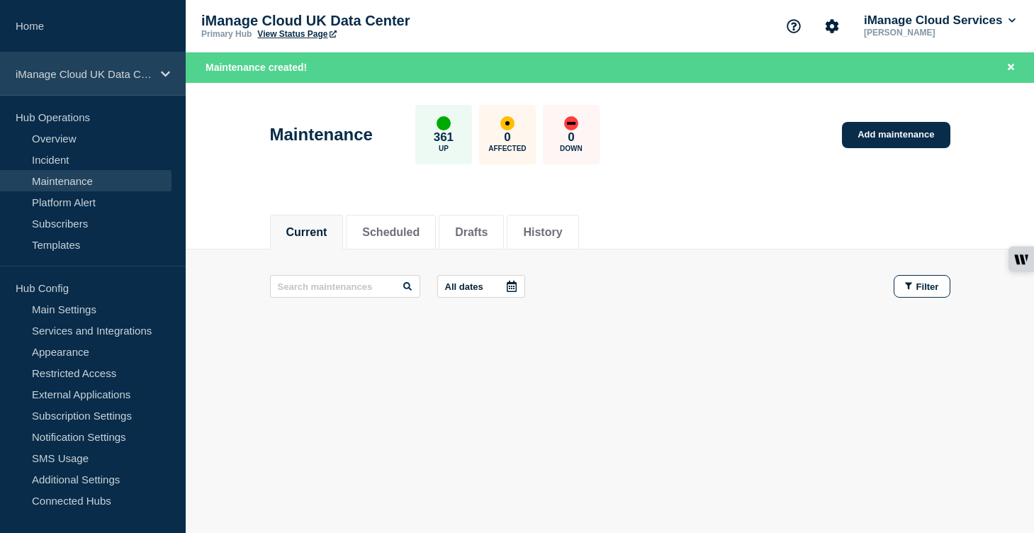
click at [128, 83] on div "iManage Cloud UK Data Center" at bounding box center [93, 73] width 186 height 43
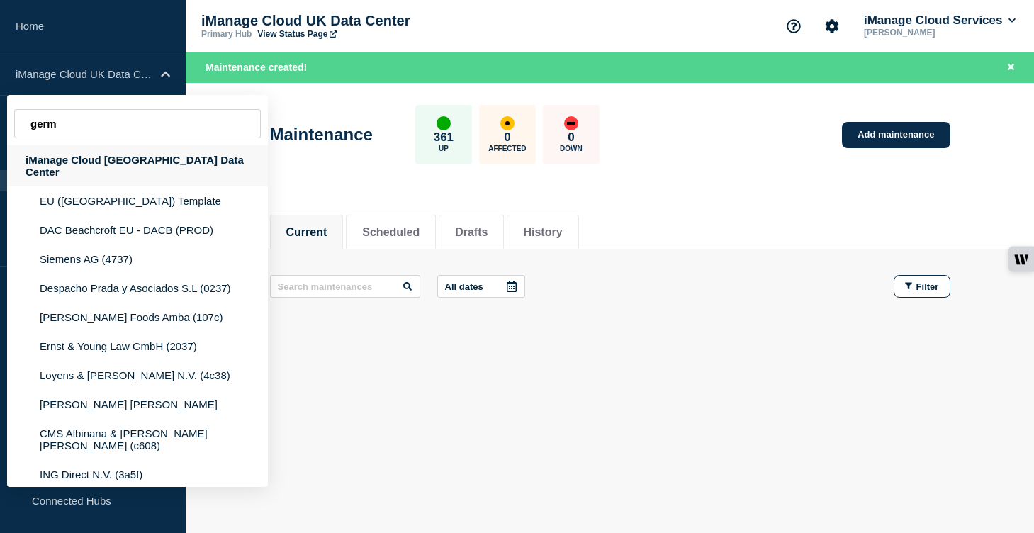
type input "germ"
click at [137, 165] on div "iManage Cloud [GEOGRAPHIC_DATA] Data Center" at bounding box center [137, 165] width 261 height 41
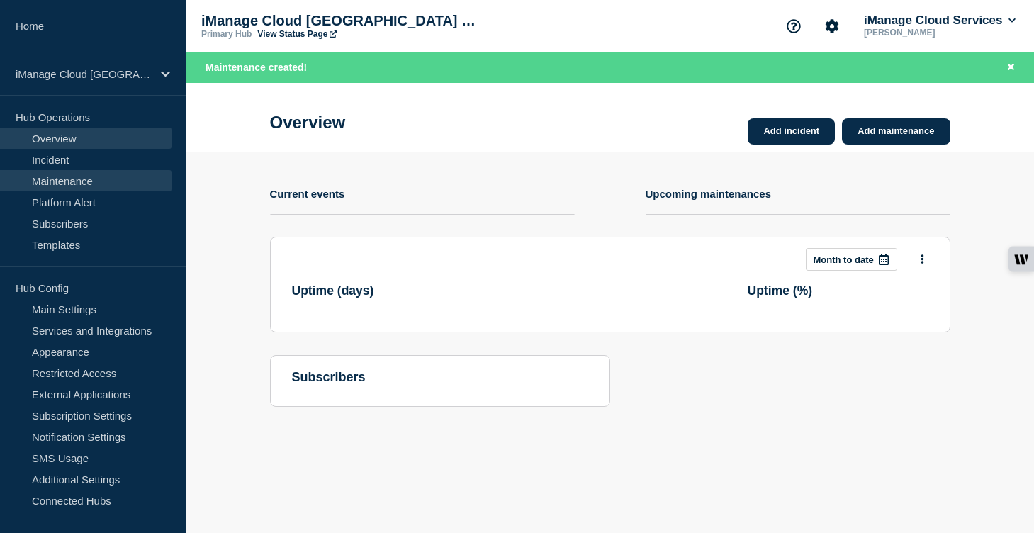
click at [84, 183] on link "Maintenance" at bounding box center [85, 180] width 171 height 21
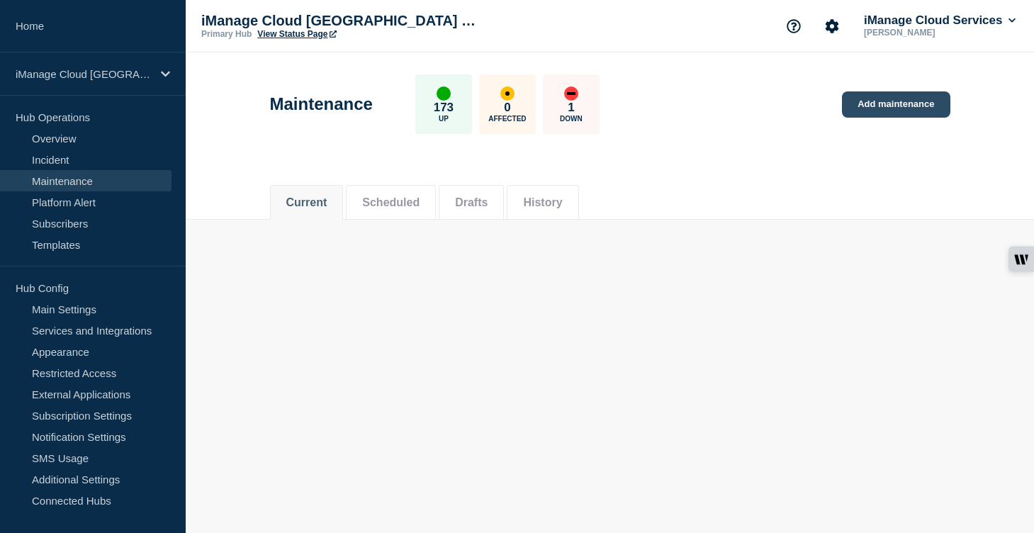
click at [897, 105] on link "Add maintenance" at bounding box center [896, 104] width 108 height 26
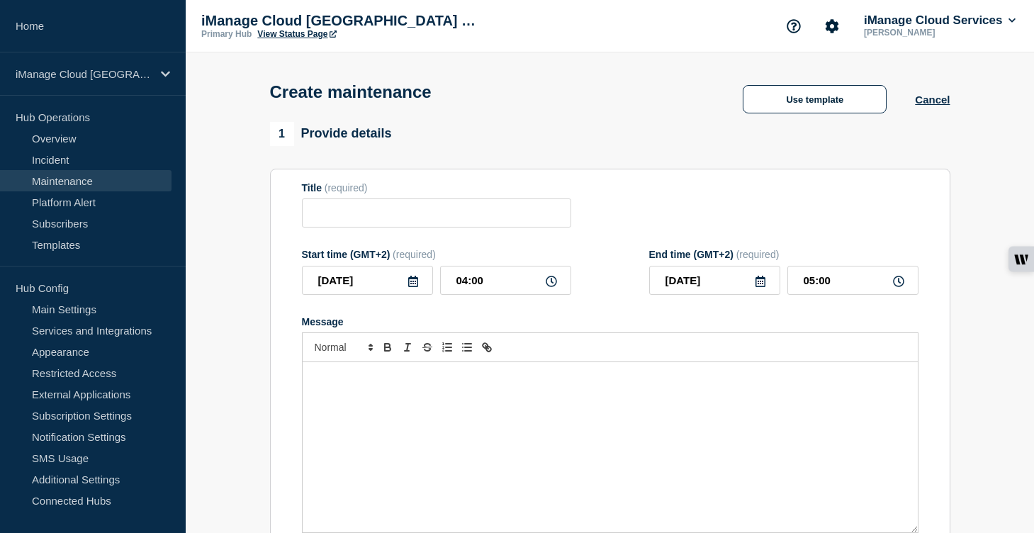
checkbox input "true"
click at [390, 434] on div "Message" at bounding box center [610, 447] width 615 height 170
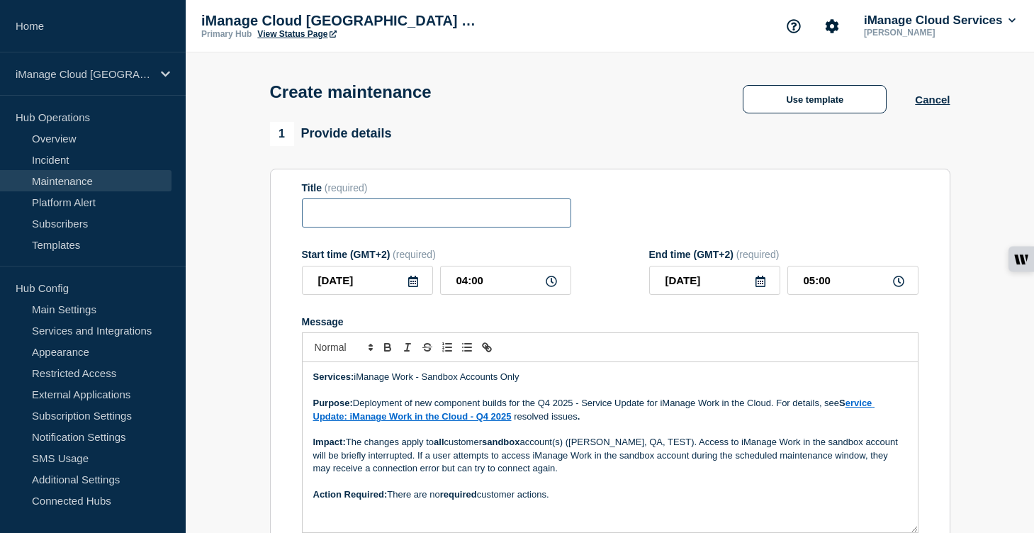
click at [374, 227] on input "Title" at bounding box center [436, 212] width 269 height 29
paste input "Service Update: iManage Work (Sandbox Refresh) – [DATE]"
type input "Service Update: iManage Work (Sandbox Refresh) – [DATE]"
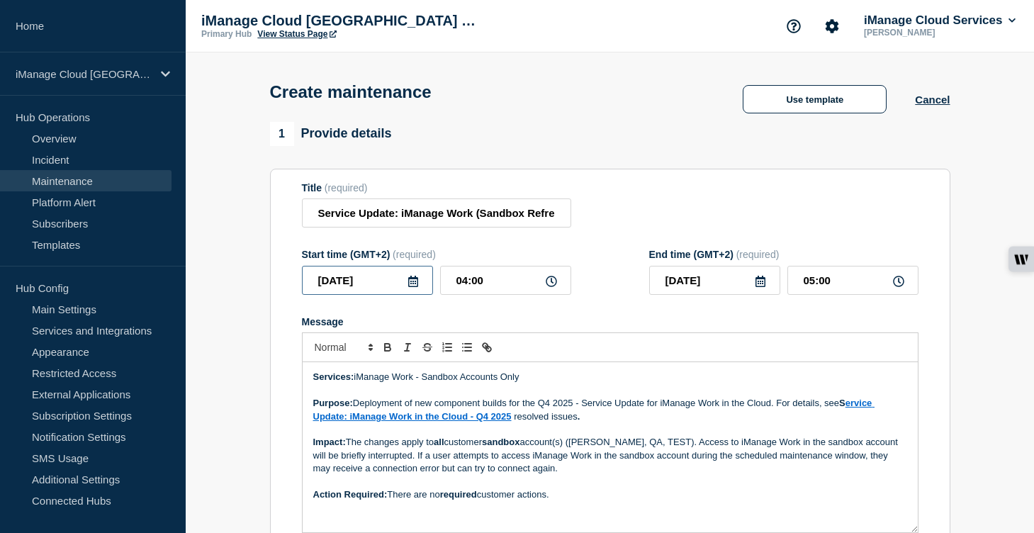
click at [422, 288] on input "[DATE]" at bounding box center [367, 280] width 131 height 29
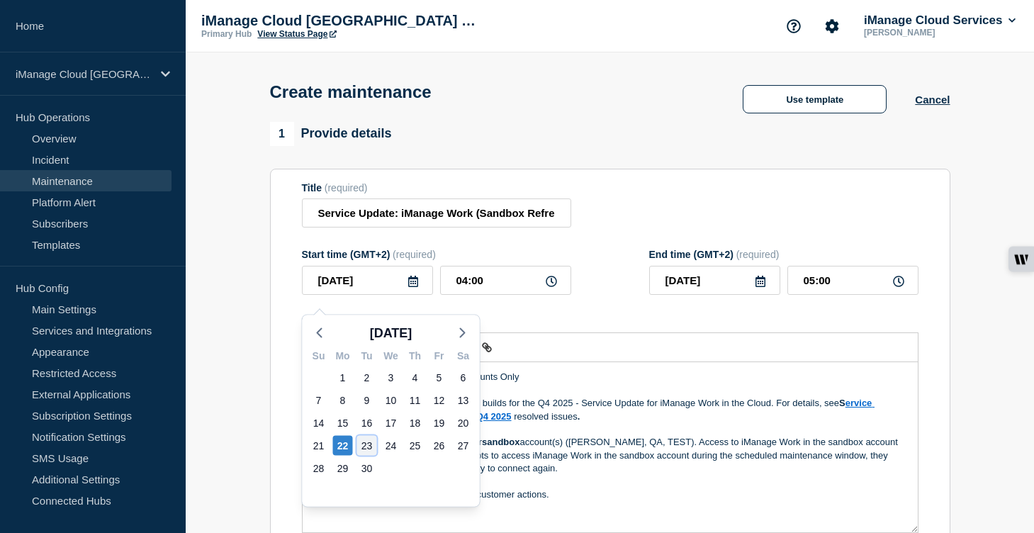
click at [368, 448] on div "23" at bounding box center [367, 446] width 20 height 20
type input "[DATE]"
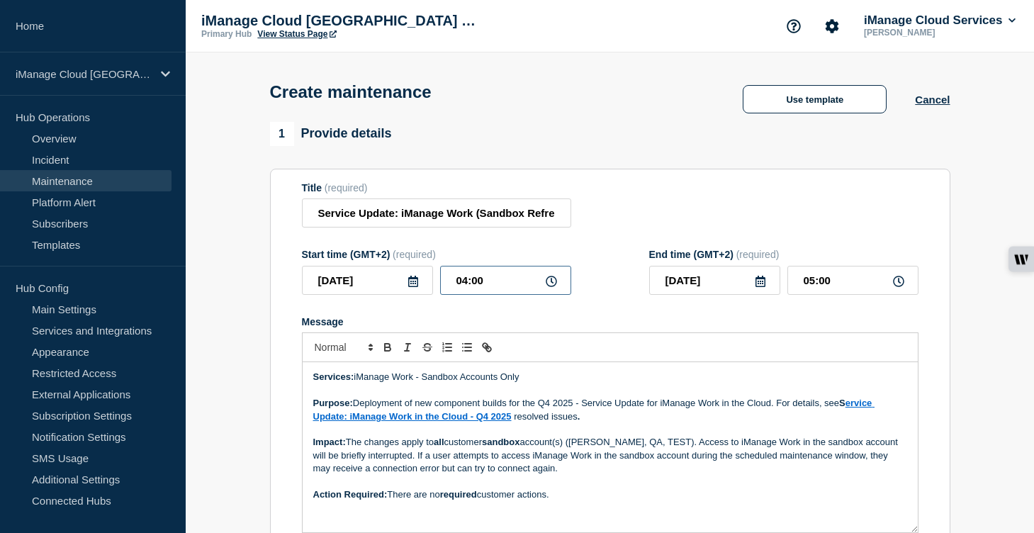
drag, startPoint x: 482, startPoint y: 292, endPoint x: 437, endPoint y: 291, distance: 45.3
click at [437, 291] on div "[DATE] 04:00" at bounding box center [436, 280] width 269 height 29
type input "02:00"
drag, startPoint x: 835, startPoint y: 290, endPoint x: 759, endPoint y: 290, distance: 76.5
click at [759, 290] on div "[DATE] 03:00" at bounding box center [783, 280] width 269 height 29
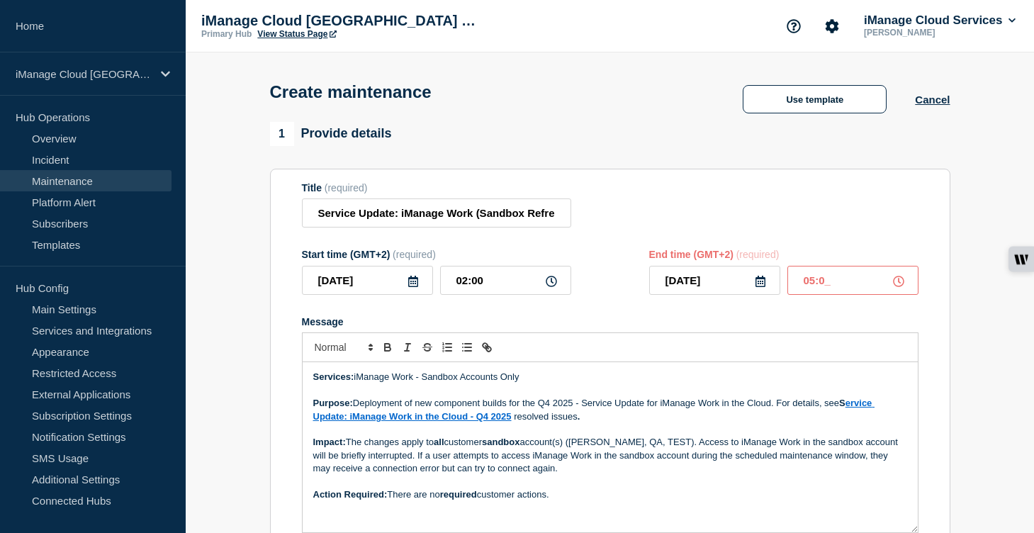
type input "05:00"
click at [618, 315] on form "Title (required) Service Update: iManage Work (Sandbox Refresh) – [DATE] Start …" at bounding box center [610, 371] width 616 height 379
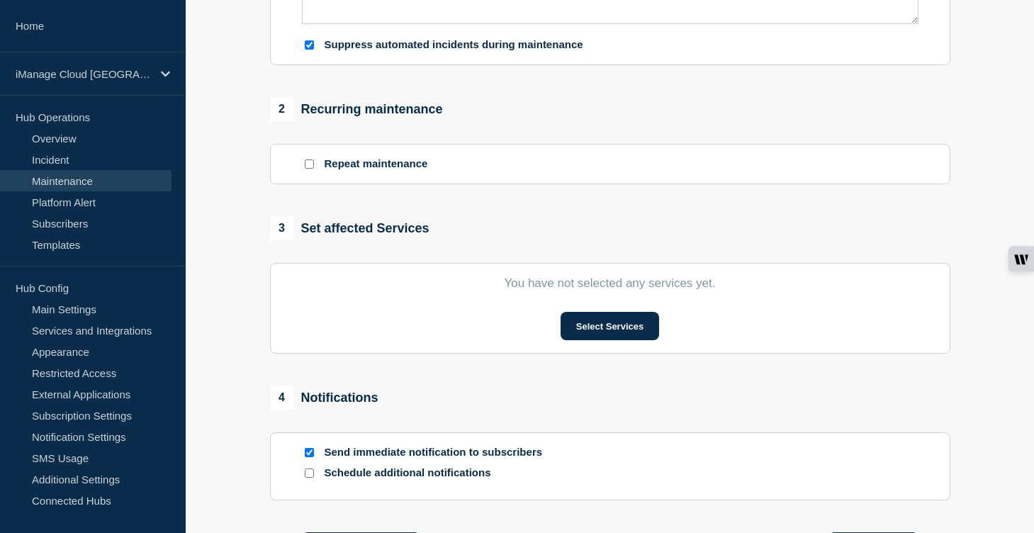
scroll to position [514, 0]
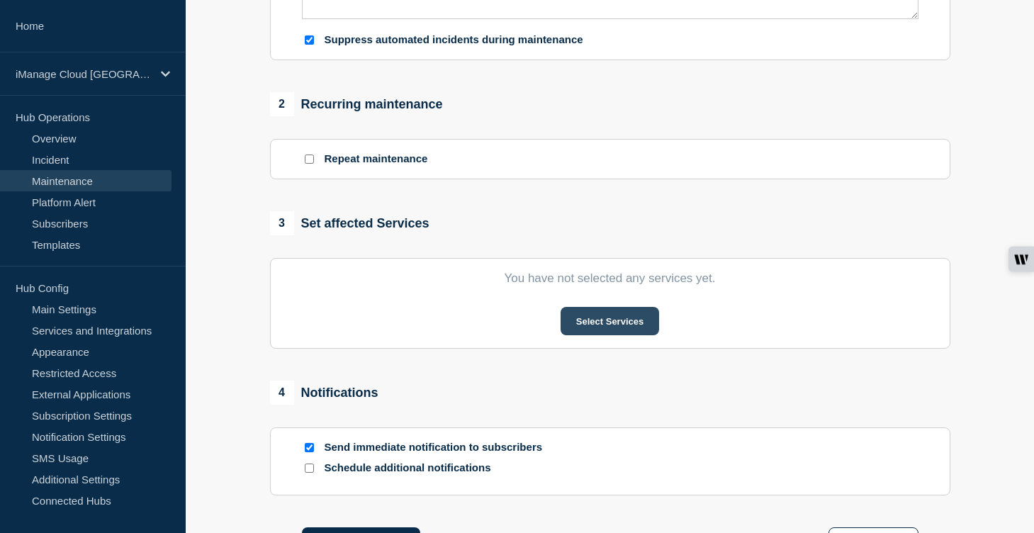
click at [609, 335] on button "Select Services" at bounding box center [609, 321] width 98 height 28
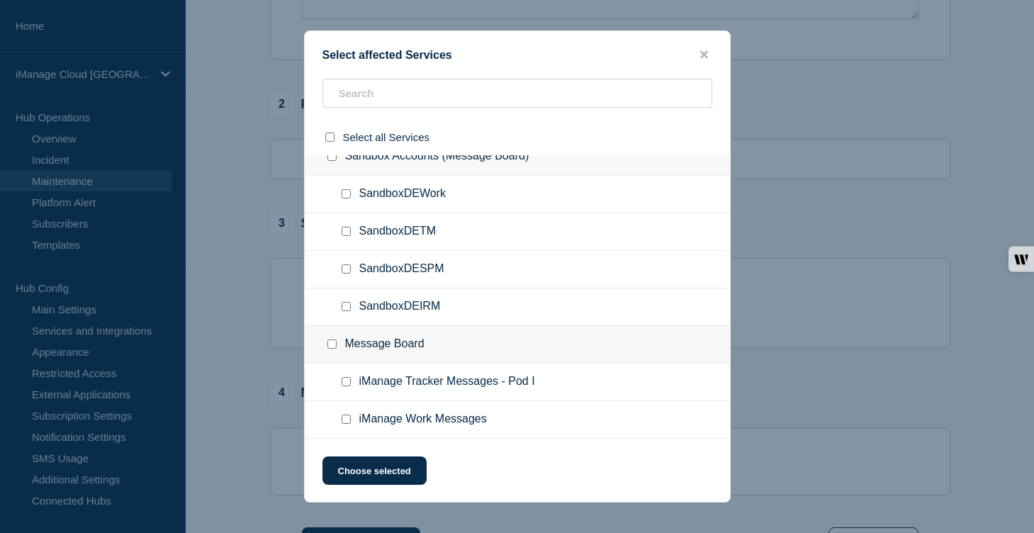
scroll to position [6693, 0]
click at [344, 198] on input "SandboxDEWork checkbox" at bounding box center [345, 193] width 9 height 9
checkbox input "true"
click at [392, 475] on button "Choose selected" at bounding box center [374, 470] width 104 height 28
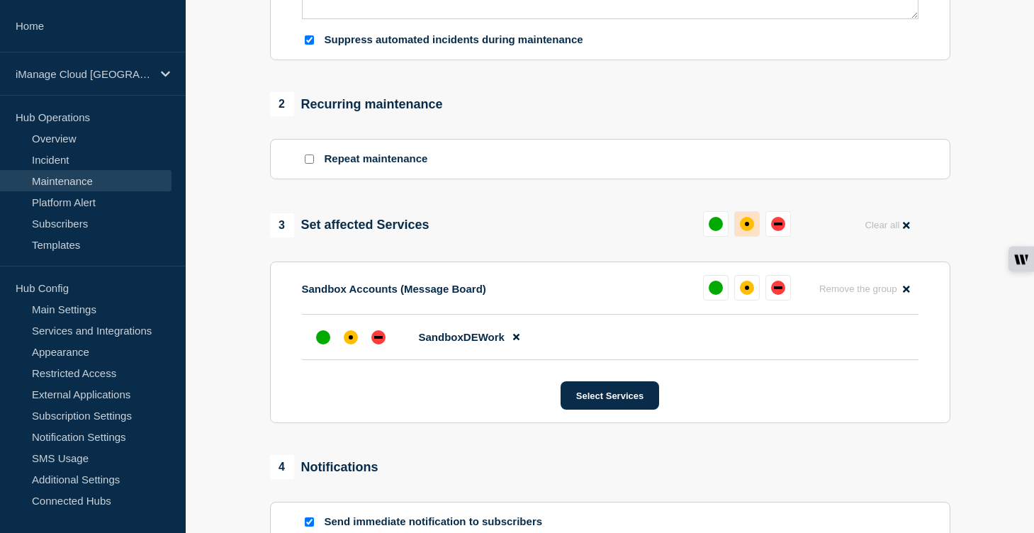
click at [744, 231] on div "affected" at bounding box center [747, 224] width 14 height 14
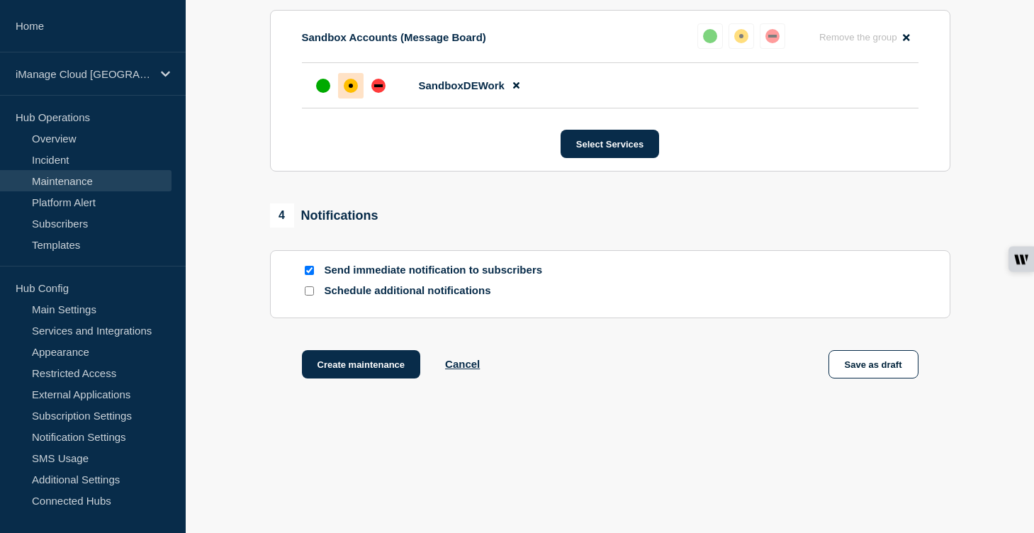
scroll to position [791, 0]
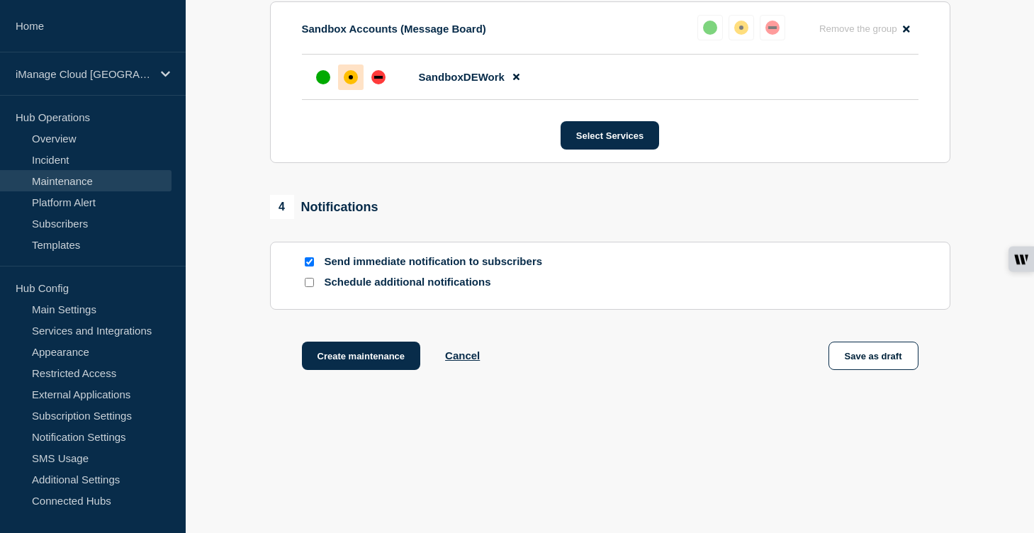
click at [310, 287] on input "Schedule additional notifications" at bounding box center [309, 282] width 9 height 9
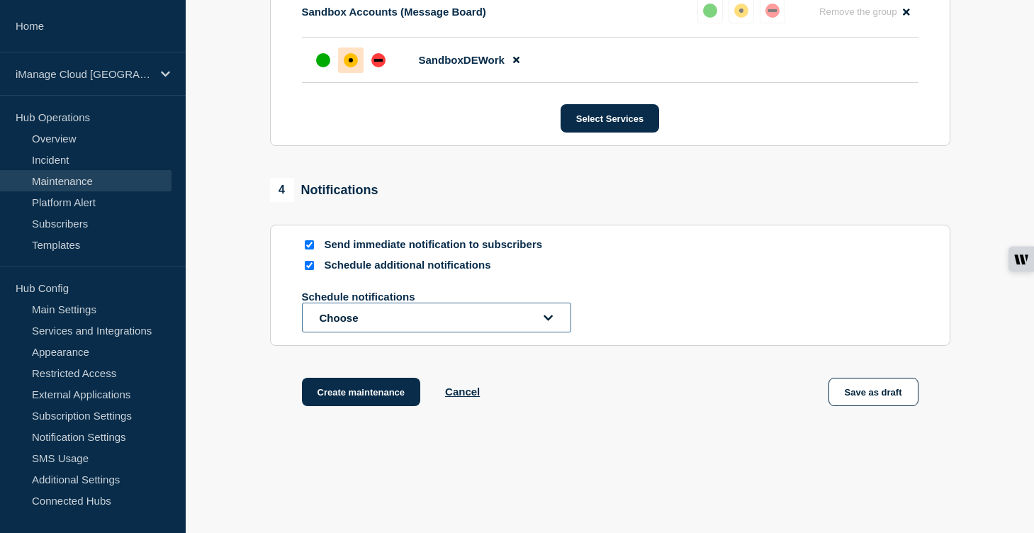
click at [362, 332] on button "Choose" at bounding box center [436, 318] width 269 height 30
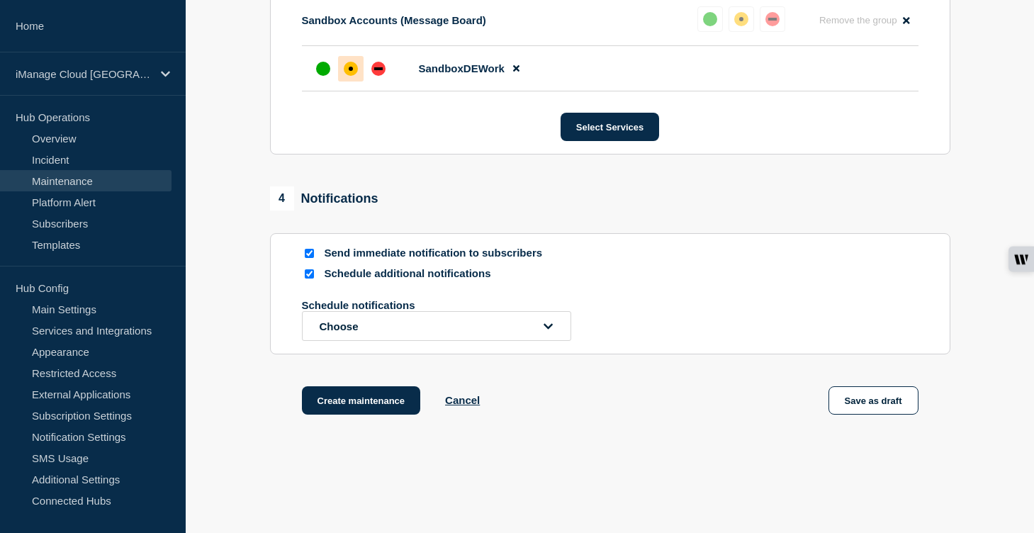
click at [310, 278] on input "Schedule additional notifications" at bounding box center [309, 273] width 9 height 9
checkbox input "false"
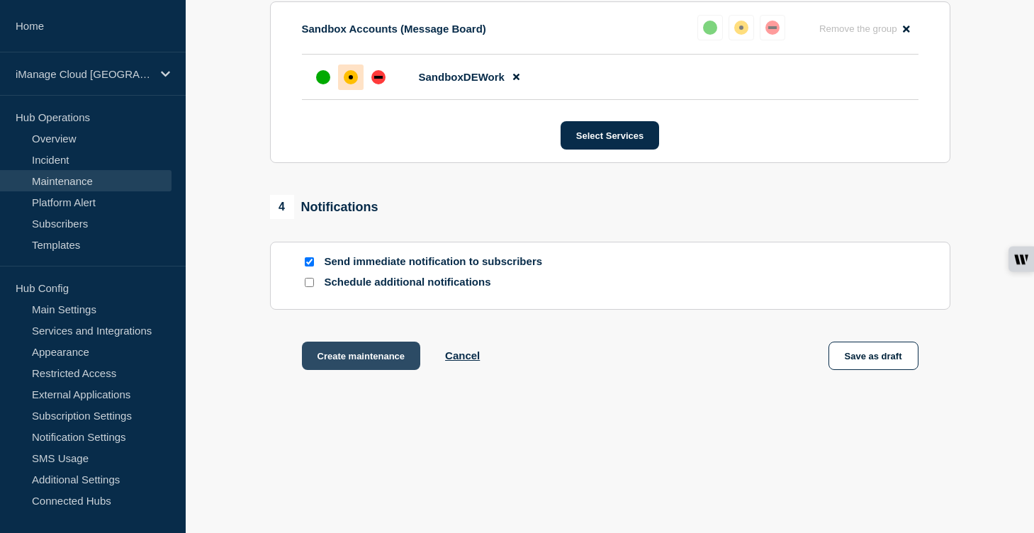
click at [376, 370] on button "Create maintenance" at bounding box center [361, 355] width 119 height 28
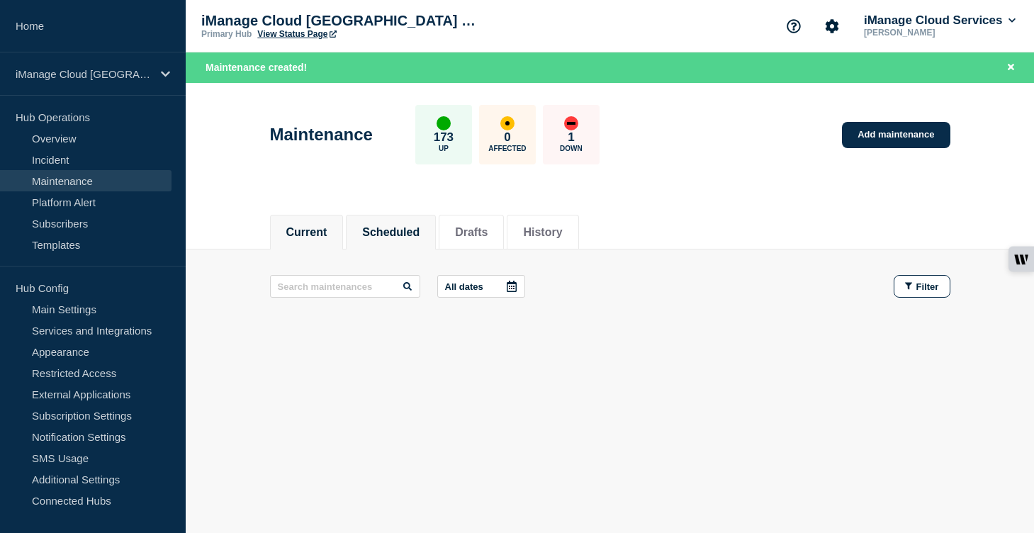
click at [392, 233] on button "Scheduled" at bounding box center [390, 232] width 57 height 13
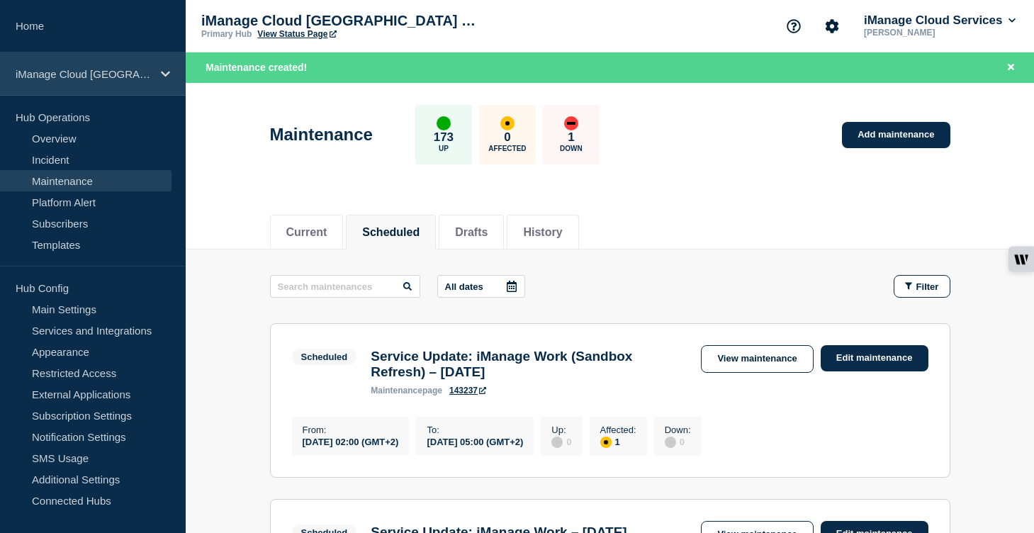
click at [137, 80] on p "iManage Cloud [GEOGRAPHIC_DATA] Data Center" at bounding box center [84, 74] width 136 height 12
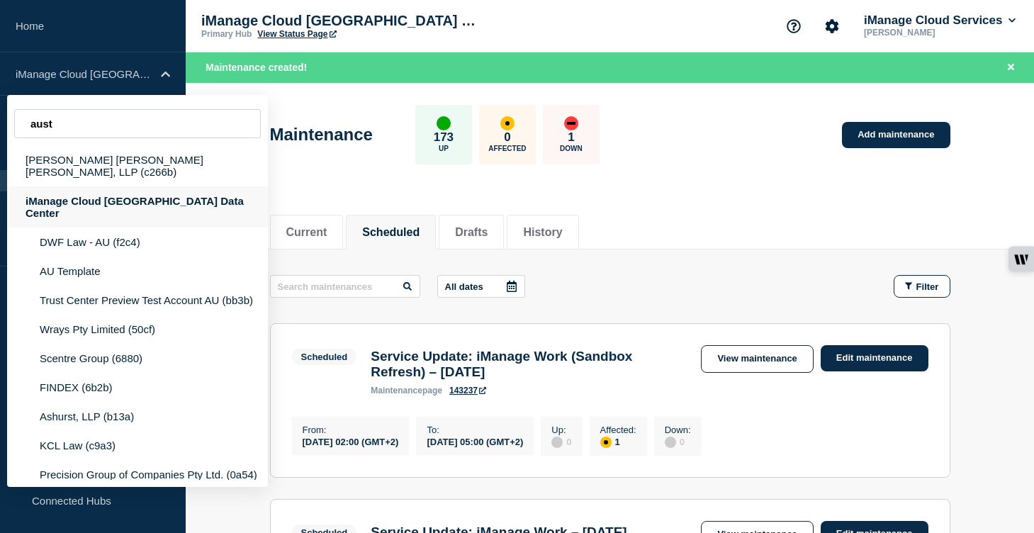
type input "aust"
click at [166, 191] on div "iManage Cloud [GEOGRAPHIC_DATA] Data Center" at bounding box center [137, 206] width 261 height 41
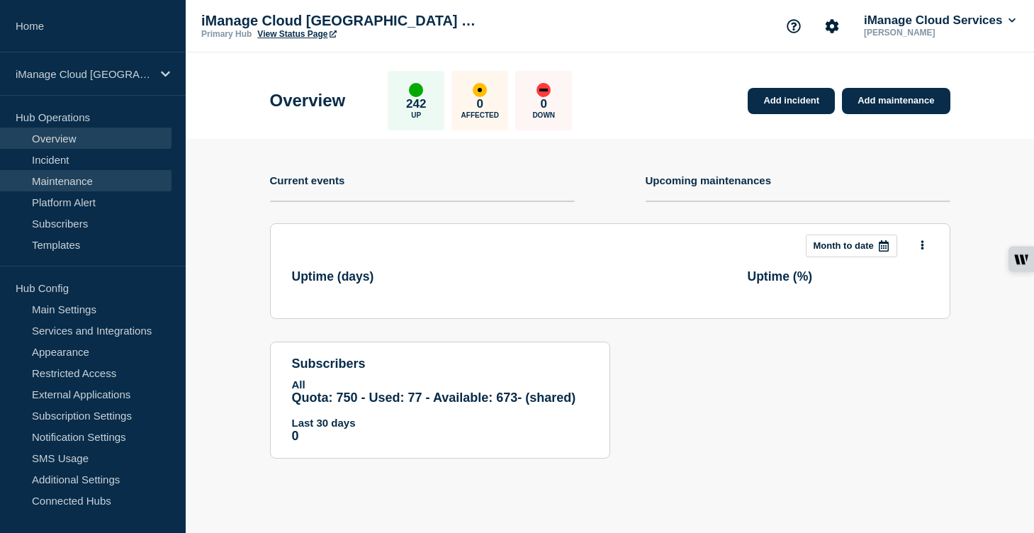
click at [74, 175] on link "Maintenance" at bounding box center [85, 180] width 171 height 21
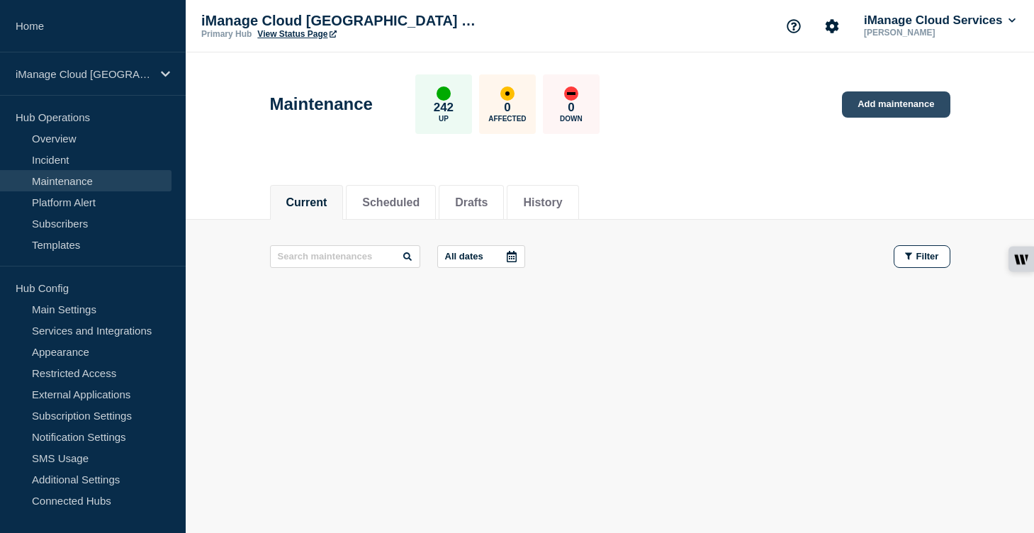
click at [895, 103] on link "Add maintenance" at bounding box center [896, 104] width 108 height 26
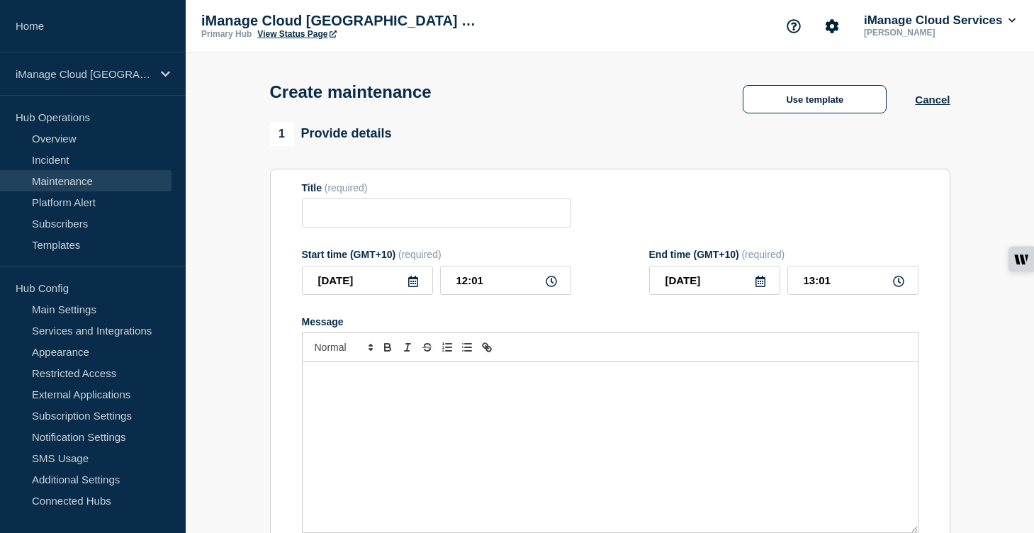
checkbox input "true"
click at [449, 416] on div "Message" at bounding box center [610, 447] width 615 height 170
click at [397, 213] on input "Title" at bounding box center [436, 212] width 269 height 29
paste input "Service Update: iManage Work (Sandbox Refresh) – [DATE]"
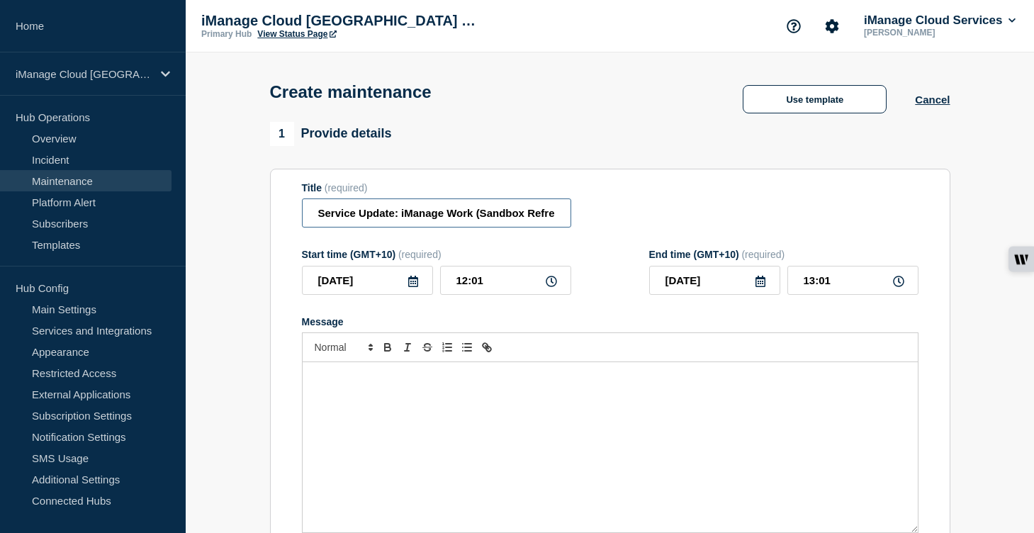
scroll to position [0, 125]
type input "Service Update: iManage Work (Sandbox Refresh) – [DATE]"
click at [418, 295] on input "[DATE]" at bounding box center [367, 280] width 131 height 29
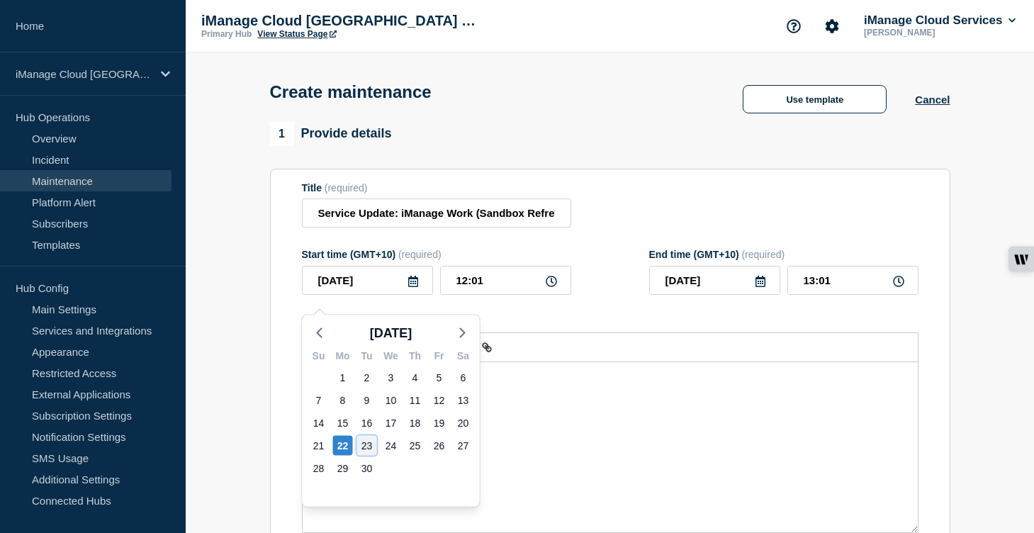
click at [370, 443] on div "23" at bounding box center [367, 446] width 20 height 20
type input "[DATE]"
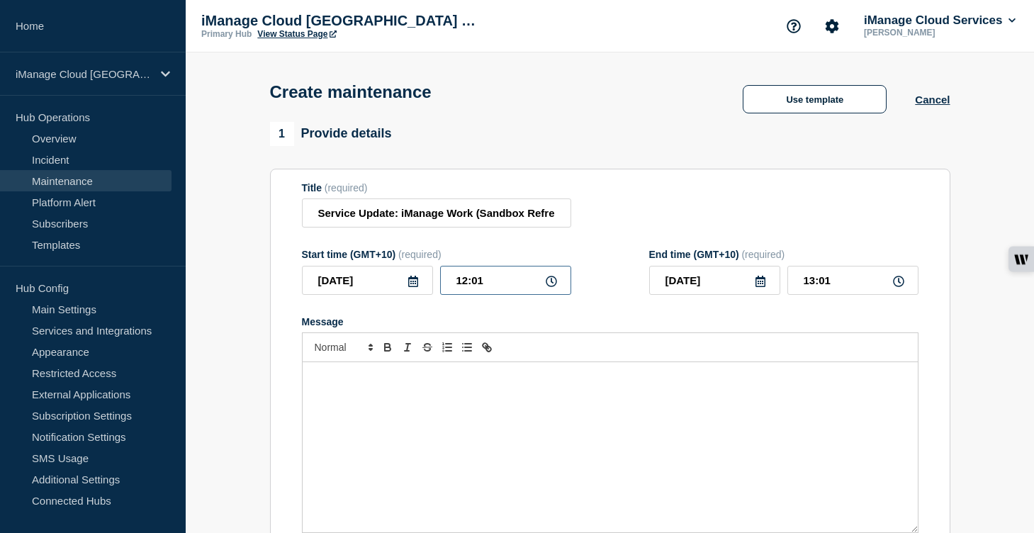
drag, startPoint x: 487, startPoint y: 294, endPoint x: 409, endPoint y: 294, distance: 78.6
click at [409, 294] on div "[DATE] 12:01" at bounding box center [436, 280] width 269 height 29
type input "23:00"
type input "[DATE]"
drag, startPoint x: 835, startPoint y: 290, endPoint x: 757, endPoint y: 290, distance: 77.9
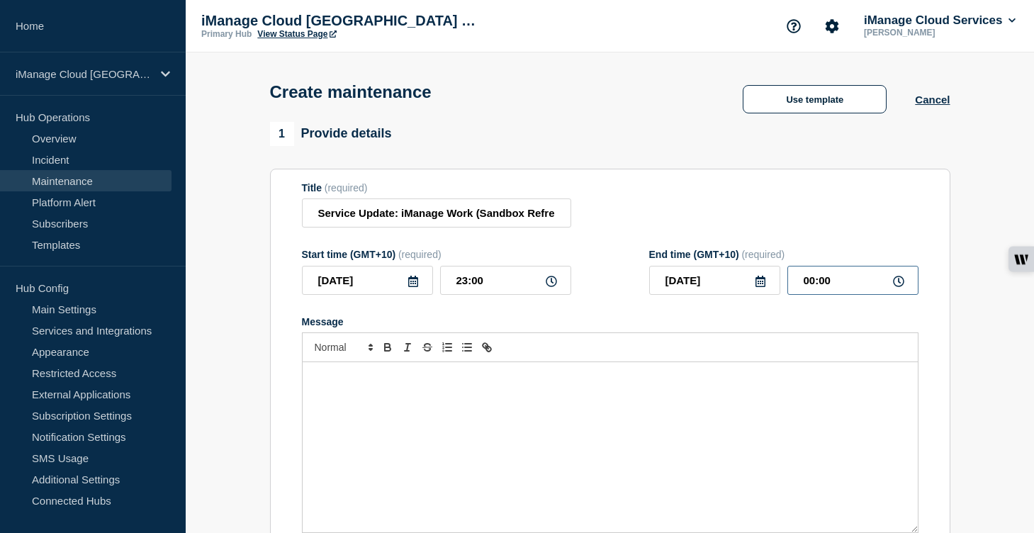
click at [757, 290] on div "[DATE] 00:00" at bounding box center [783, 280] width 269 height 29
type input "02:00"
click at [357, 422] on div "Message" at bounding box center [610, 447] width 615 height 170
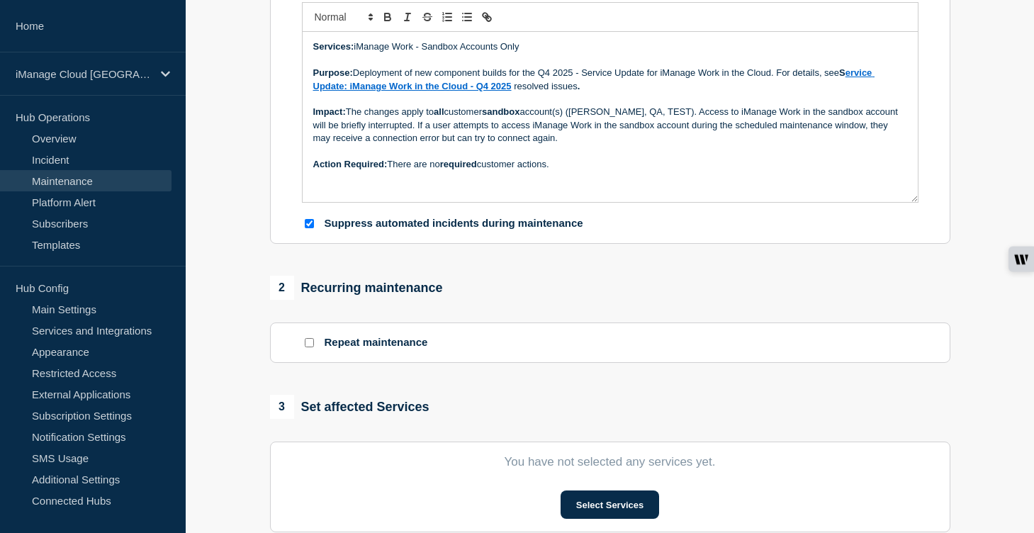
scroll to position [349, 0]
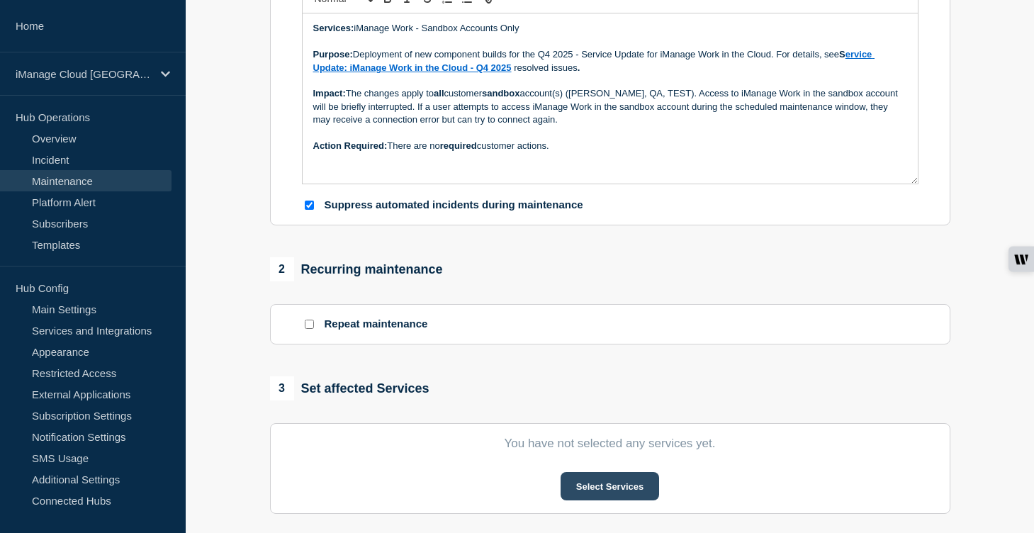
click at [612, 500] on button "Select Services" at bounding box center [609, 486] width 98 height 28
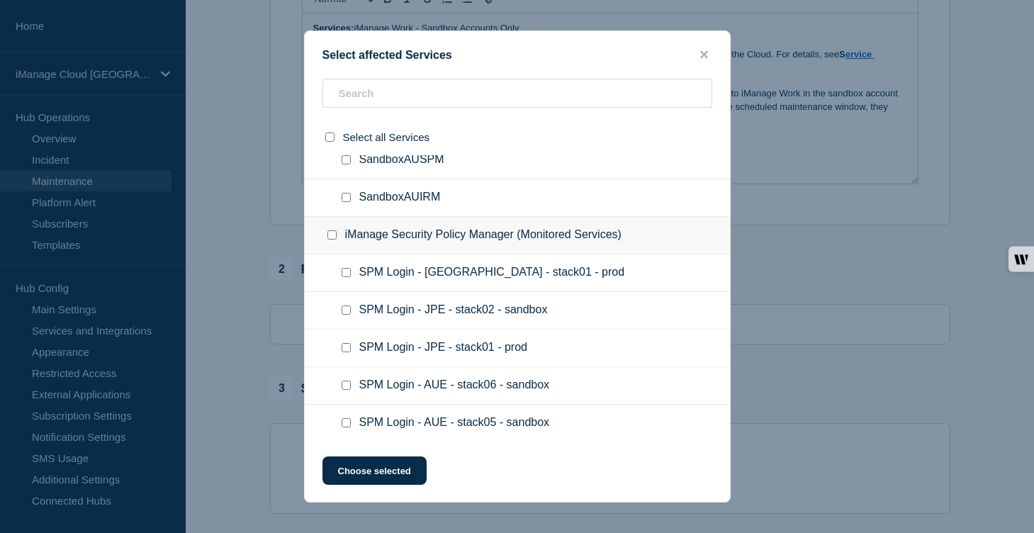
scroll to position [7855, 0]
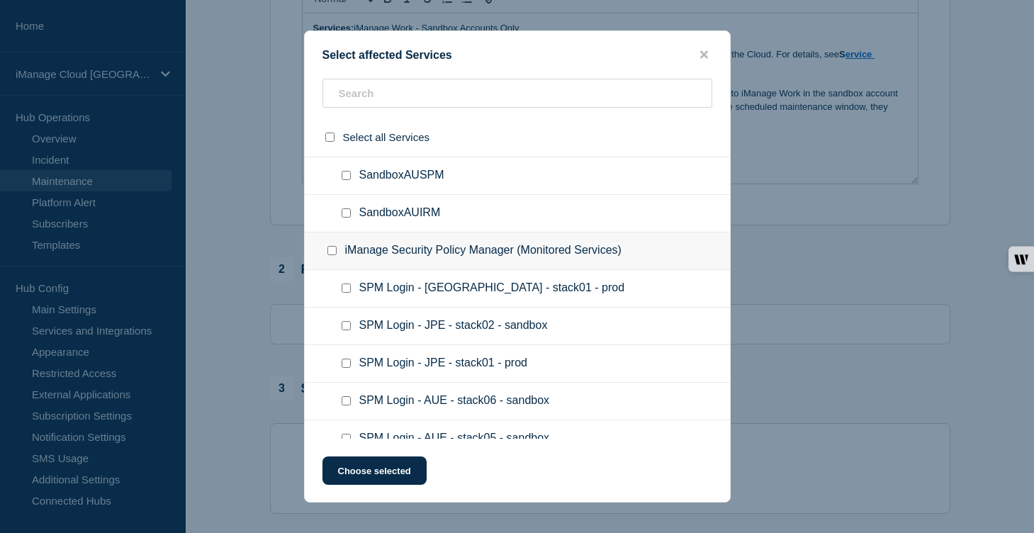
click at [347, 105] on input "SandboxAUWork checkbox" at bounding box center [345, 100] width 9 height 9
checkbox input "true"
click at [400, 470] on button "Choose selected" at bounding box center [374, 470] width 104 height 28
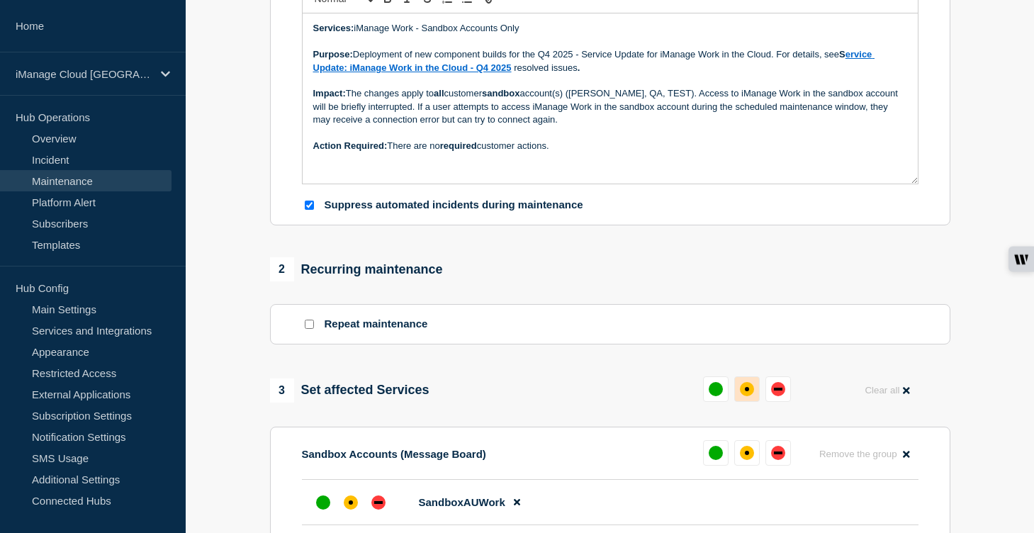
click at [742, 402] on button at bounding box center [747, 389] width 26 height 26
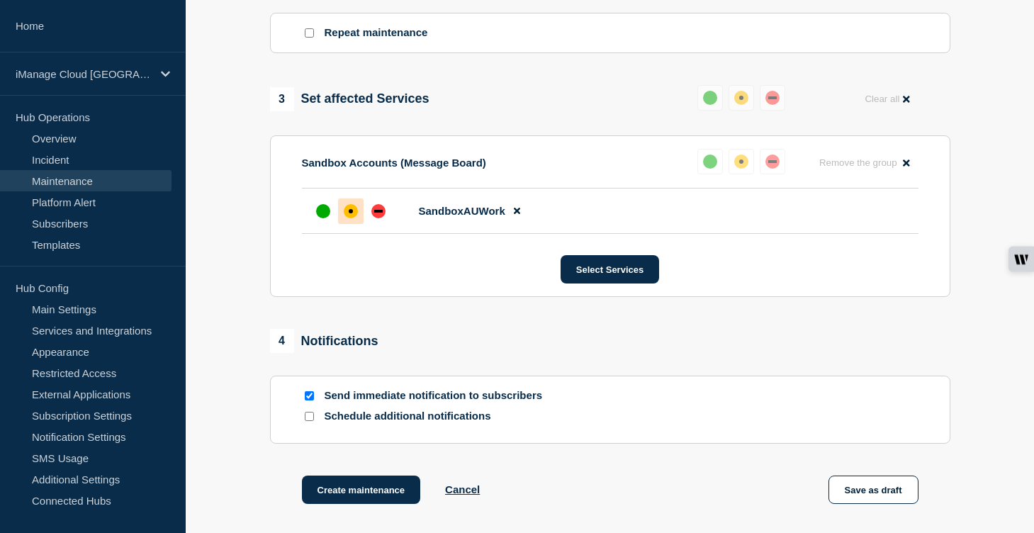
scroll to position [801, 0]
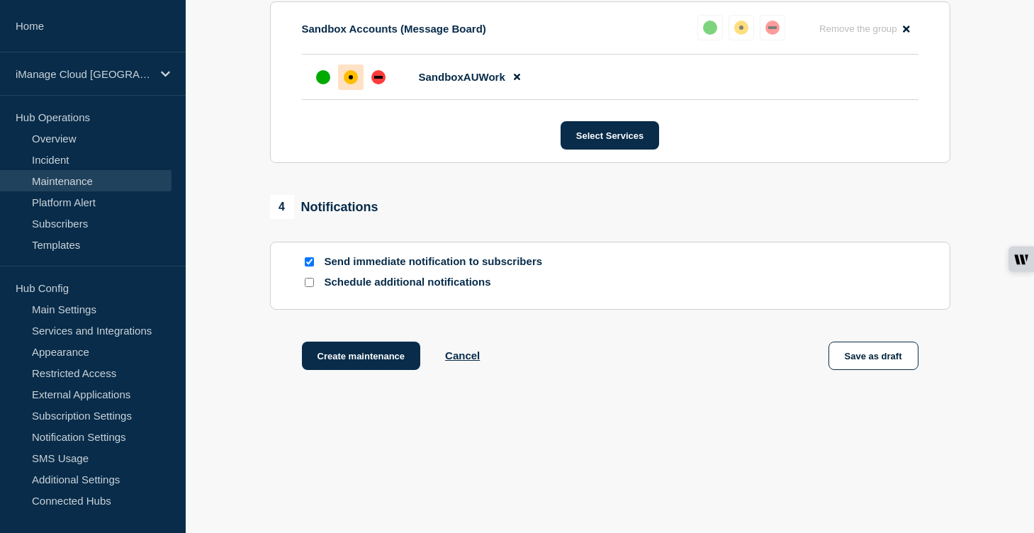
click at [307, 283] on input "Schedule additional notifications" at bounding box center [309, 282] width 9 height 9
checkbox input "true"
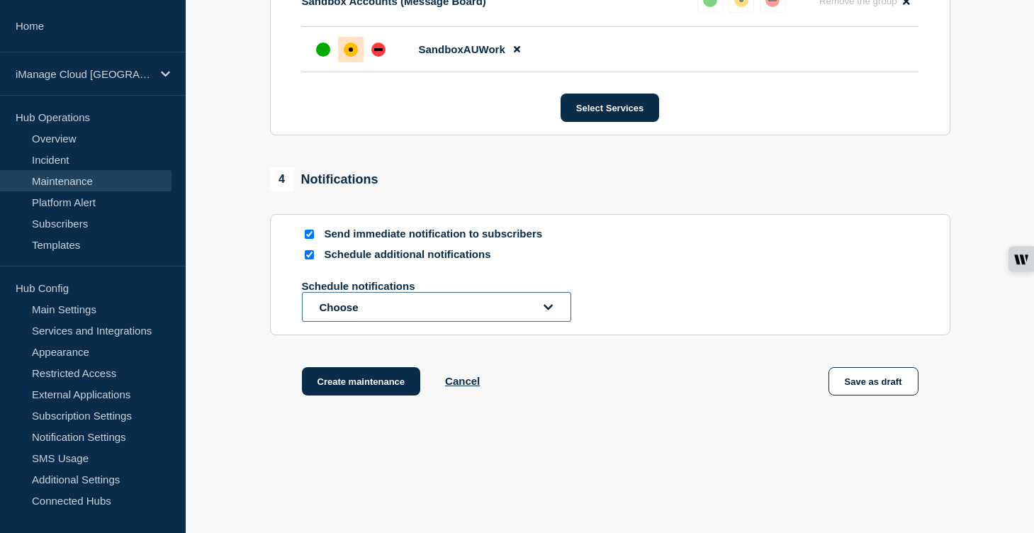
click at [376, 322] on button "Choose" at bounding box center [436, 307] width 269 height 30
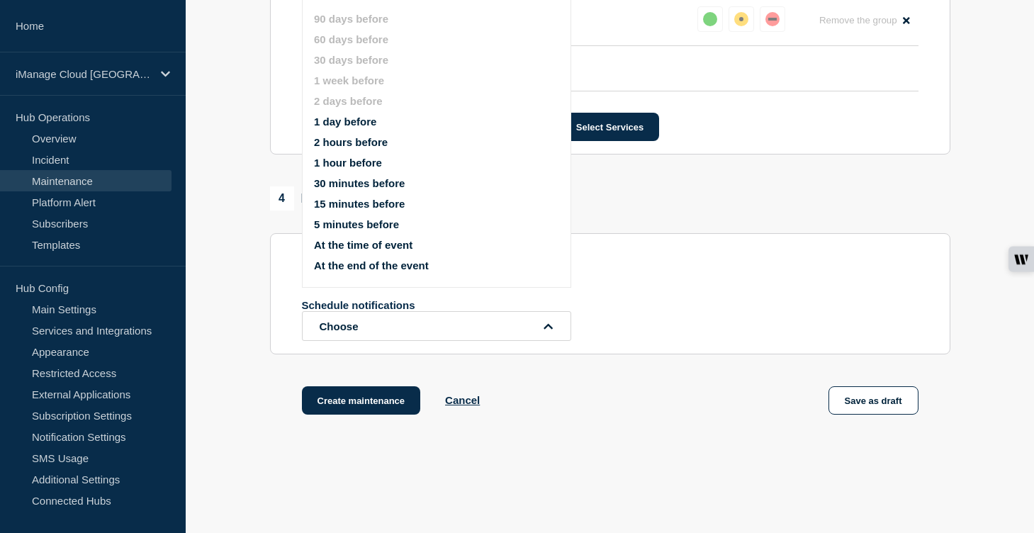
click at [350, 128] on button "1 day before" at bounding box center [345, 121] width 62 height 12
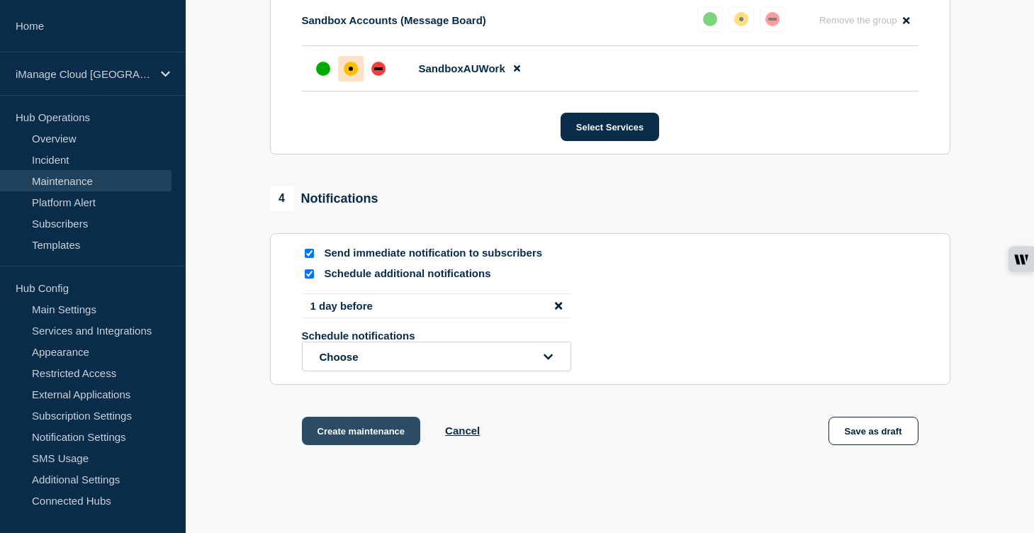
click at [380, 445] on button "Create maintenance" at bounding box center [361, 431] width 119 height 28
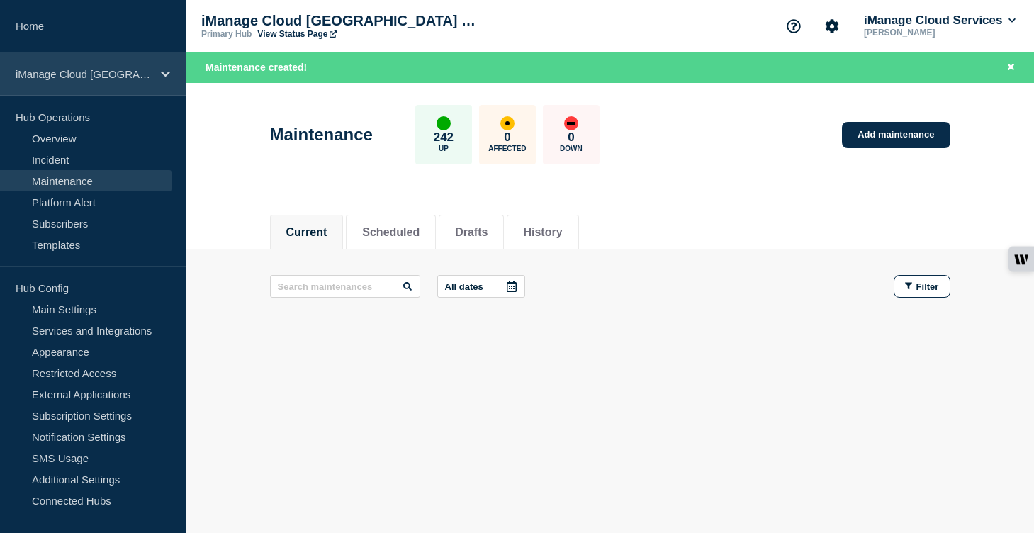
click at [164, 64] on div "iManage Cloud [GEOGRAPHIC_DATA] Data Center" at bounding box center [93, 73] width 186 height 43
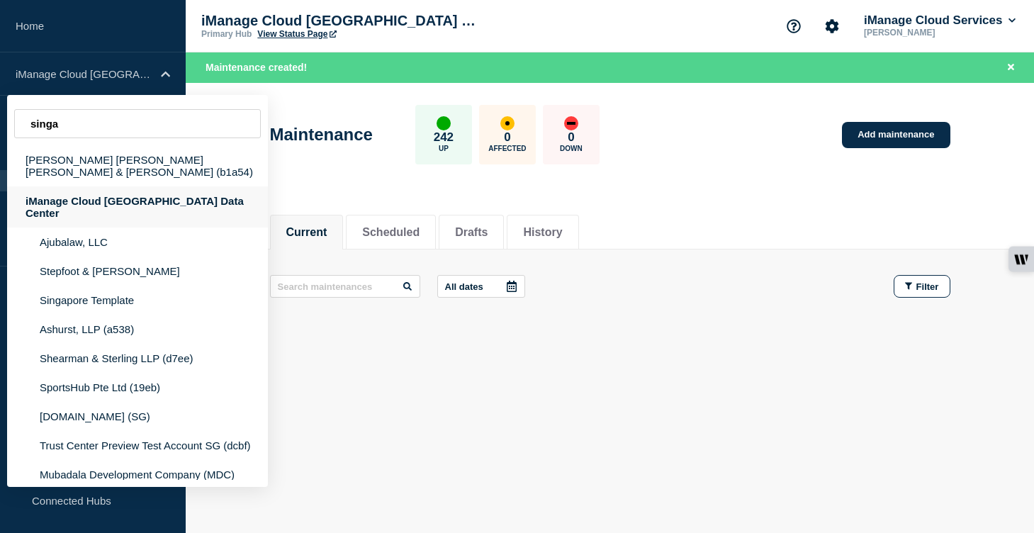
type input "singa"
click at [179, 199] on div "iManage Cloud [GEOGRAPHIC_DATA] Data Center" at bounding box center [137, 206] width 261 height 41
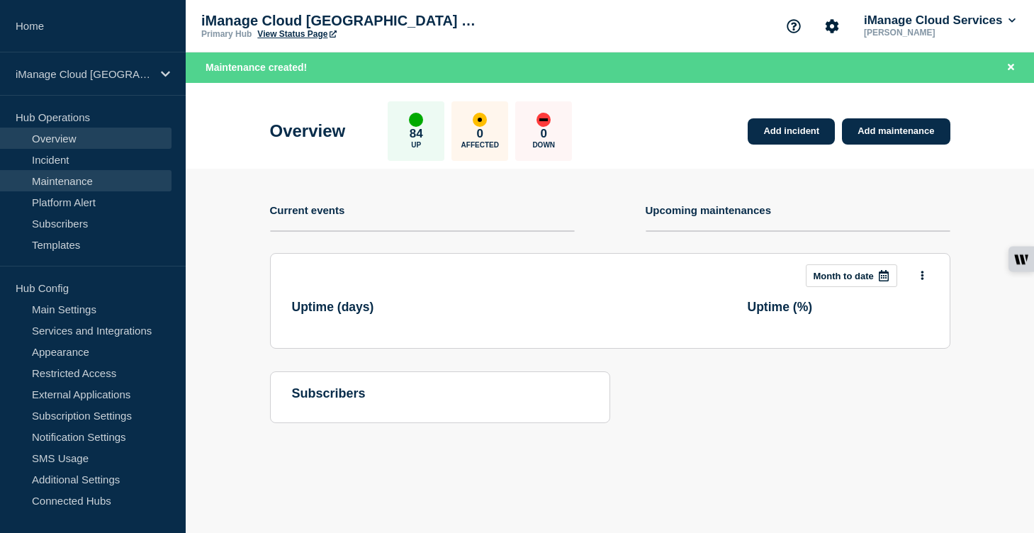
click at [72, 184] on link "Maintenance" at bounding box center [85, 180] width 171 height 21
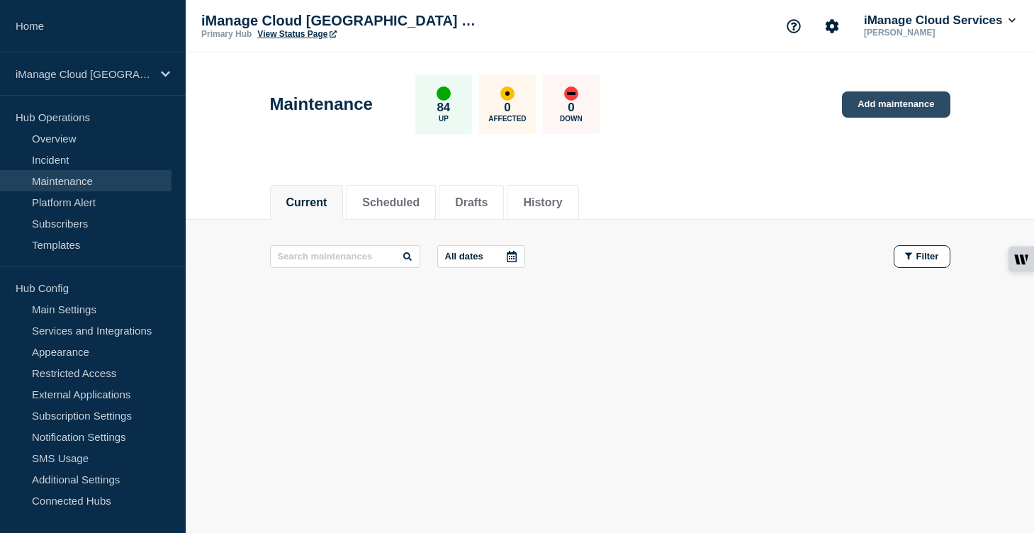
click at [895, 102] on link "Add maintenance" at bounding box center [896, 104] width 108 height 26
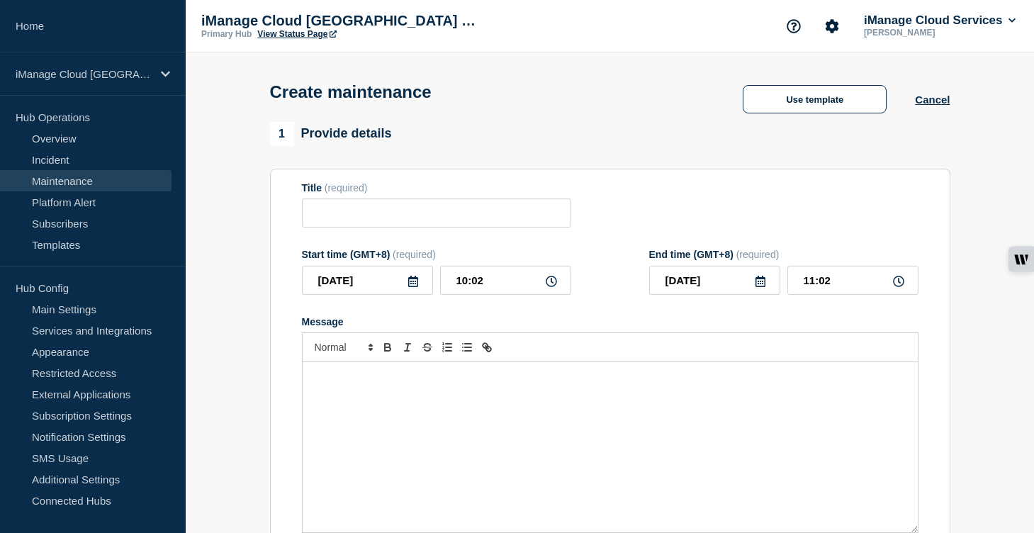
click at [356, 417] on div "Message" at bounding box center [610, 447] width 615 height 170
checkbox input "true"
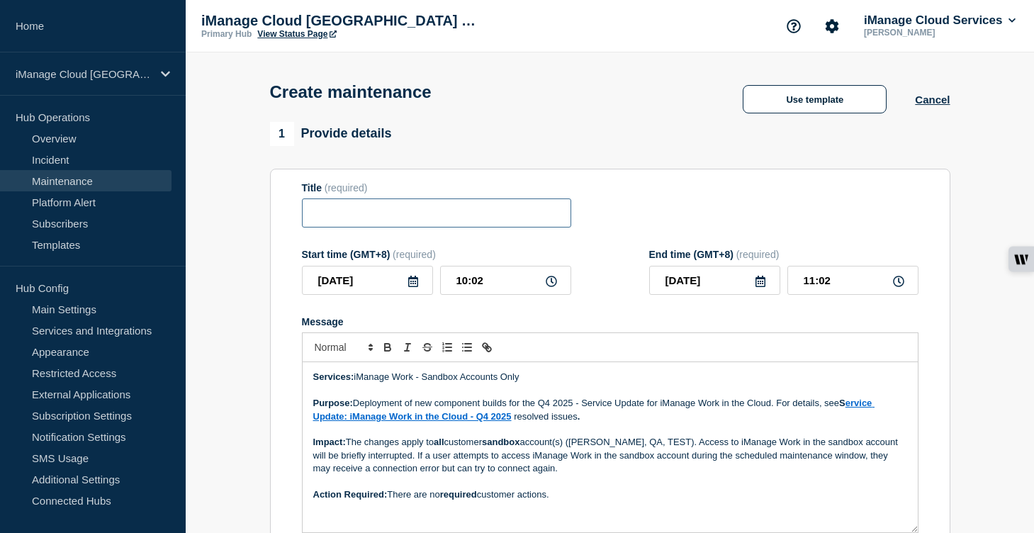
click at [364, 225] on input "Title" at bounding box center [436, 212] width 269 height 29
paste input "Service Update: iManage Work (Sandbox Refresh) – [DATE]"
type input "Service Update: iManage Work (Sandbox Refresh) – [DATE]"
click at [414, 287] on icon at bounding box center [412, 281] width 11 height 11
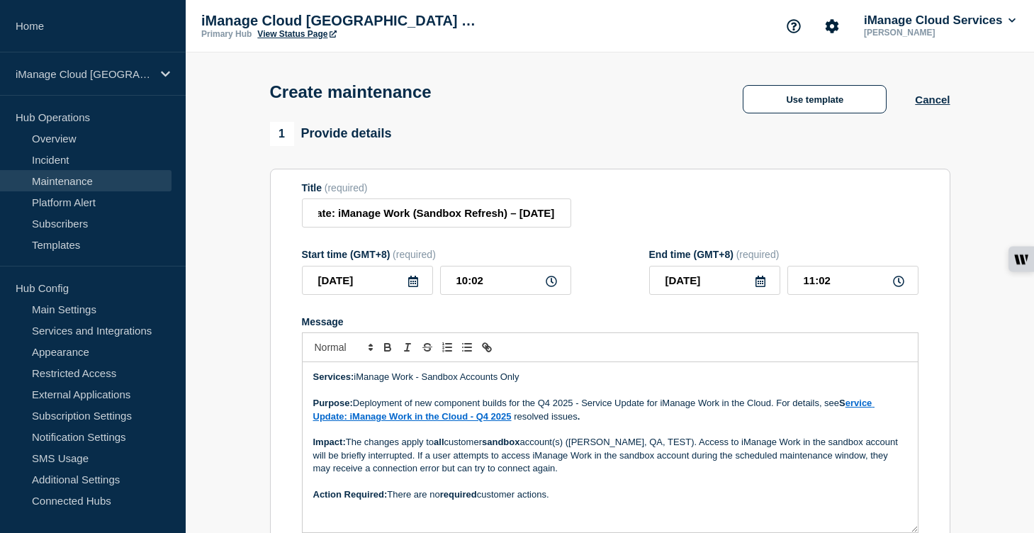
scroll to position [0, 0]
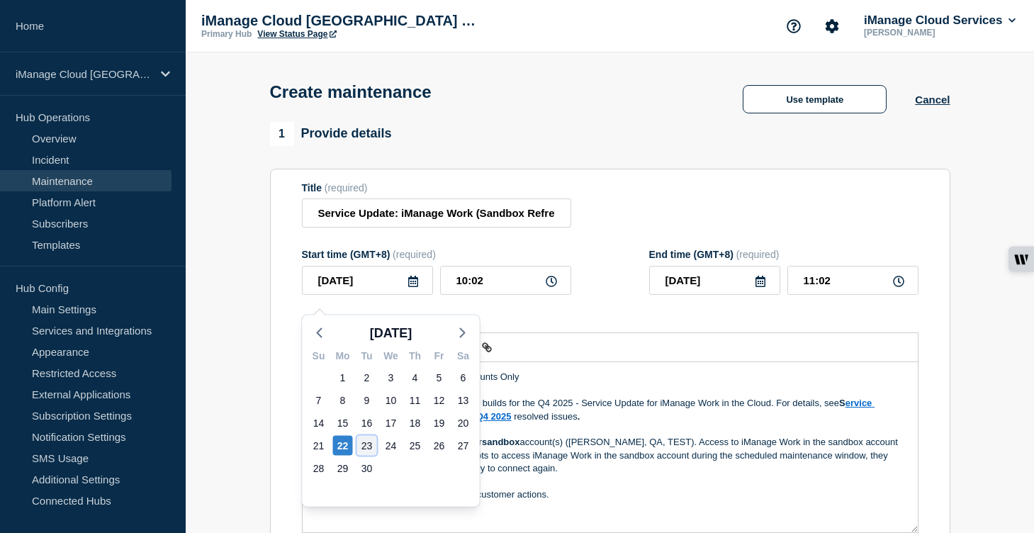
click at [368, 443] on div "23" at bounding box center [367, 446] width 20 height 20
type input "[DATE]"
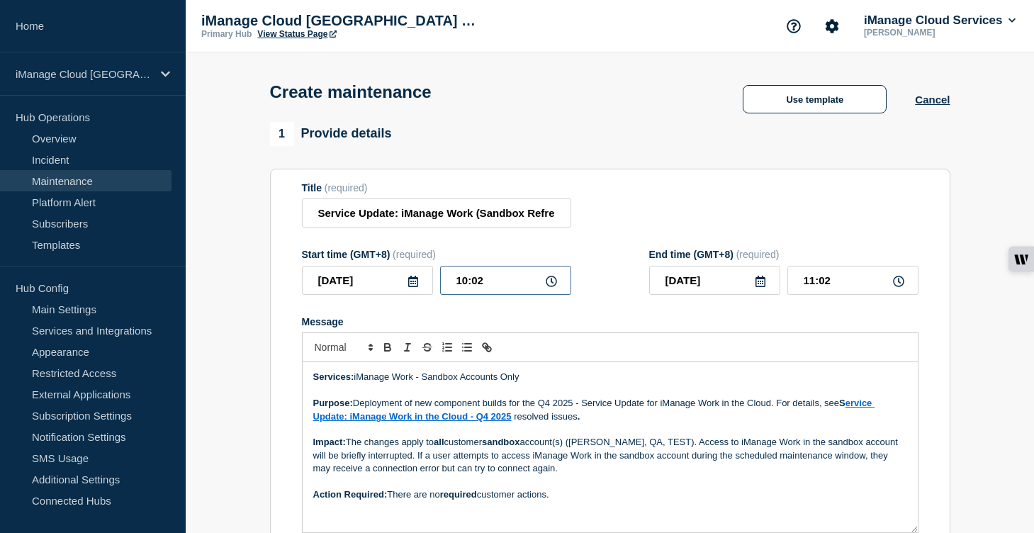
drag, startPoint x: 492, startPoint y: 293, endPoint x: 407, endPoint y: 293, distance: 85.7
click at [407, 293] on div "[DATE] 10:02" at bounding box center [436, 280] width 269 height 29
type input "21:00"
drag, startPoint x: 831, startPoint y: 291, endPoint x: 749, endPoint y: 296, distance: 82.3
click at [749, 295] on div "[DATE] 22:00" at bounding box center [783, 280] width 269 height 29
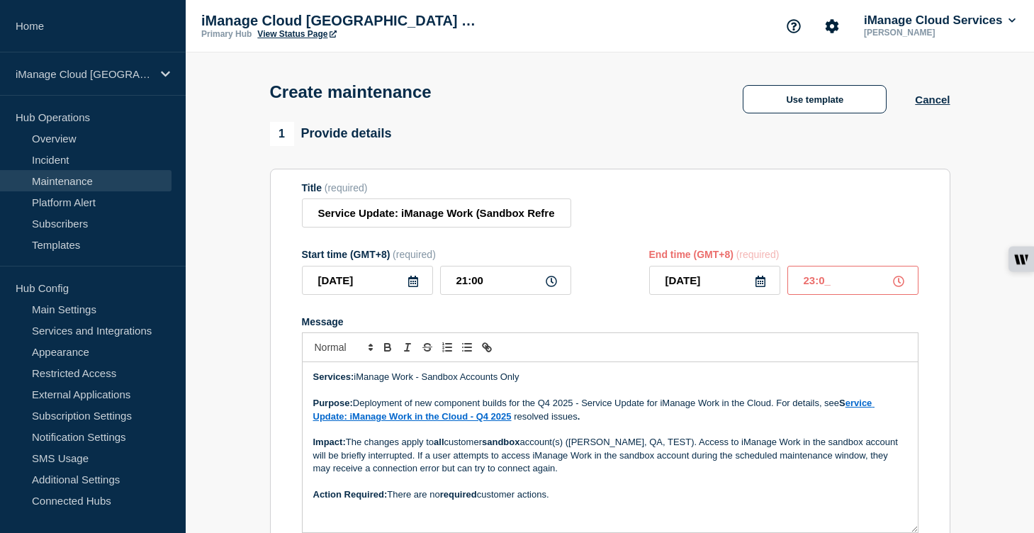
type input "23:00"
click at [616, 319] on form "Title (required) Service Update: iManage Work (Sandbox Refresh) – [DATE] Start …" at bounding box center [610, 371] width 616 height 379
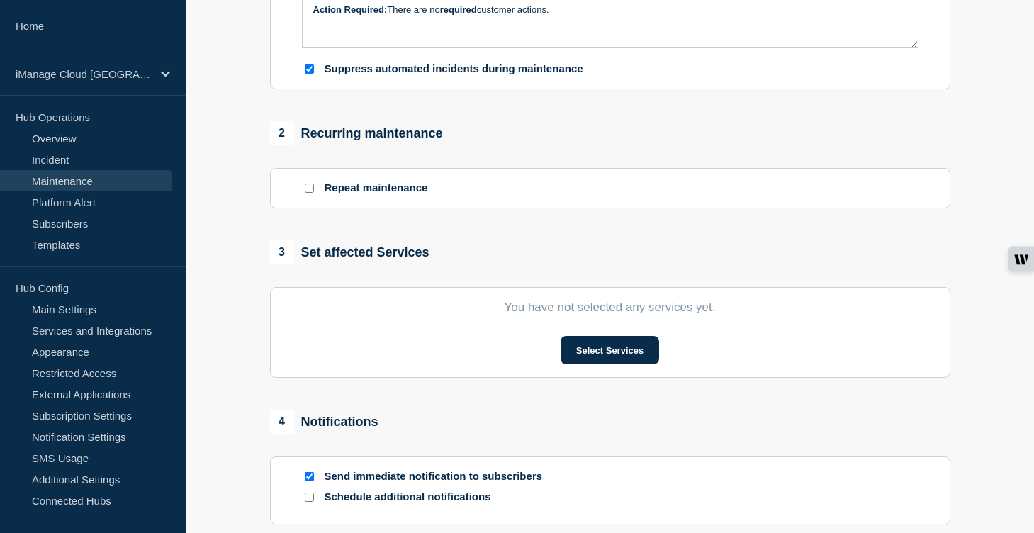
scroll to position [490, 0]
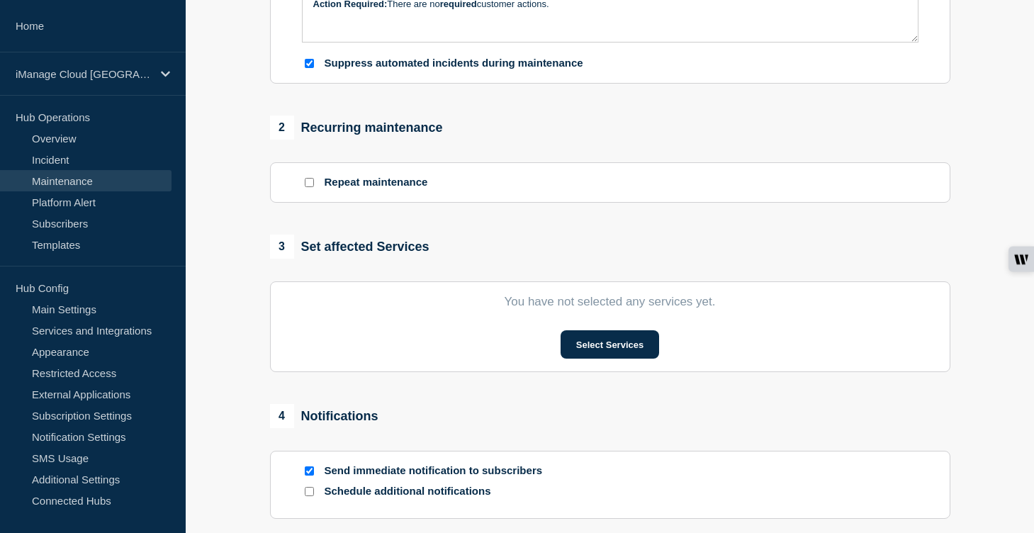
click at [616, 372] on section "You have not selected any services yet. Select Services" at bounding box center [610, 326] width 680 height 91
click at [616, 358] on button "Select Services" at bounding box center [609, 344] width 98 height 28
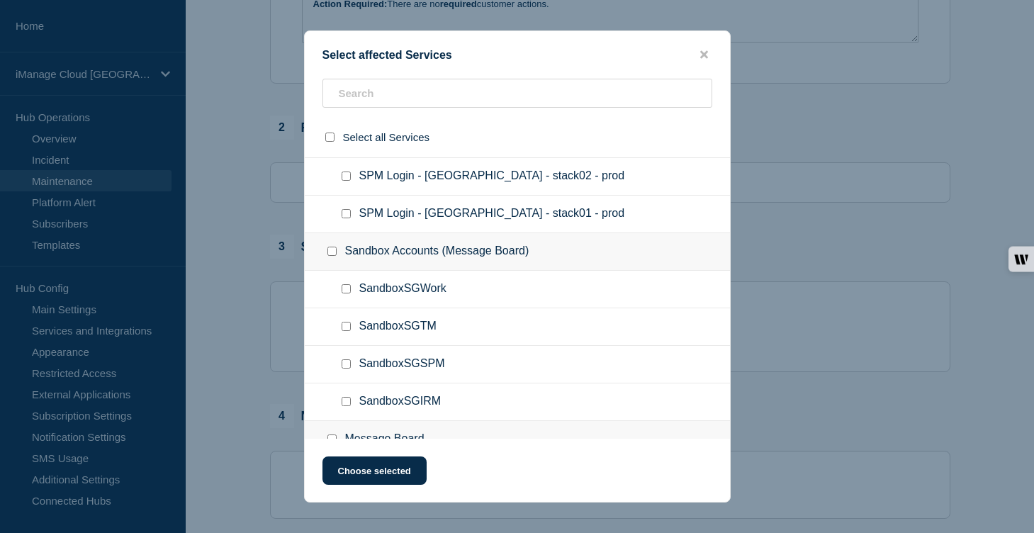
scroll to position [3044, 0]
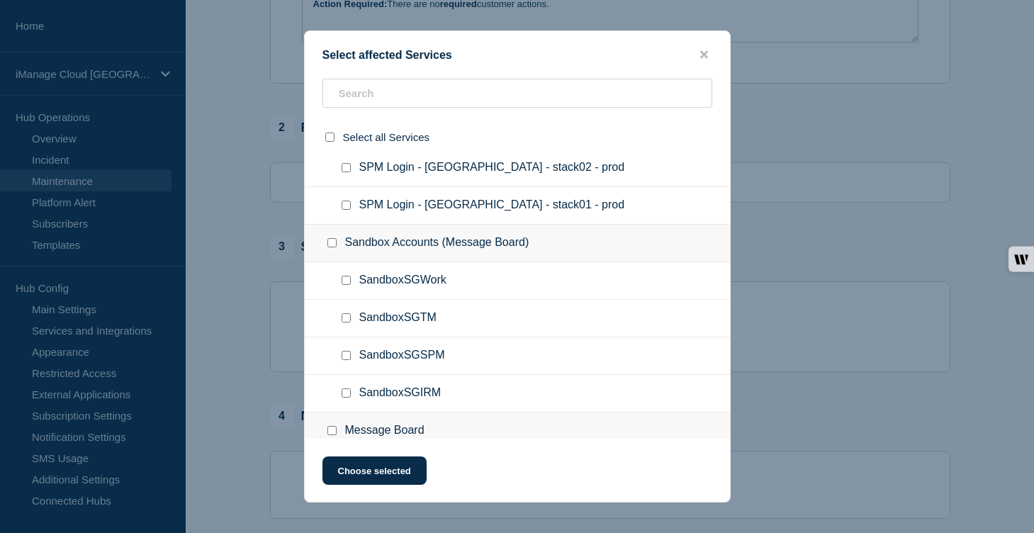
click at [347, 285] on input "SandboxSGWork checkbox" at bounding box center [345, 280] width 9 height 9
checkbox input "true"
click at [394, 473] on button "Choose selected" at bounding box center [374, 470] width 104 height 28
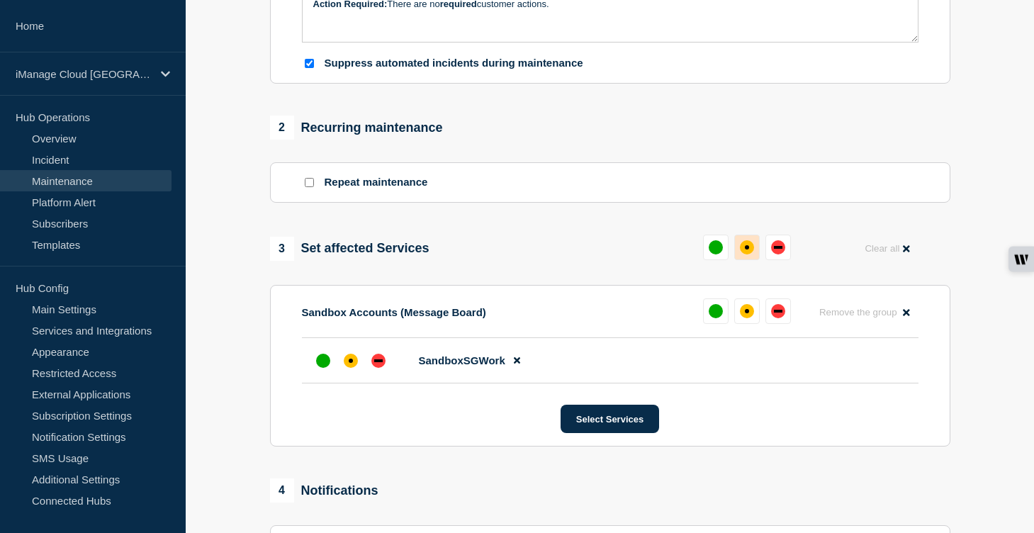
click at [746, 249] on div "affected" at bounding box center [747, 247] width 4 height 4
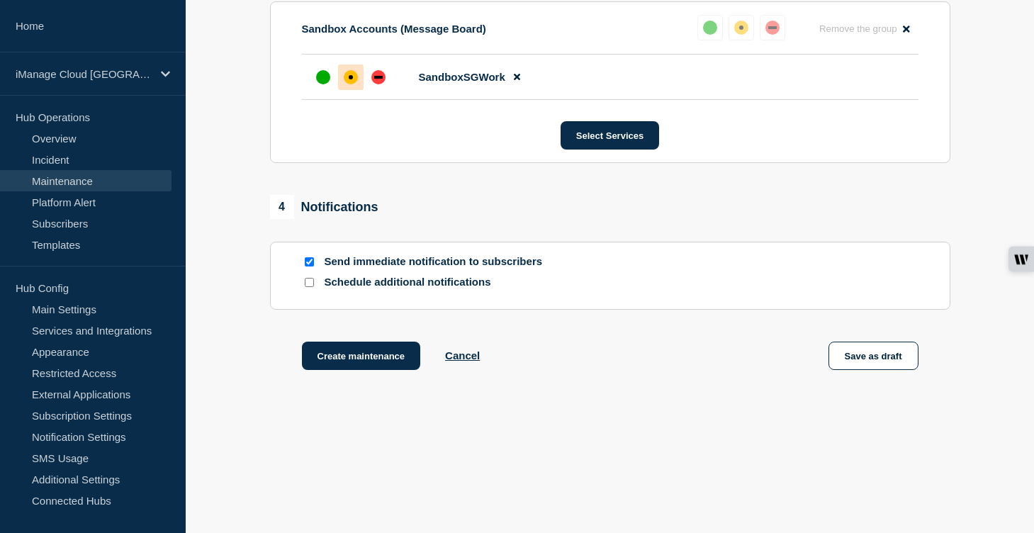
scroll to position [779, 0]
click at [310, 287] on input "Schedule additional notifications" at bounding box center [309, 282] width 9 height 9
checkbox input "true"
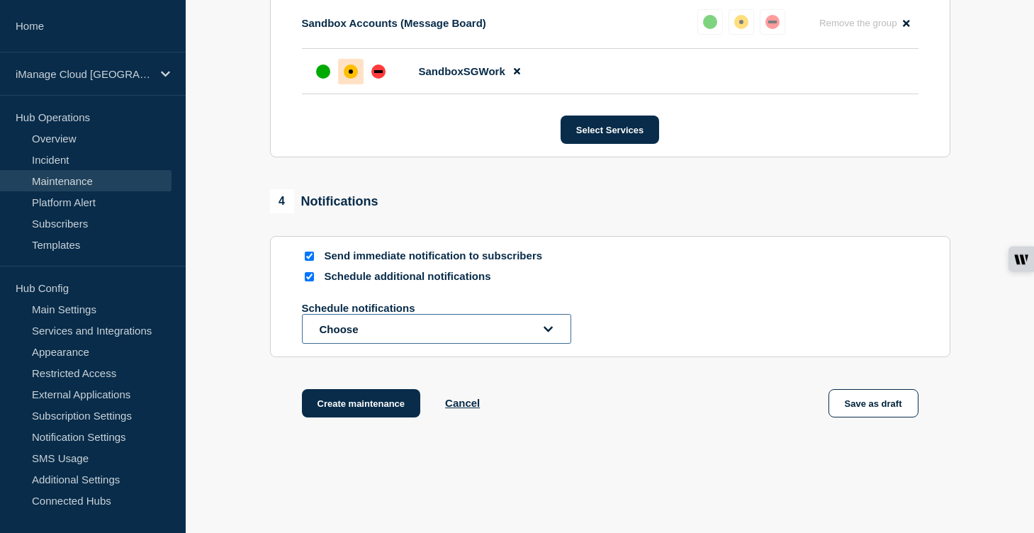
click at [363, 344] on button "Choose" at bounding box center [436, 329] width 269 height 30
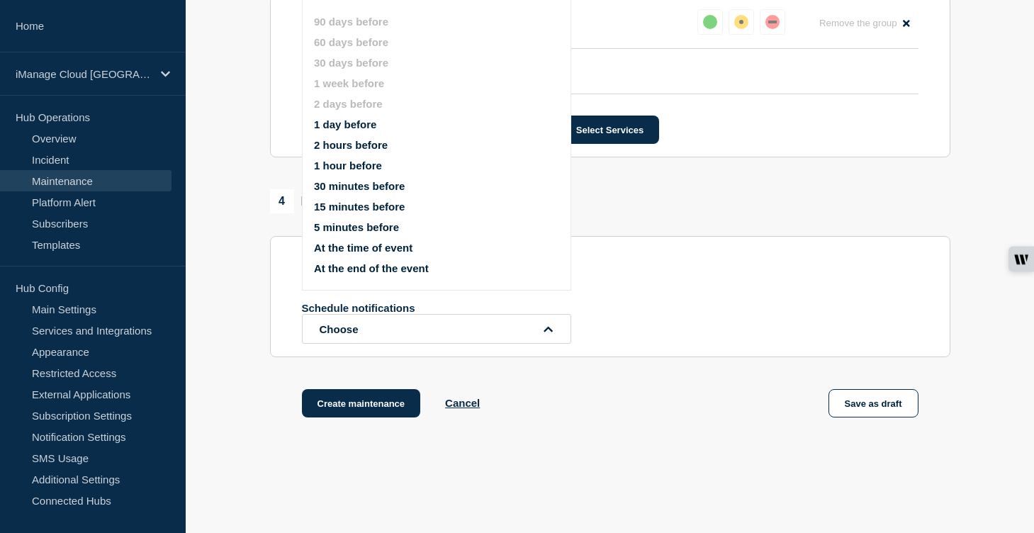
click at [358, 130] on button "1 day before" at bounding box center [345, 124] width 62 height 12
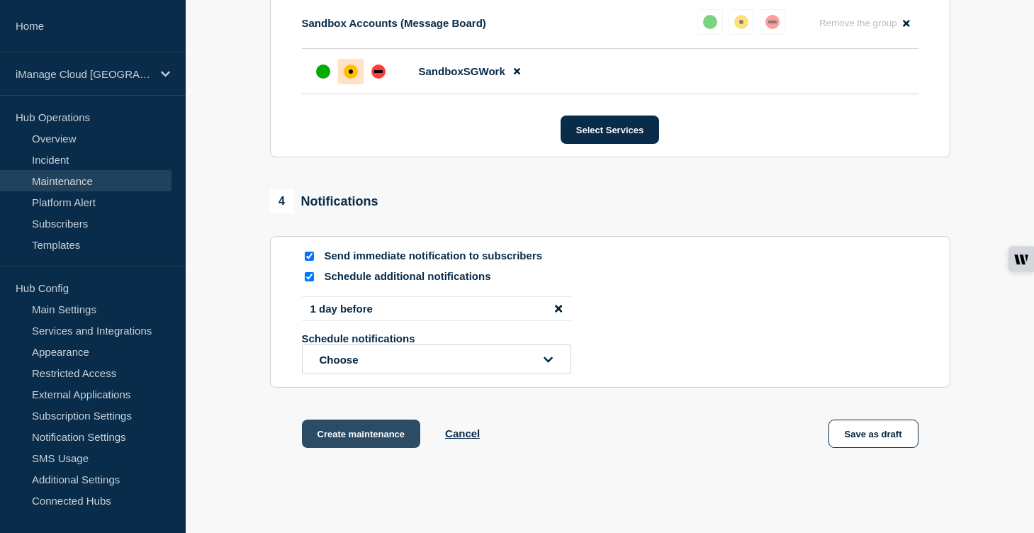
click at [379, 448] on button "Create maintenance" at bounding box center [361, 433] width 119 height 28
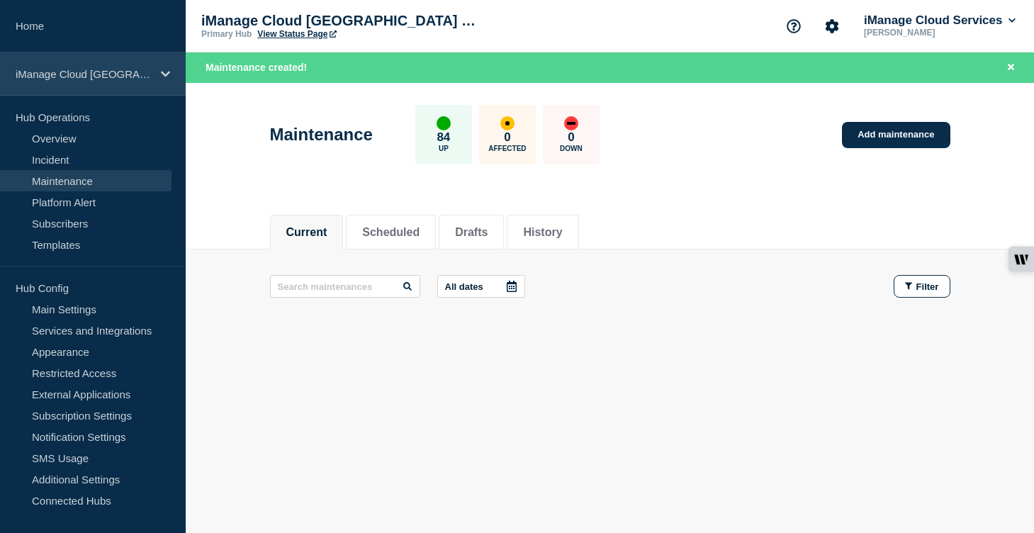
click at [158, 78] on div "iManage Cloud [GEOGRAPHIC_DATA] Data Center" at bounding box center [93, 73] width 186 height 43
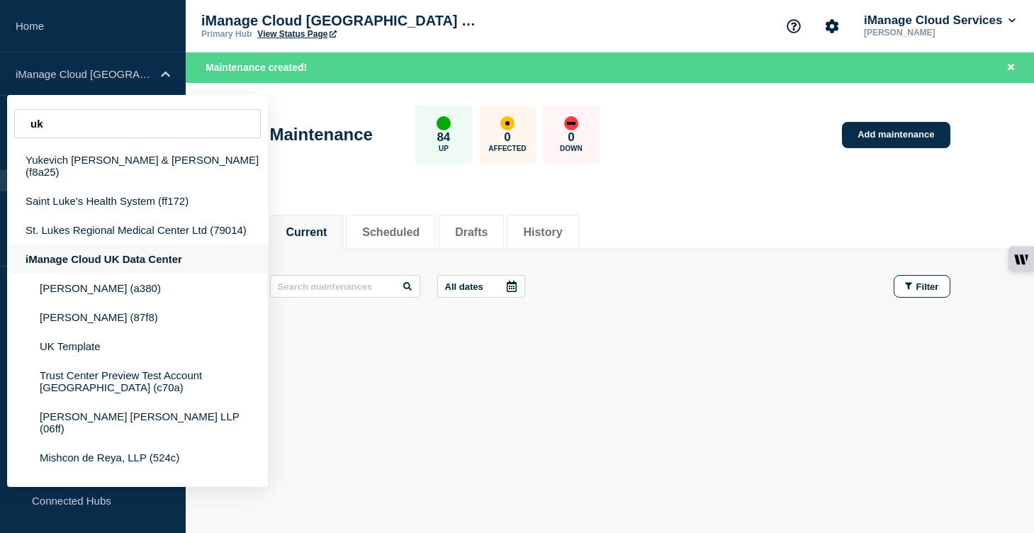
type input "uk"
click at [136, 256] on div "iManage Cloud UK Data Center" at bounding box center [137, 258] width 261 height 29
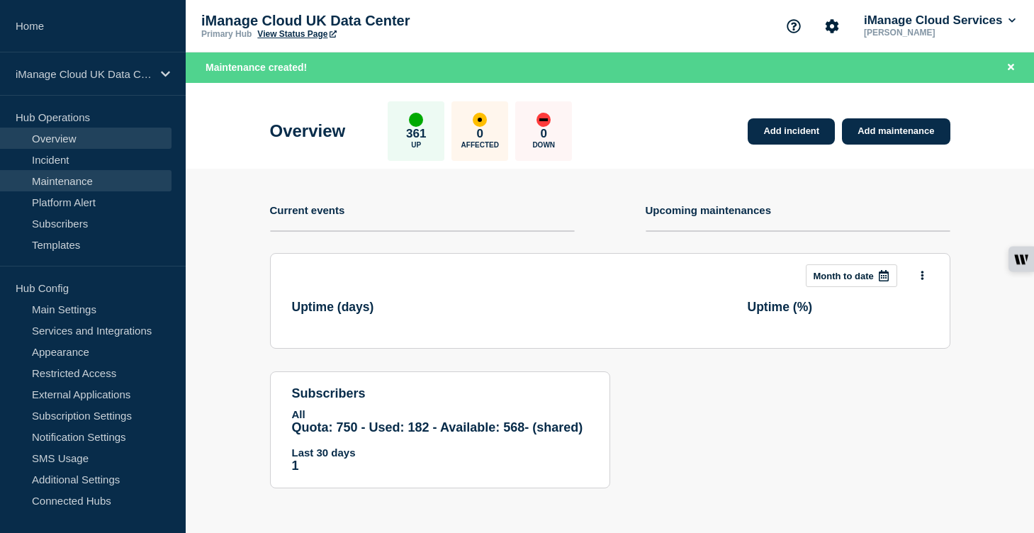
click at [128, 184] on link "Maintenance" at bounding box center [85, 180] width 171 height 21
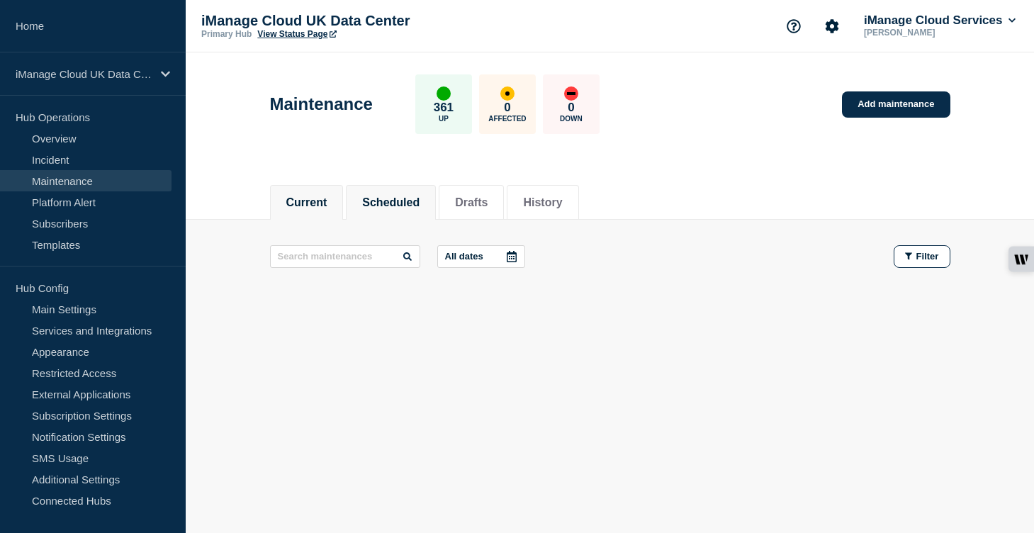
click at [401, 199] on button "Scheduled" at bounding box center [390, 202] width 57 height 13
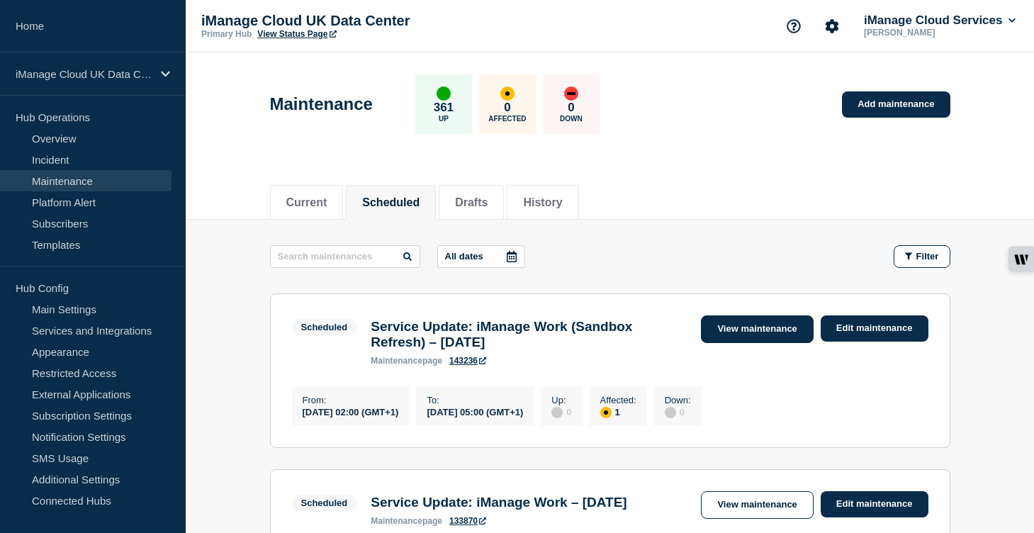
click at [754, 337] on link "View maintenance" at bounding box center [757, 329] width 112 height 28
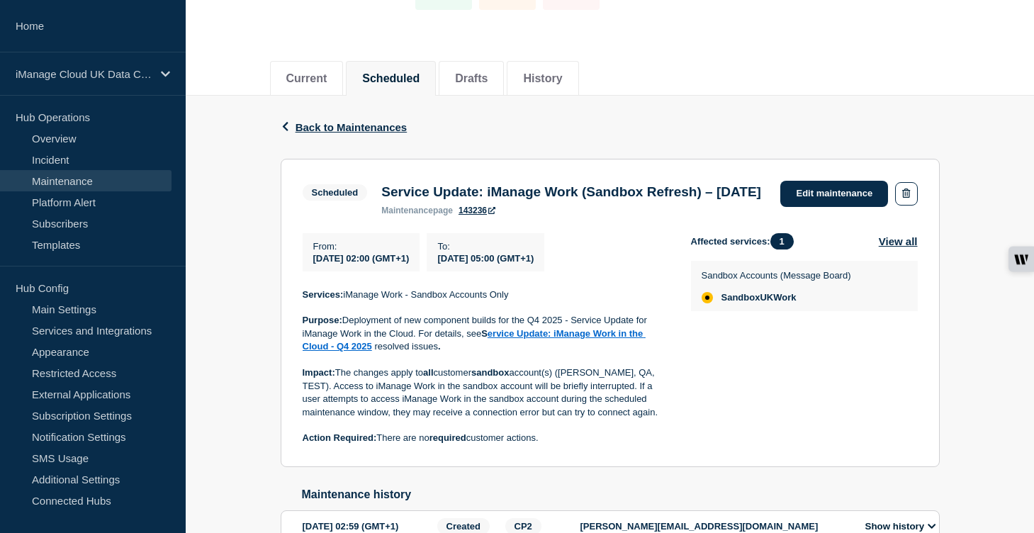
scroll to position [197, 0]
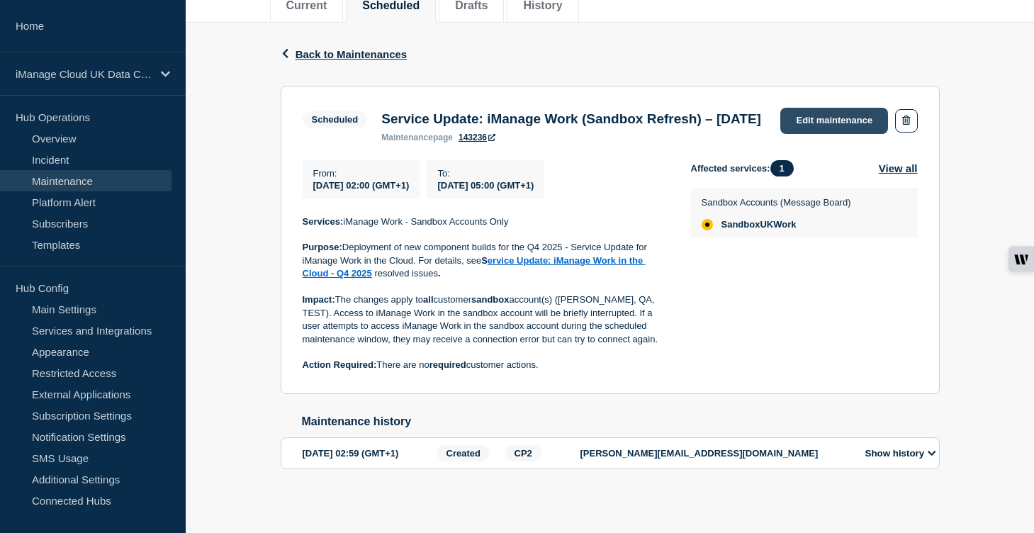
click at [811, 130] on link "Edit maintenance" at bounding box center [834, 121] width 108 height 26
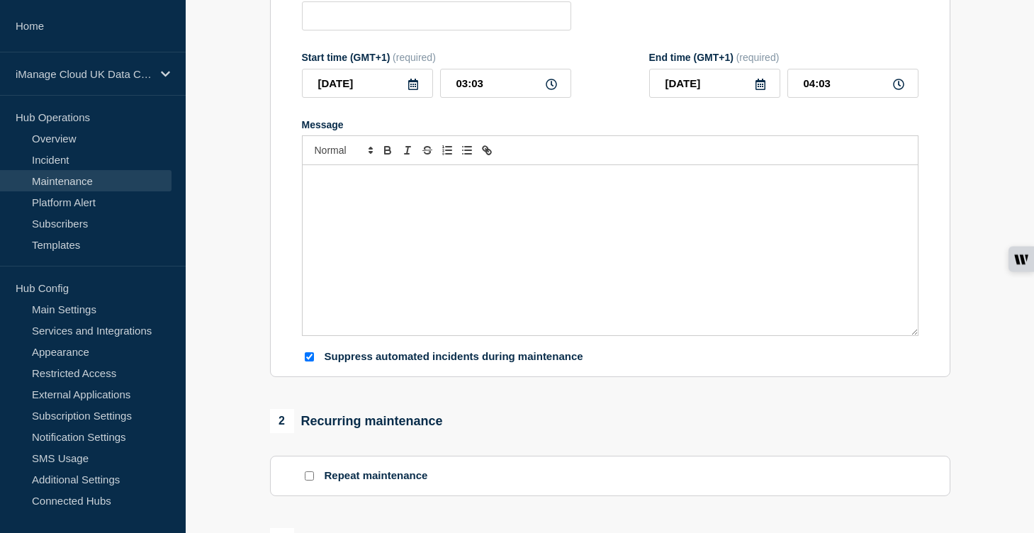
type input "Service Update: iManage Work (Sandbox Refresh) – [DATE]"
type input "[DATE]"
type input "02:00"
type input "[DATE]"
type input "05:00"
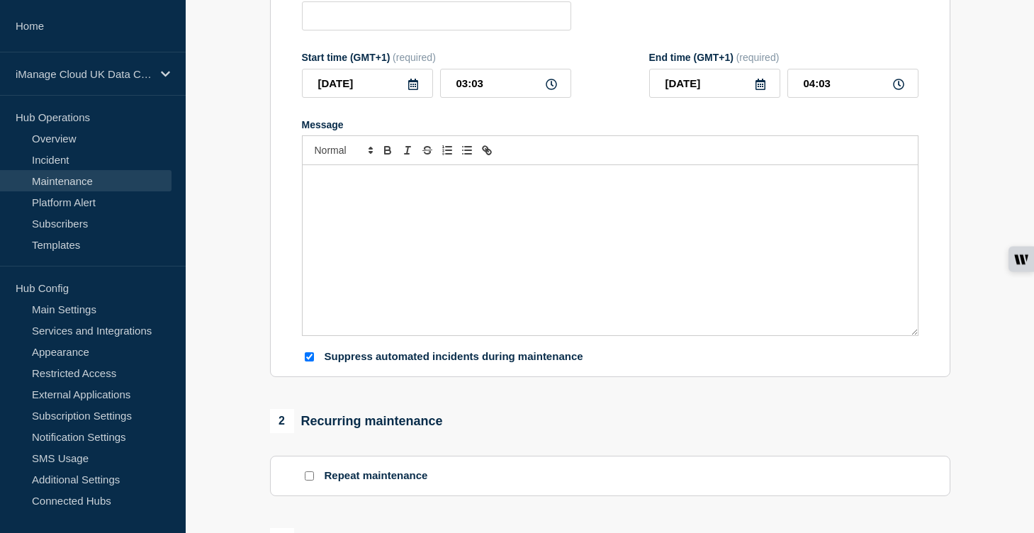
checkbox input "true"
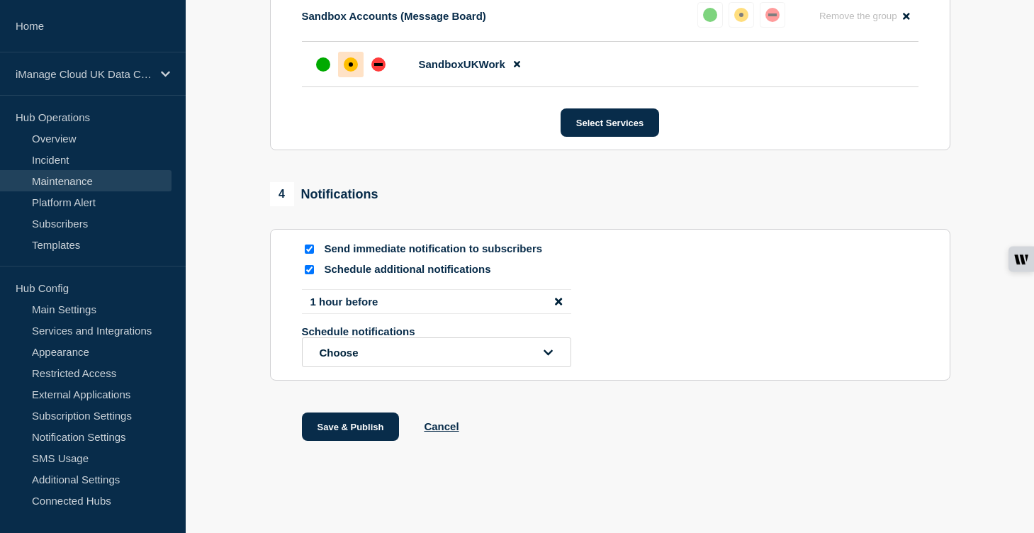
scroll to position [817, 0]
click at [371, 314] on li "1 hour before" at bounding box center [436, 301] width 269 height 25
click at [555, 307] on icon "disable notification 1 hour before" at bounding box center [558, 301] width 7 height 11
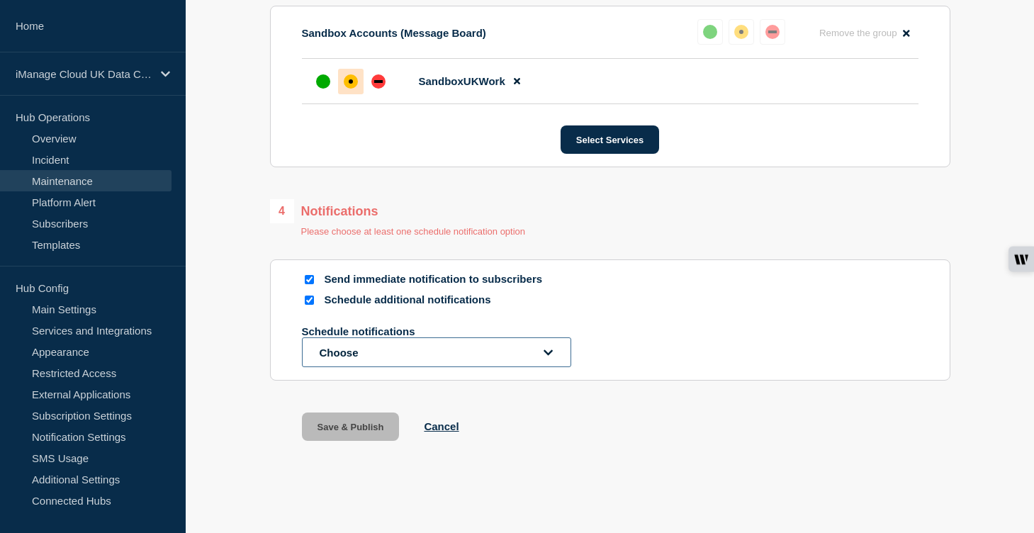
click at [378, 366] on button "Choose" at bounding box center [436, 352] width 269 height 30
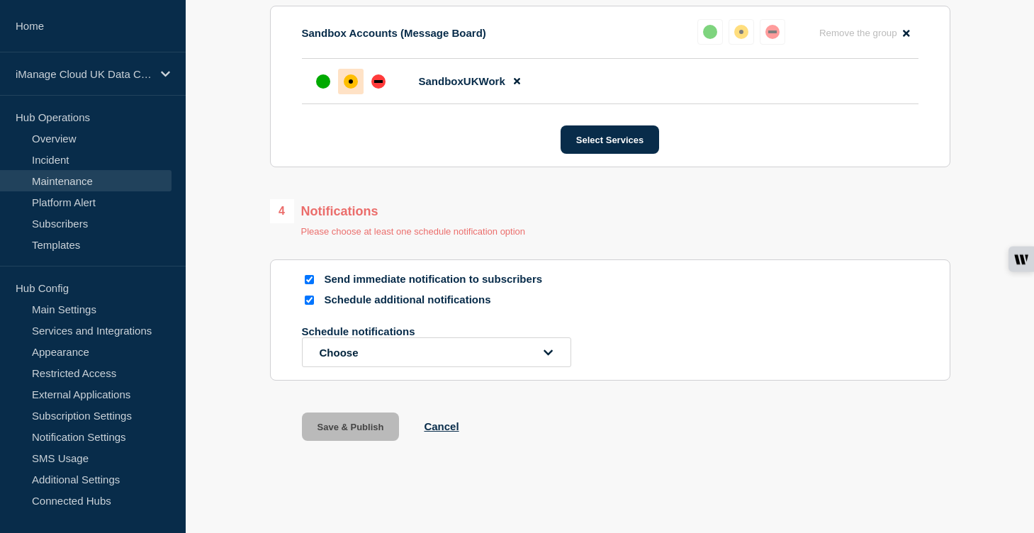
click at [307, 305] on input "Schedule additional notifications" at bounding box center [309, 299] width 9 height 9
checkbox input "false"
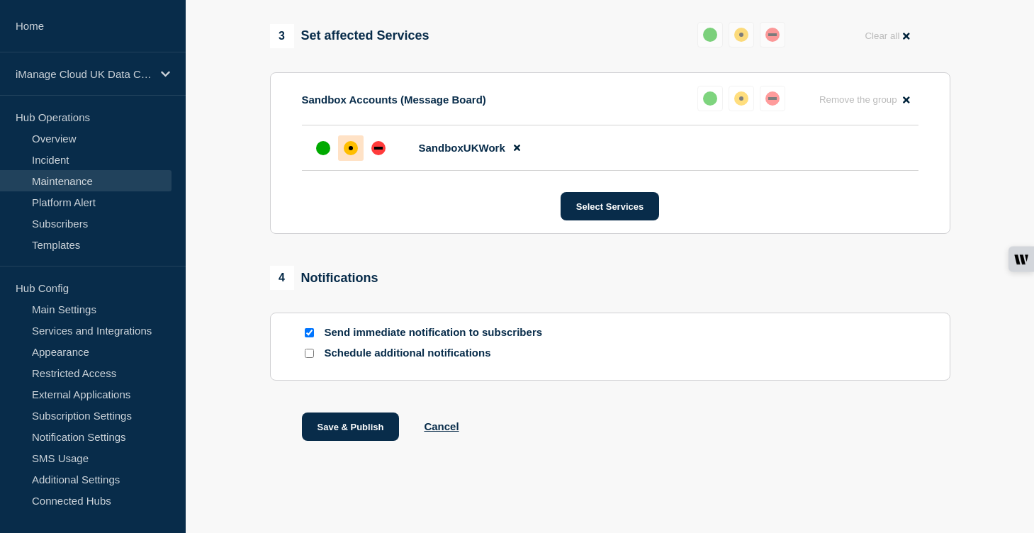
scroll to position [754, 0]
click at [368, 430] on button "Save & Publish" at bounding box center [351, 426] width 98 height 28
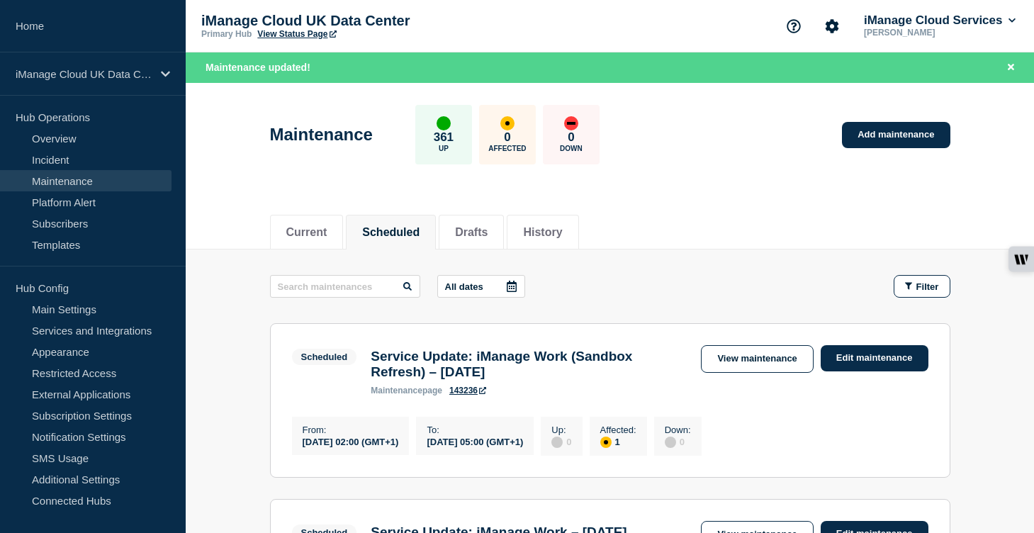
click at [130, 96] on nav "Home iManage Cloud UK Data Center Hub Operations Overview Incident Maintenance …" at bounding box center [93, 253] width 186 height 506
click at [137, 80] on p "iManage Cloud UK Data Center" at bounding box center [84, 74] width 136 height 12
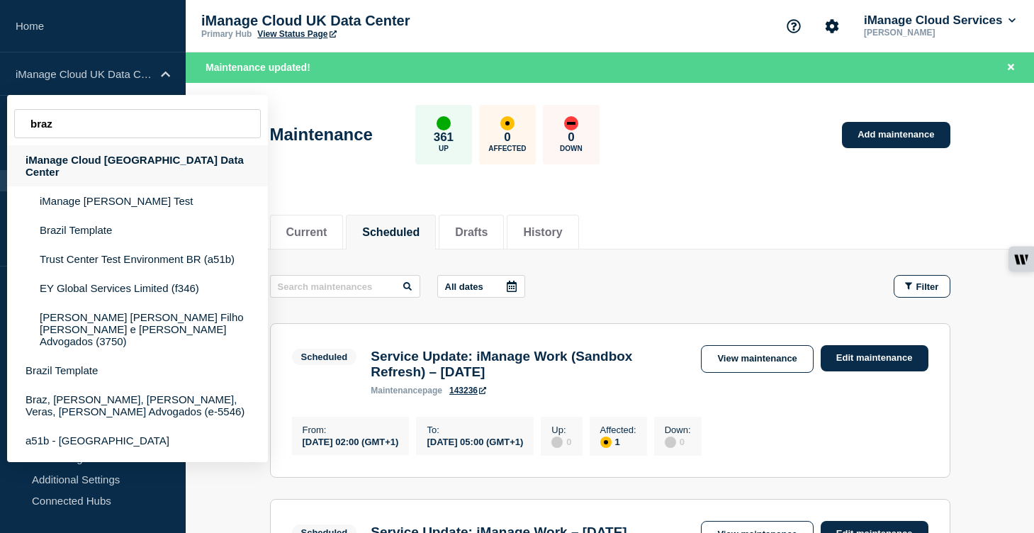
type input "braz"
click at [157, 164] on div "iManage Cloud [GEOGRAPHIC_DATA] Data Center" at bounding box center [137, 165] width 261 height 41
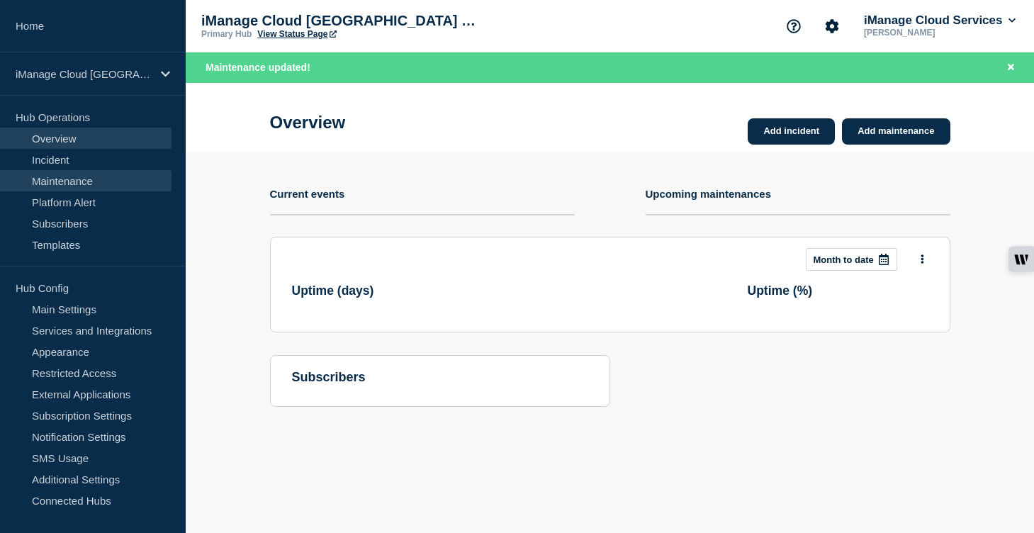
click at [116, 180] on link "Maintenance" at bounding box center [85, 180] width 171 height 21
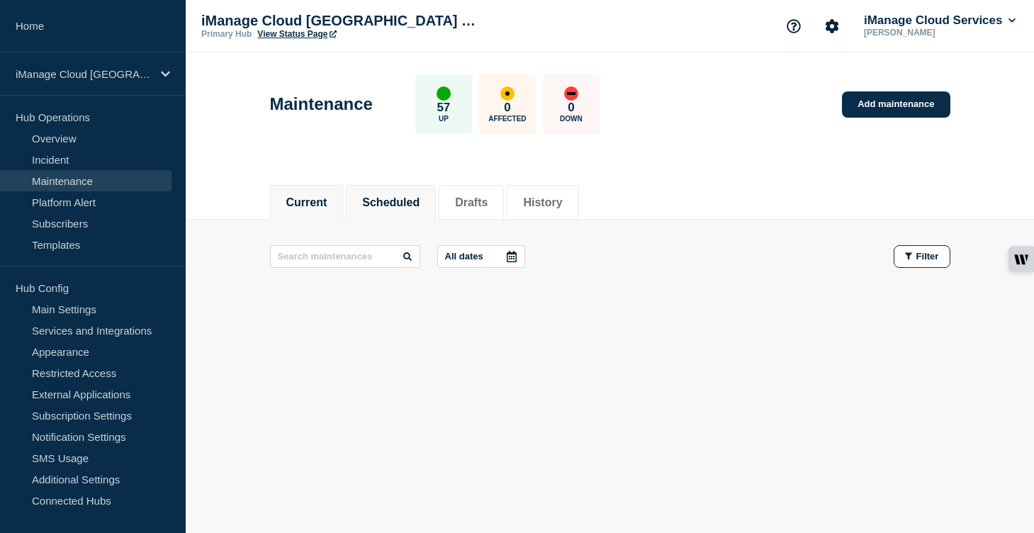
click at [400, 198] on button "Scheduled" at bounding box center [390, 202] width 57 height 13
